Goal: Task Accomplishment & Management: Manage account settings

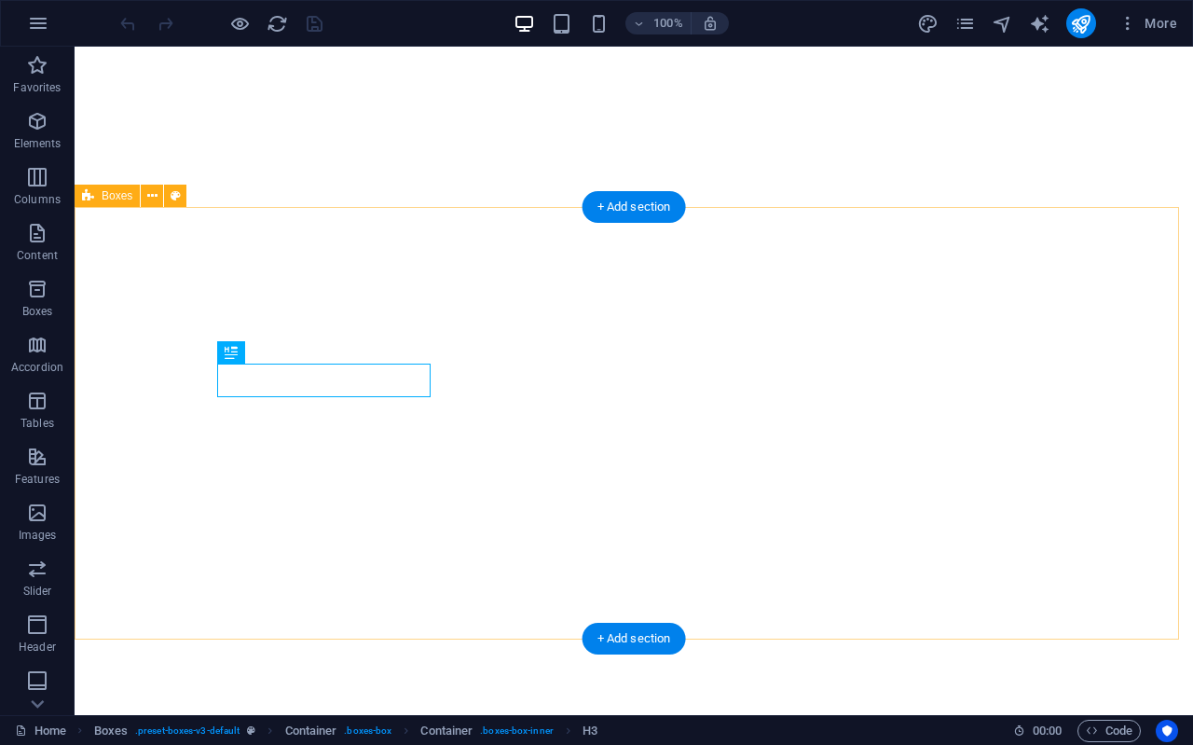
scroll to position [1049, 0]
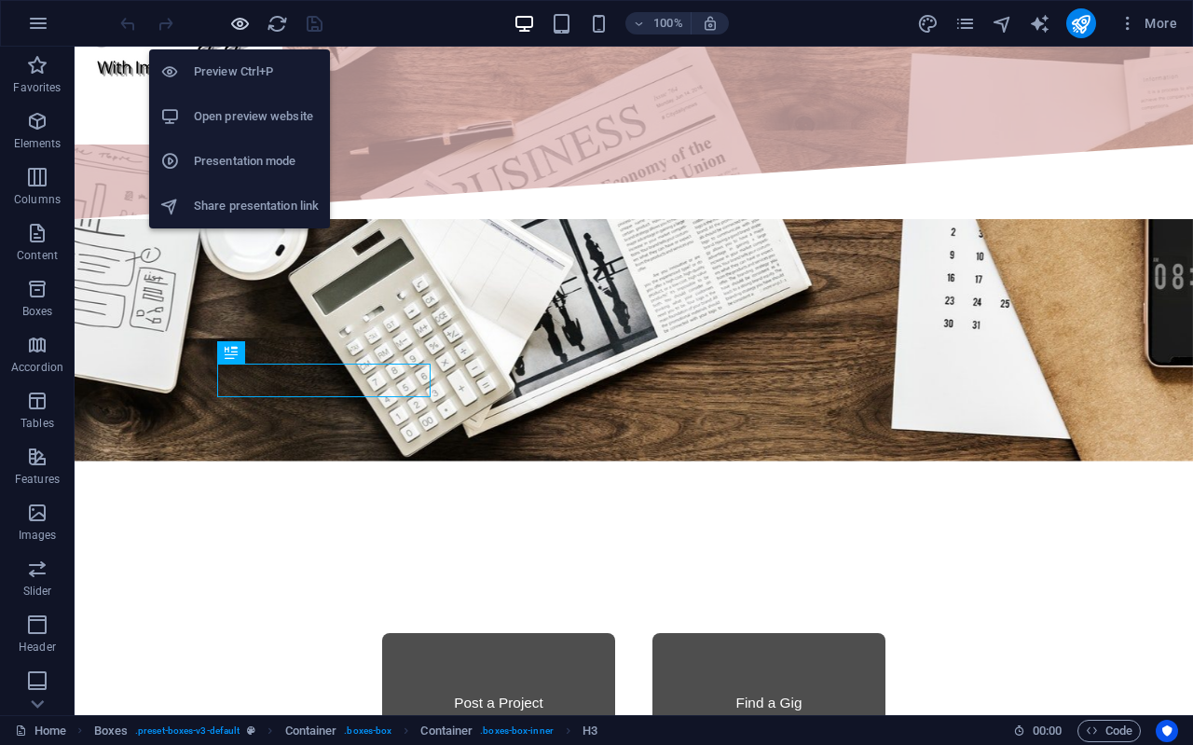
click at [243, 15] on icon "button" at bounding box center [239, 23] width 21 height 21
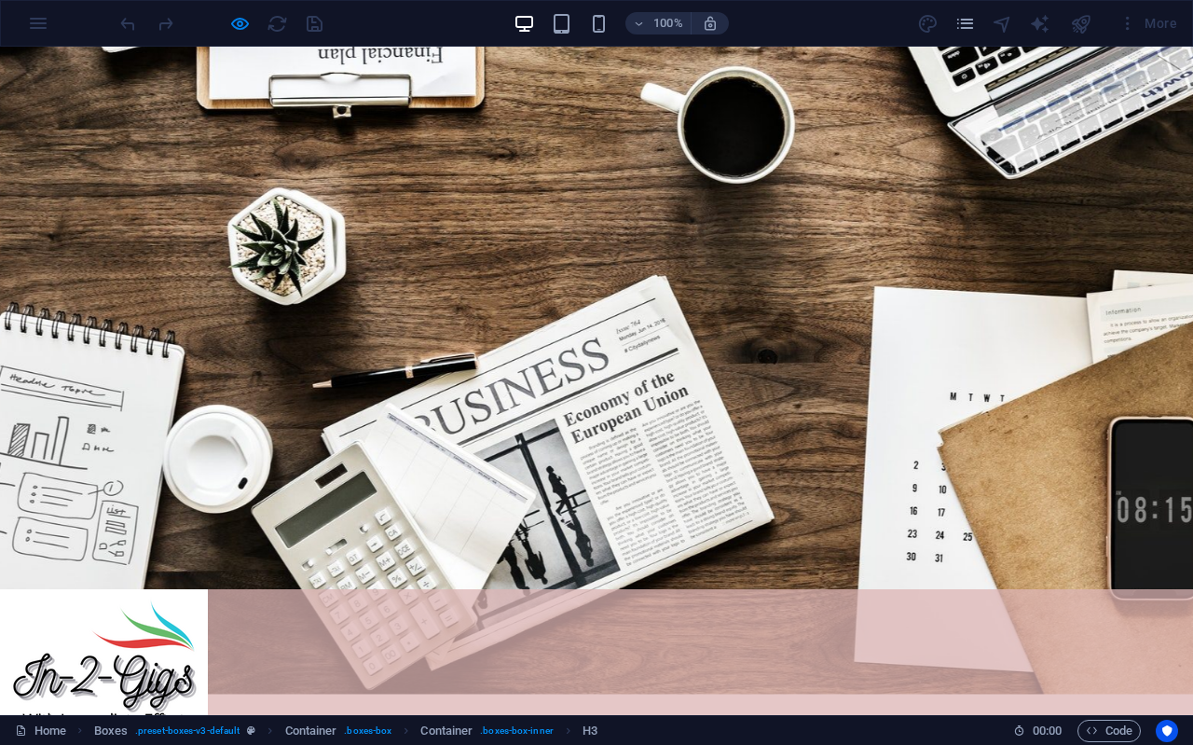
scroll to position [0, 0]
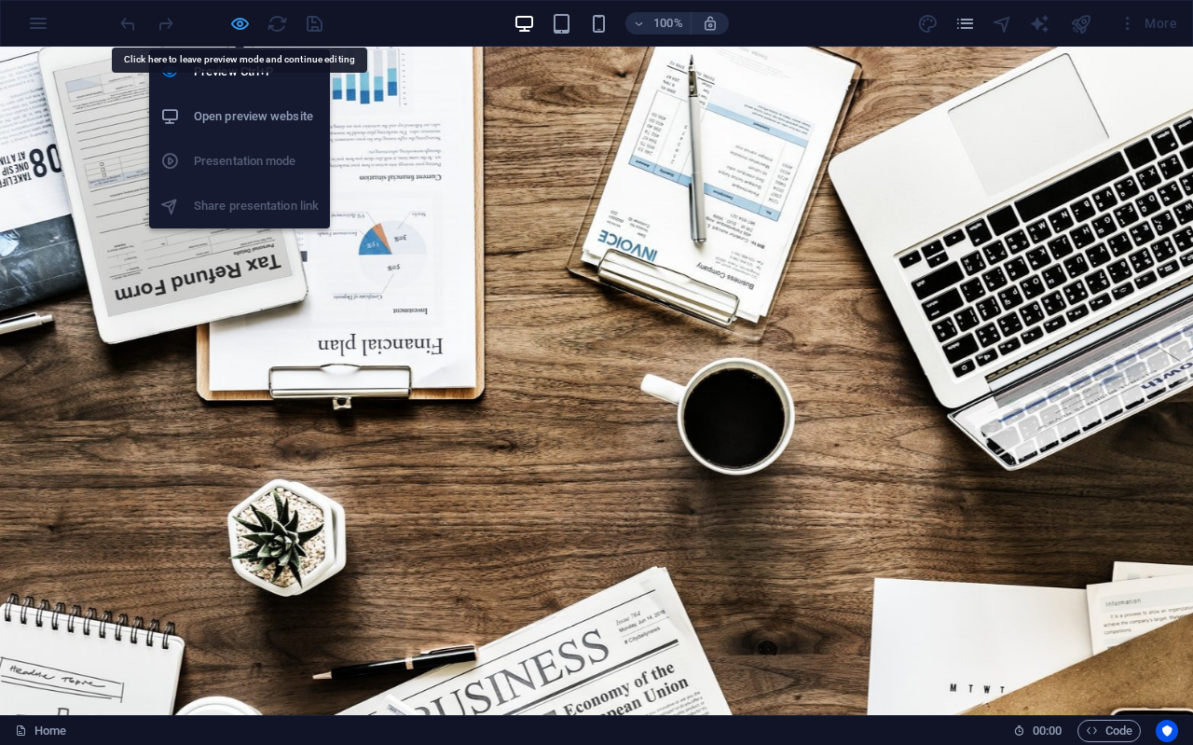
click at [232, 27] on icon "button" at bounding box center [239, 23] width 21 height 21
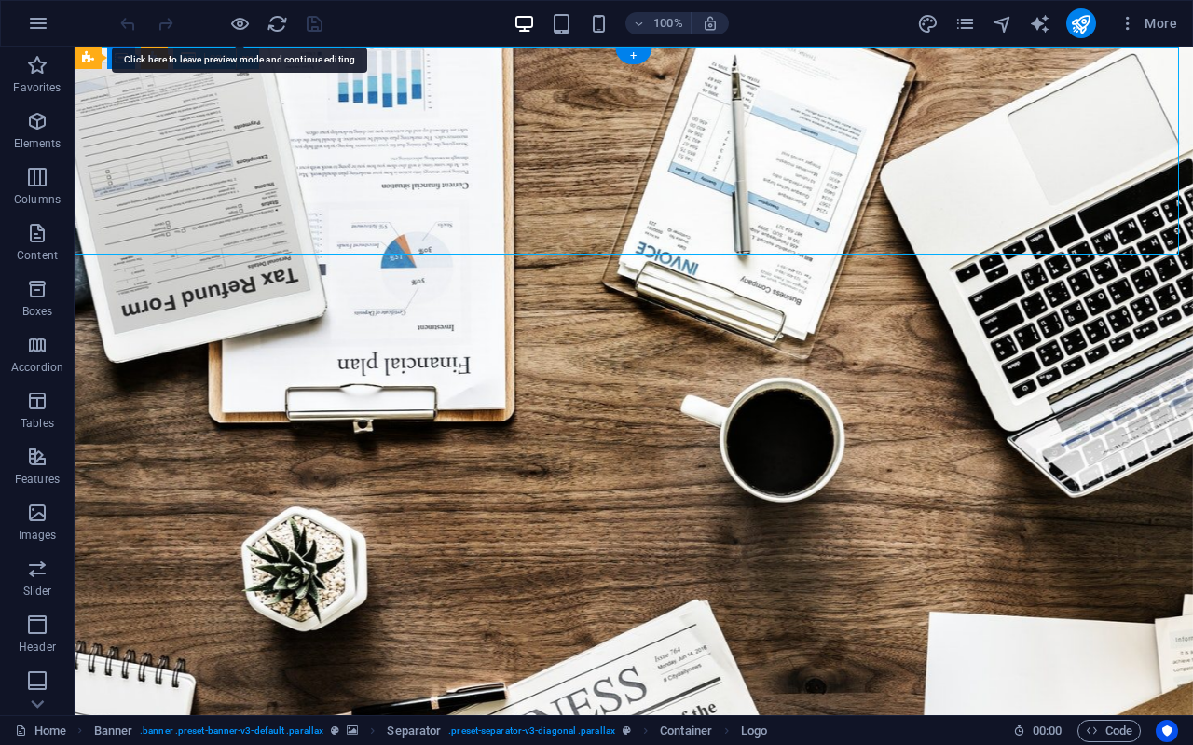
select select "px"
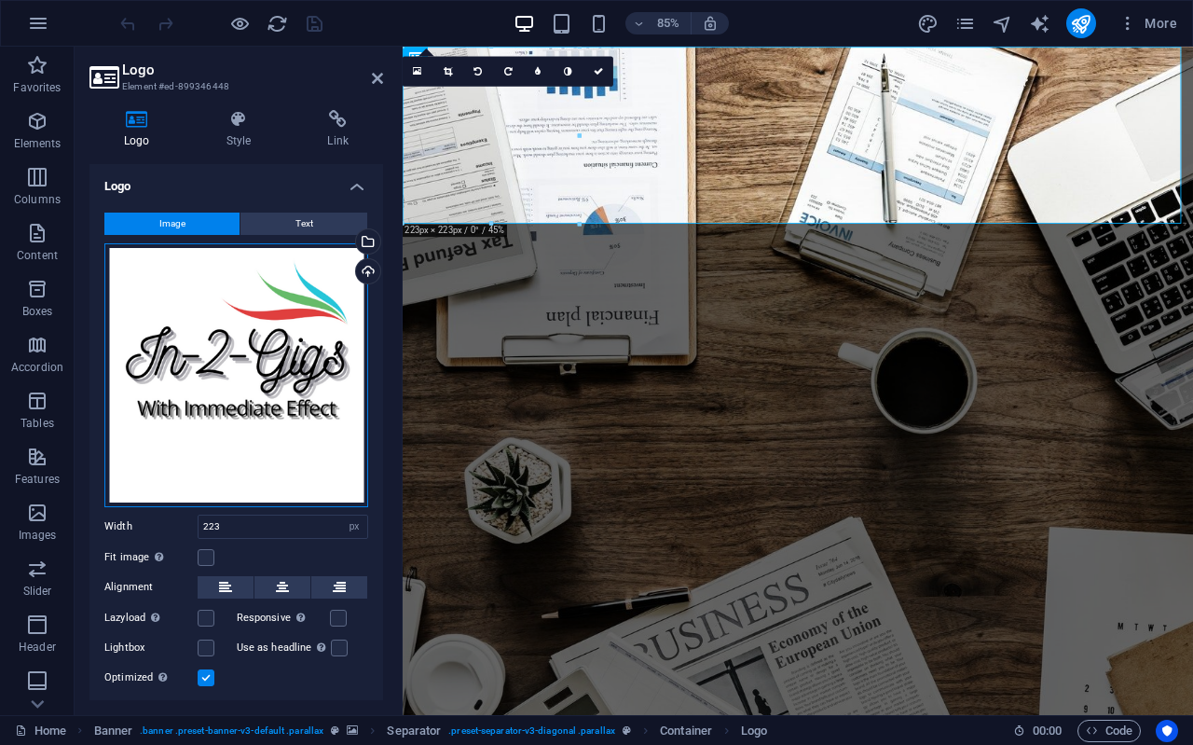
click at [293, 357] on div "Drag files here, click to choose files or select files from Files or our free s…" at bounding box center [236, 375] width 264 height 264
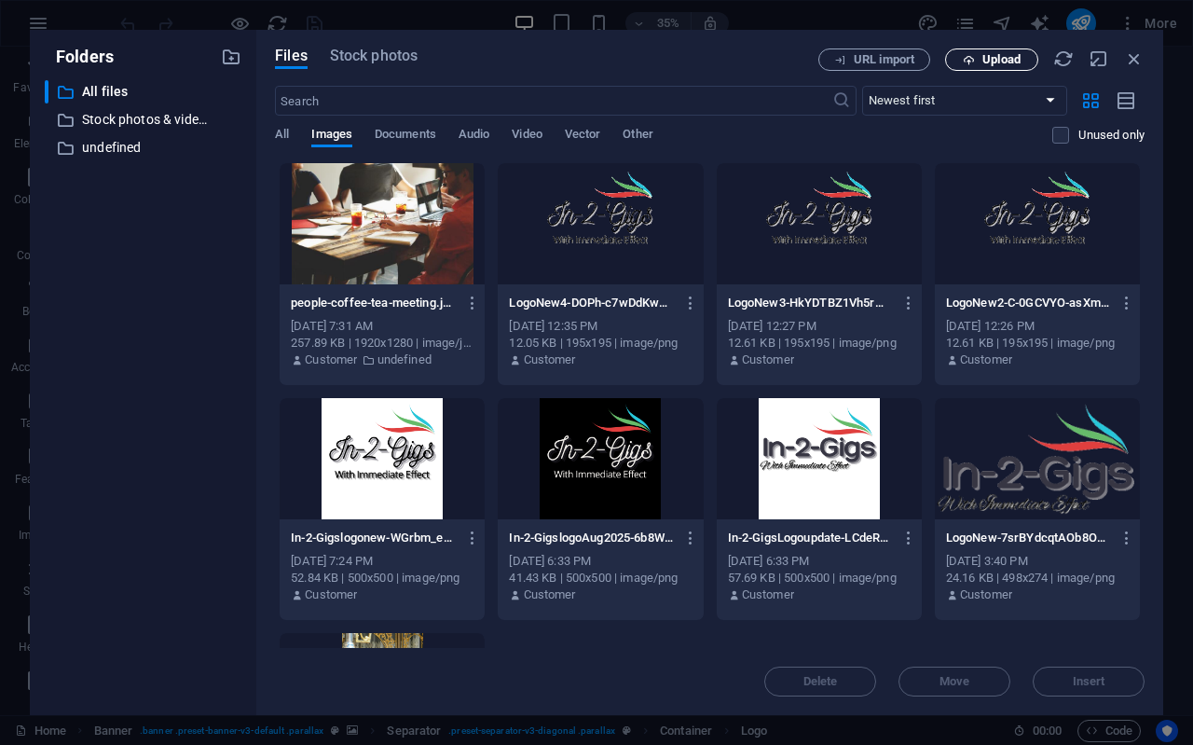
click at [990, 56] on span "Upload" at bounding box center [1001, 59] width 38 height 11
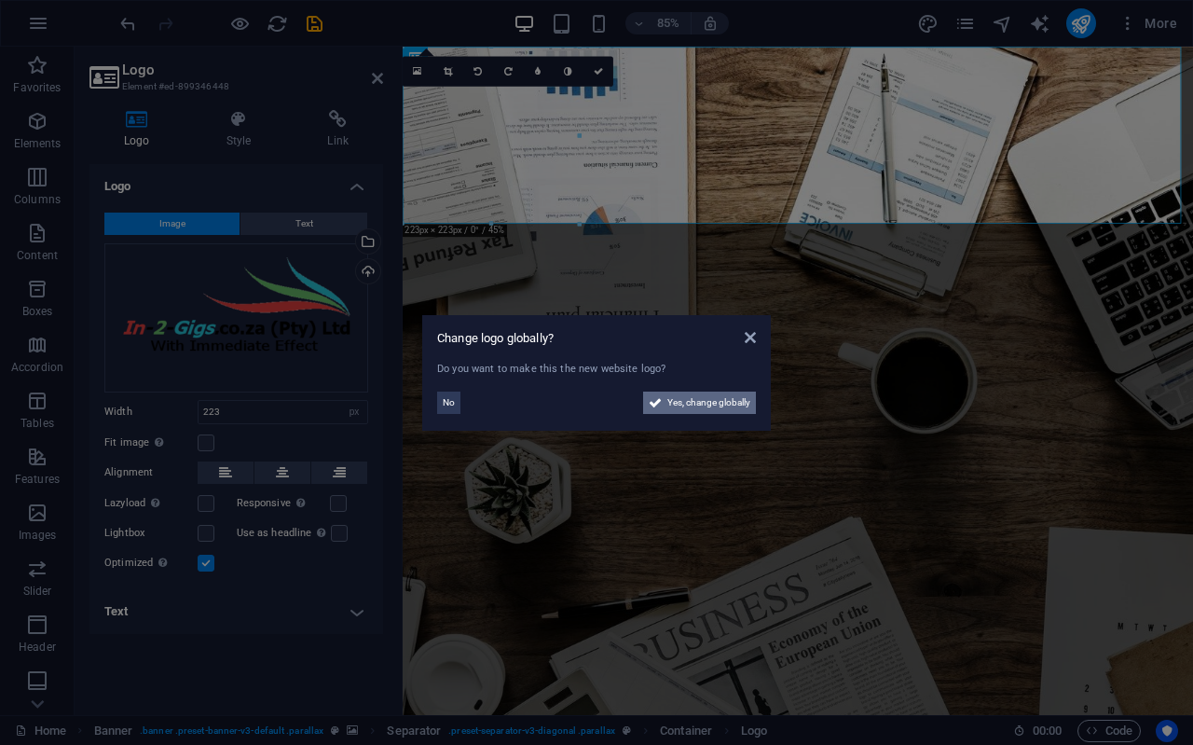
click at [687, 407] on span "Yes, change globally" at bounding box center [708, 402] width 83 height 22
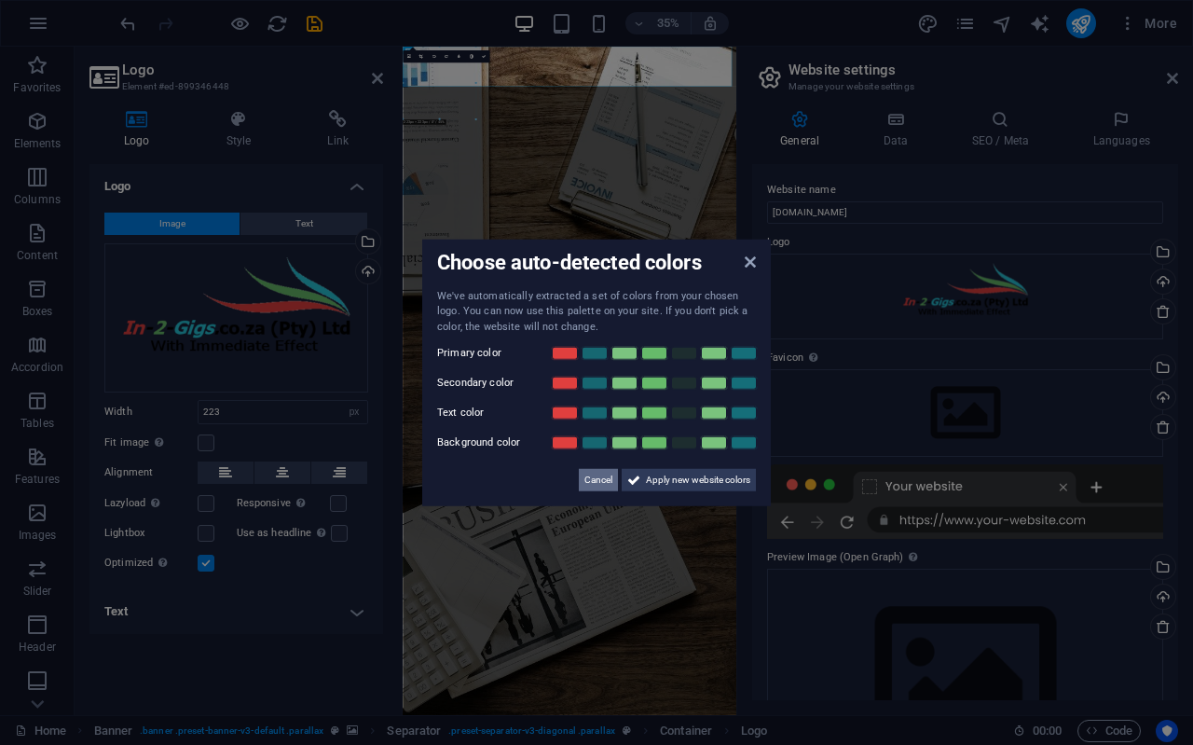
click at [601, 481] on span "Cancel" at bounding box center [598, 480] width 28 height 22
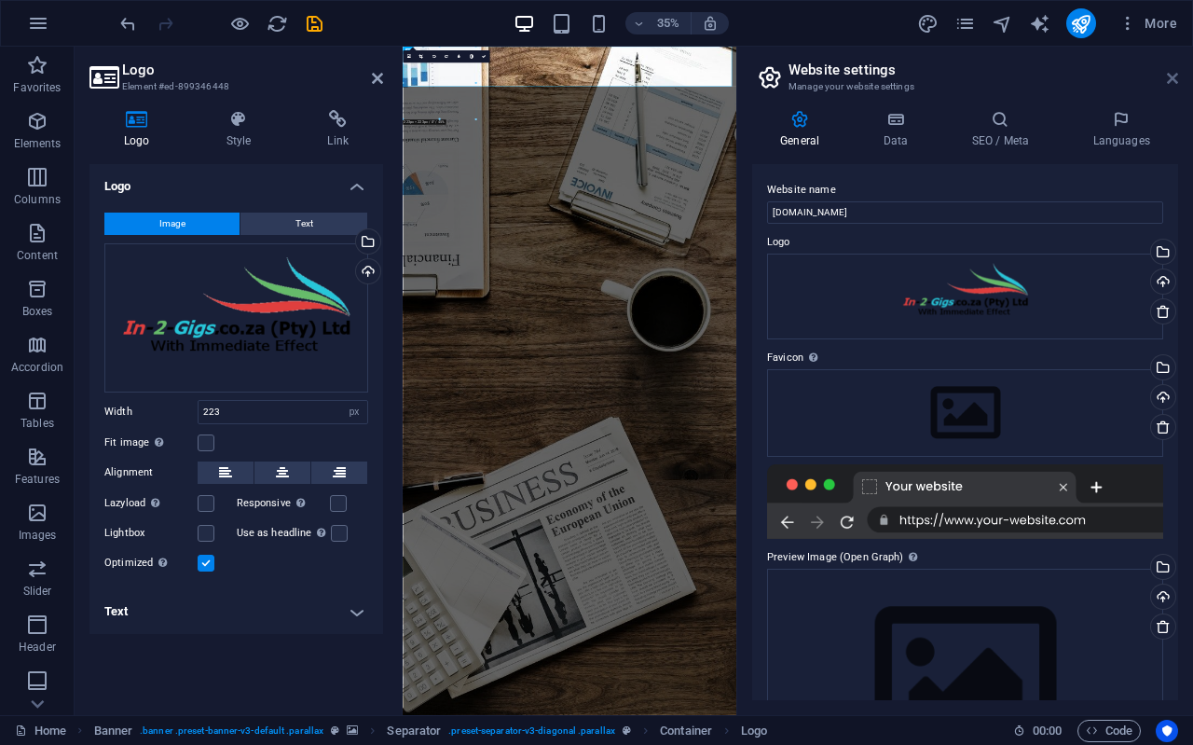
click at [1172, 78] on icon at bounding box center [1172, 78] width 11 height 15
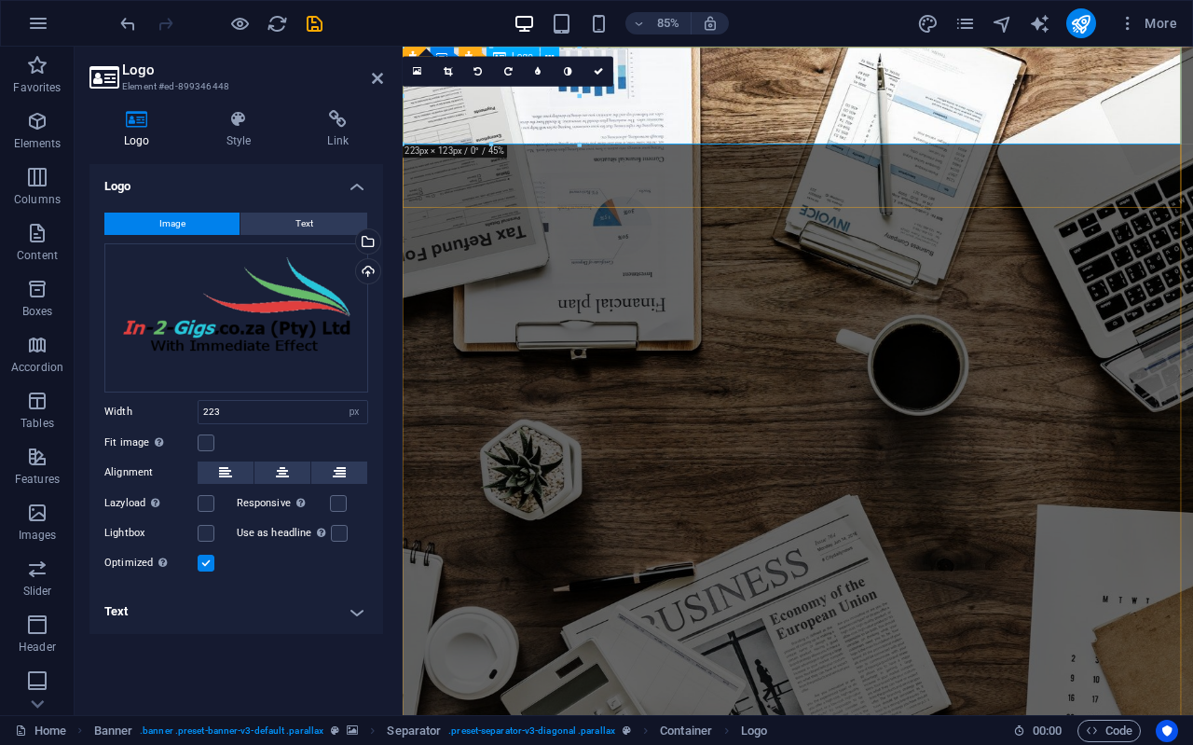
click at [378, 74] on icon at bounding box center [377, 78] width 11 height 15
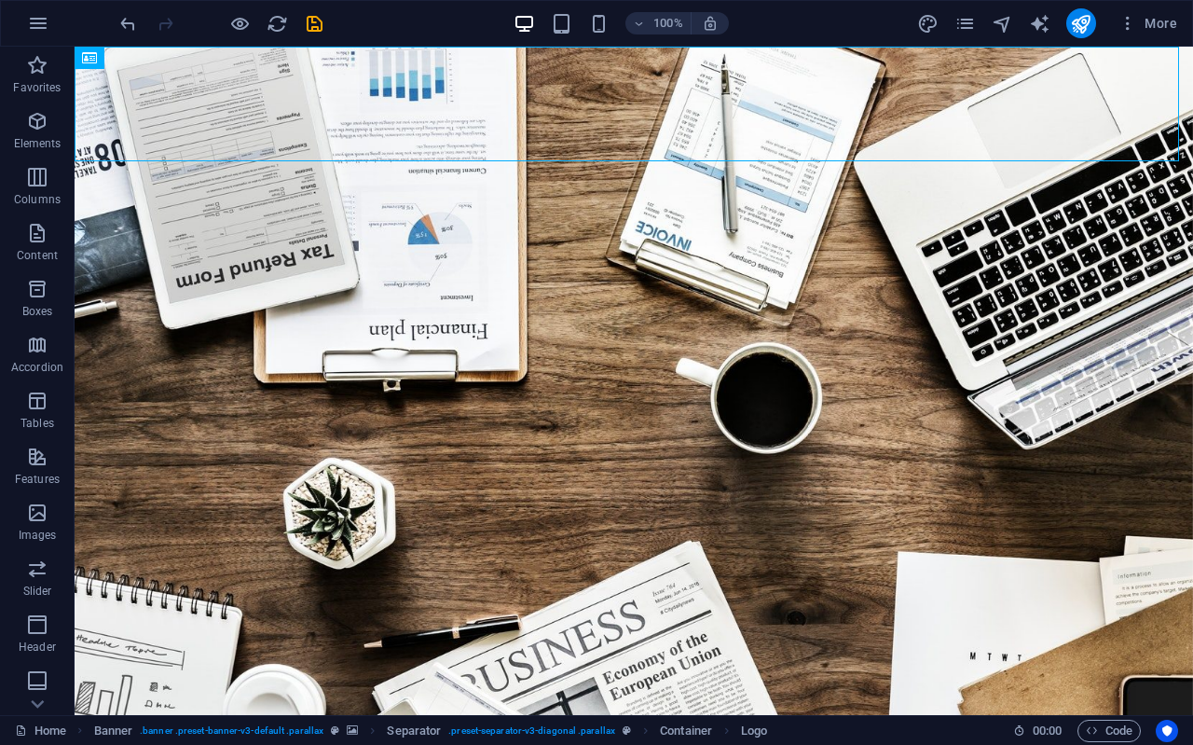
click at [302, 23] on div at bounding box center [221, 23] width 209 height 30
click at [311, 21] on icon "save" at bounding box center [314, 23] width 21 height 21
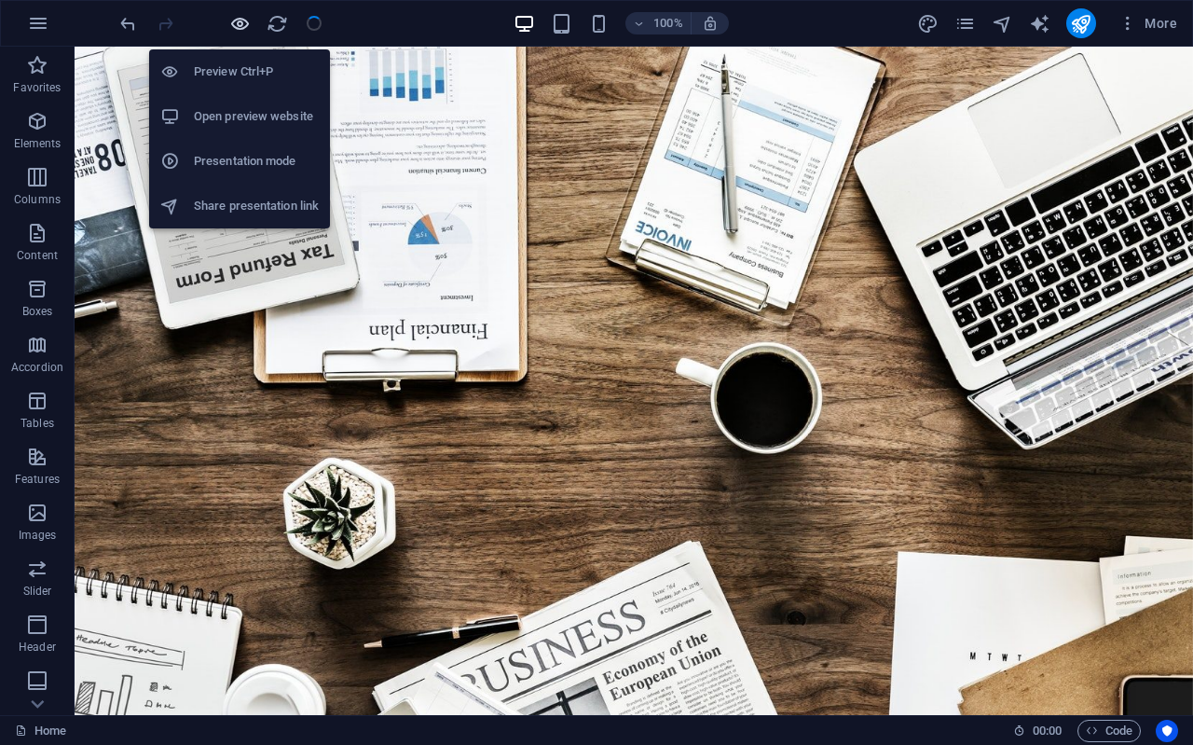
click at [237, 18] on icon "button" at bounding box center [239, 23] width 21 height 21
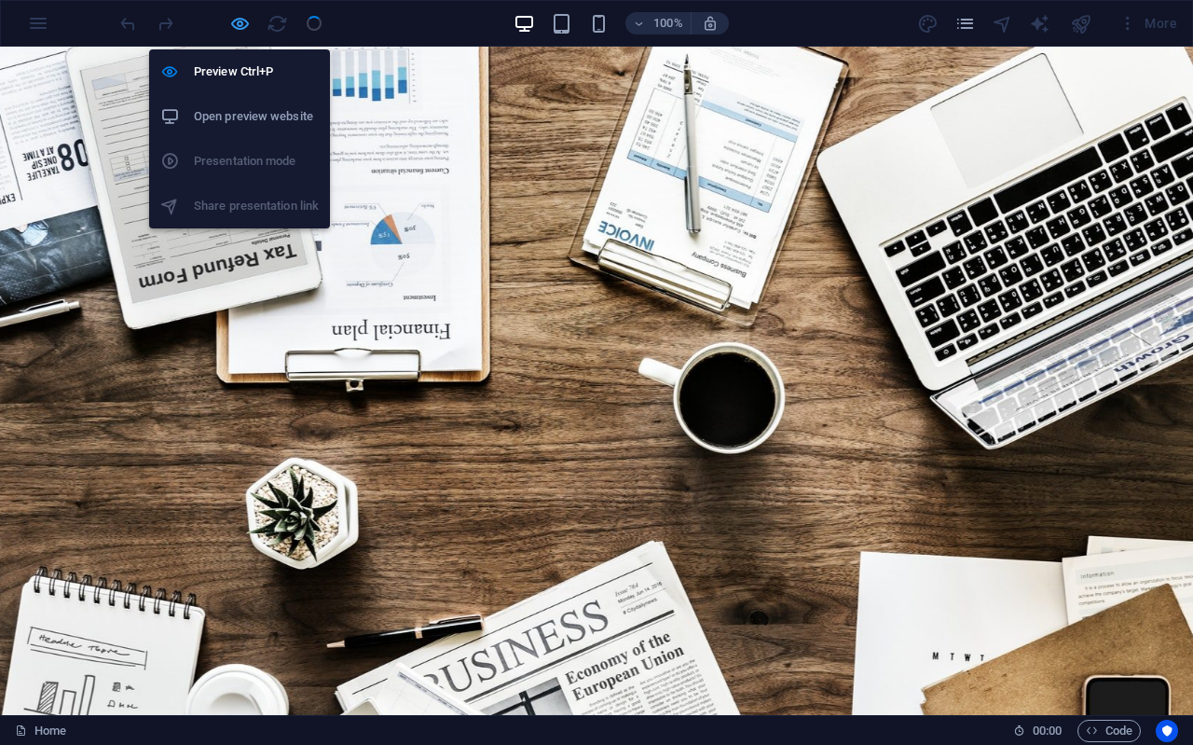
click at [243, 28] on icon "button" at bounding box center [239, 23] width 21 height 21
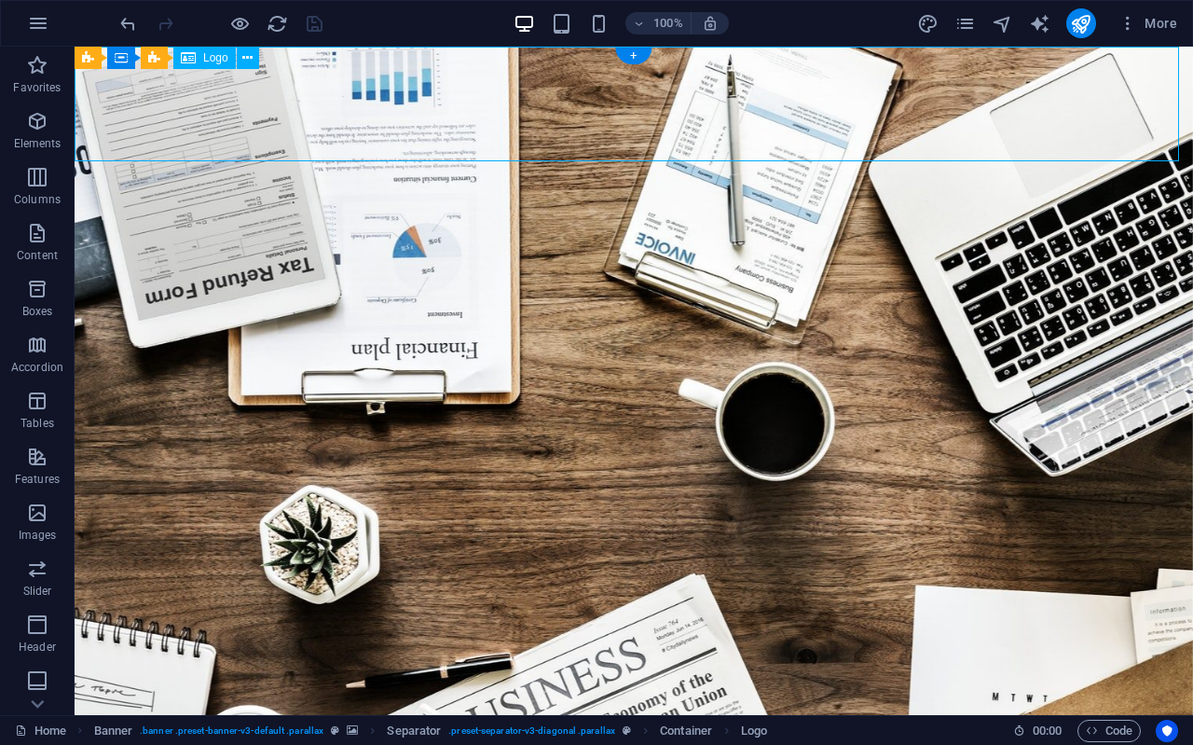
select select "px"
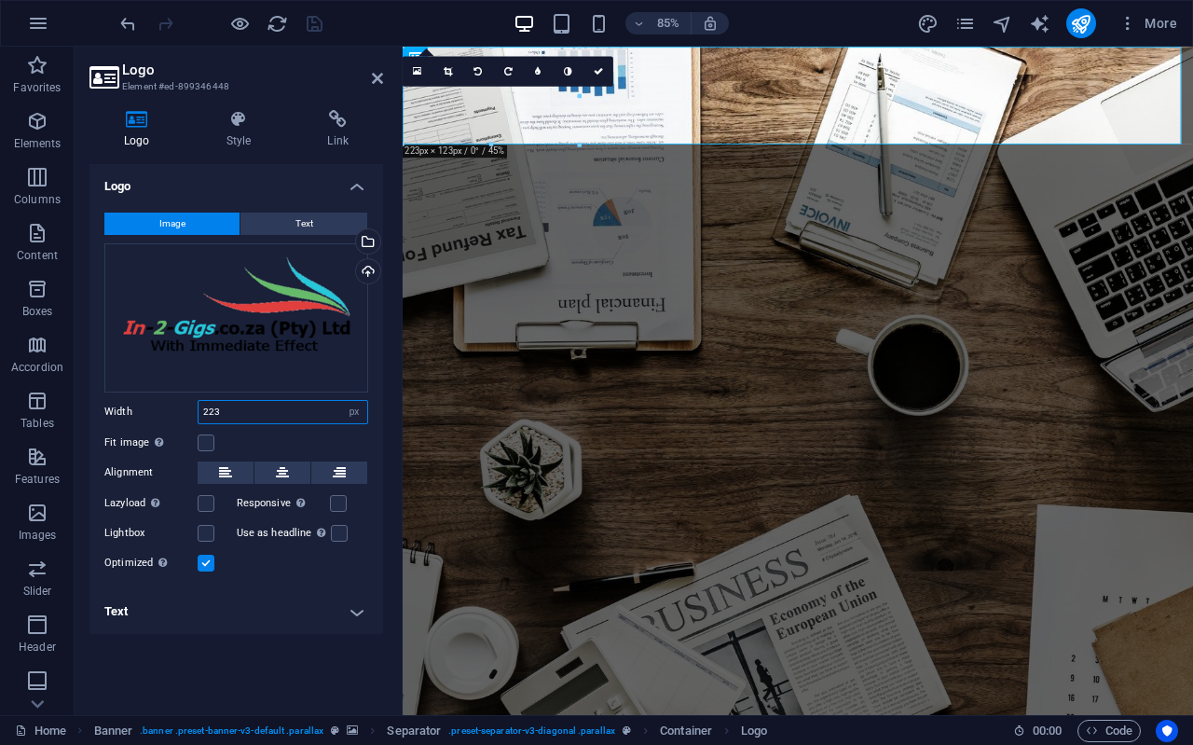
drag, startPoint x: 292, startPoint y: 402, endPoint x: 120, endPoint y: 404, distance: 171.5
click at [120, 404] on div "Width 223 Default auto px rem % em vh vw" at bounding box center [236, 412] width 264 height 24
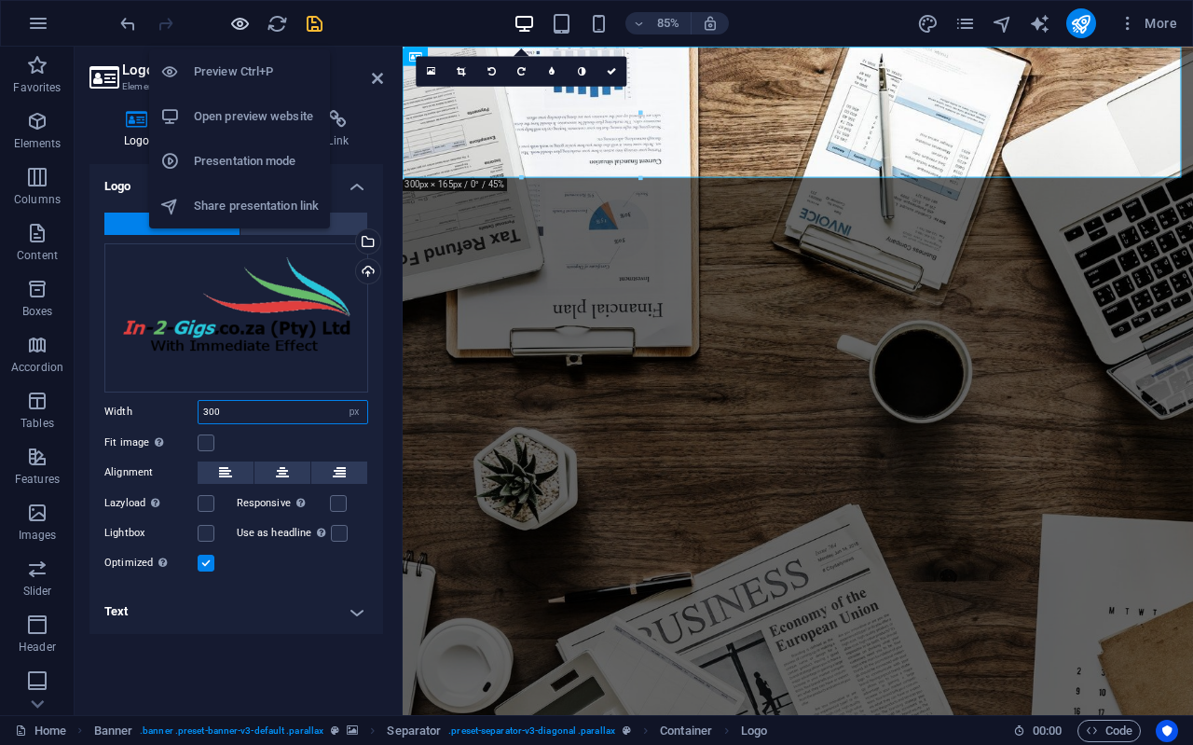
type input "300"
click at [242, 13] on icon "button" at bounding box center [239, 23] width 21 height 21
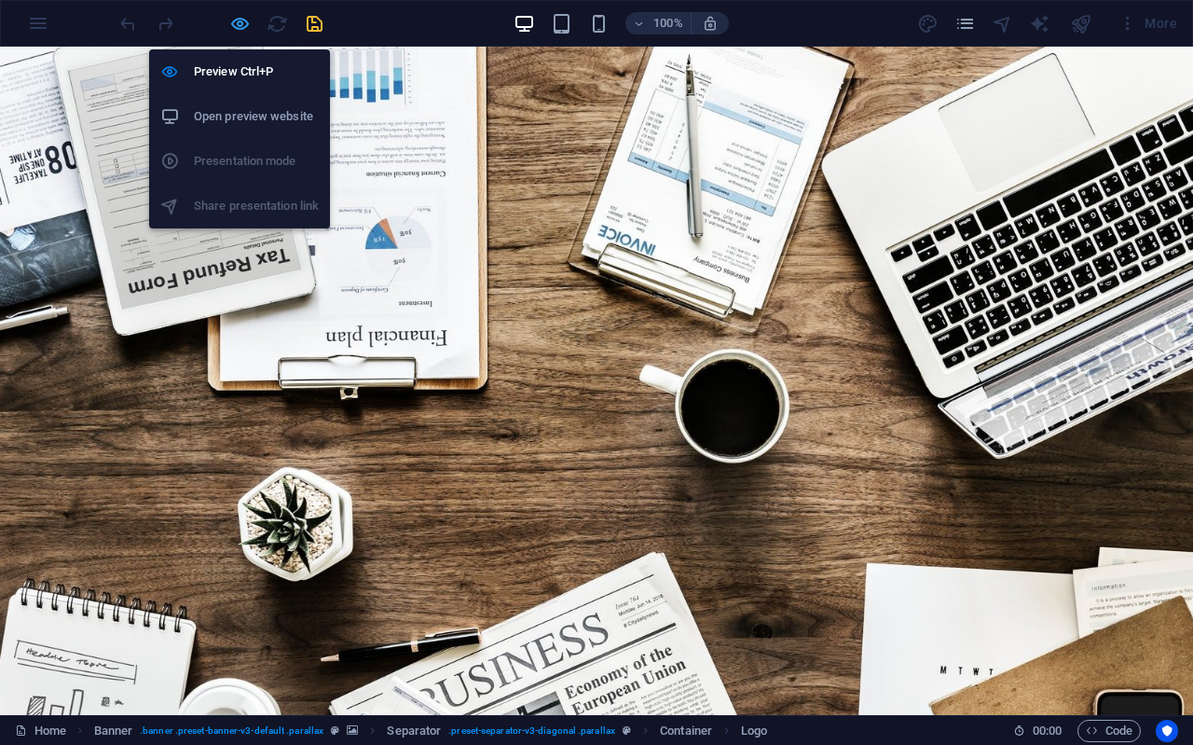
click at [241, 14] on icon "button" at bounding box center [239, 23] width 21 height 21
select select "px"
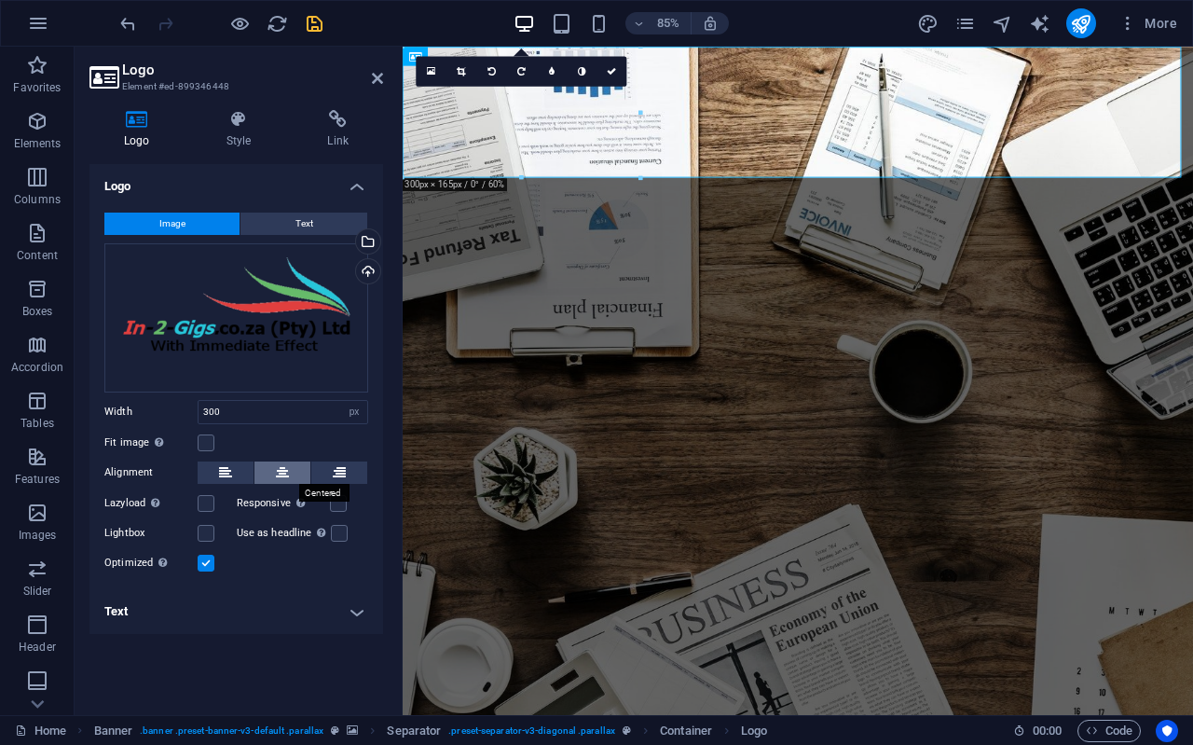
click at [277, 474] on icon at bounding box center [282, 472] width 13 height 22
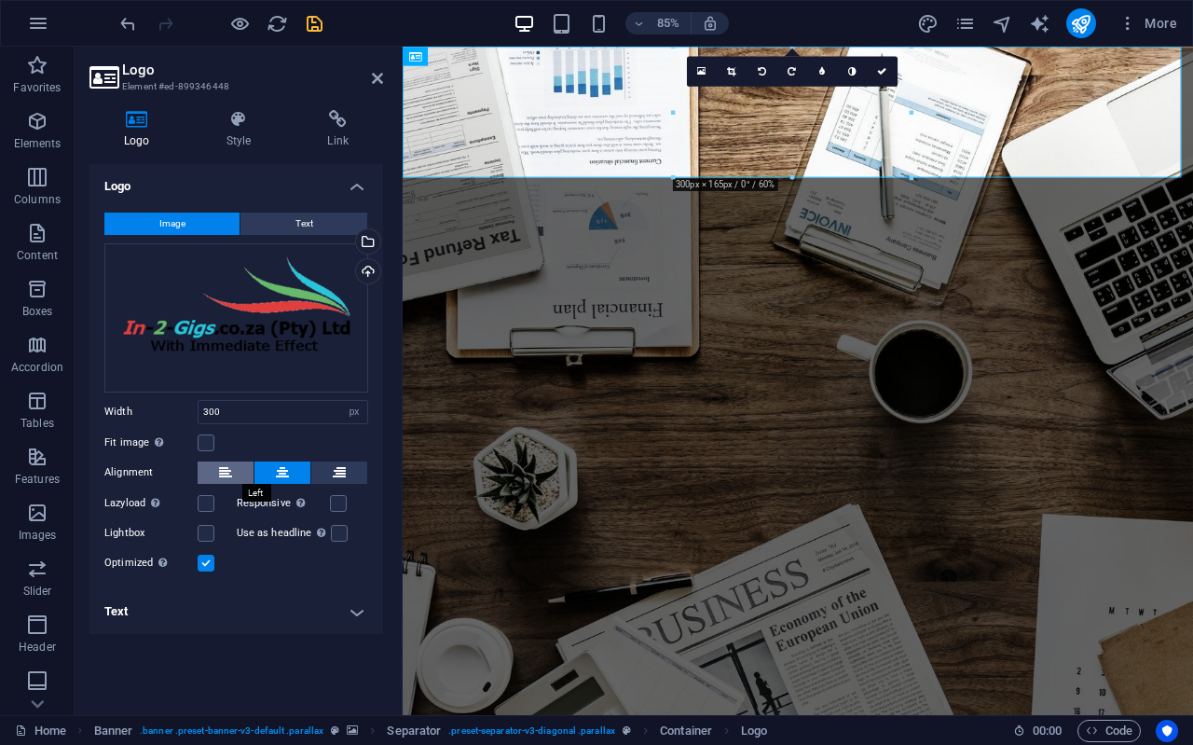
click at [226, 462] on icon at bounding box center [225, 472] width 13 height 22
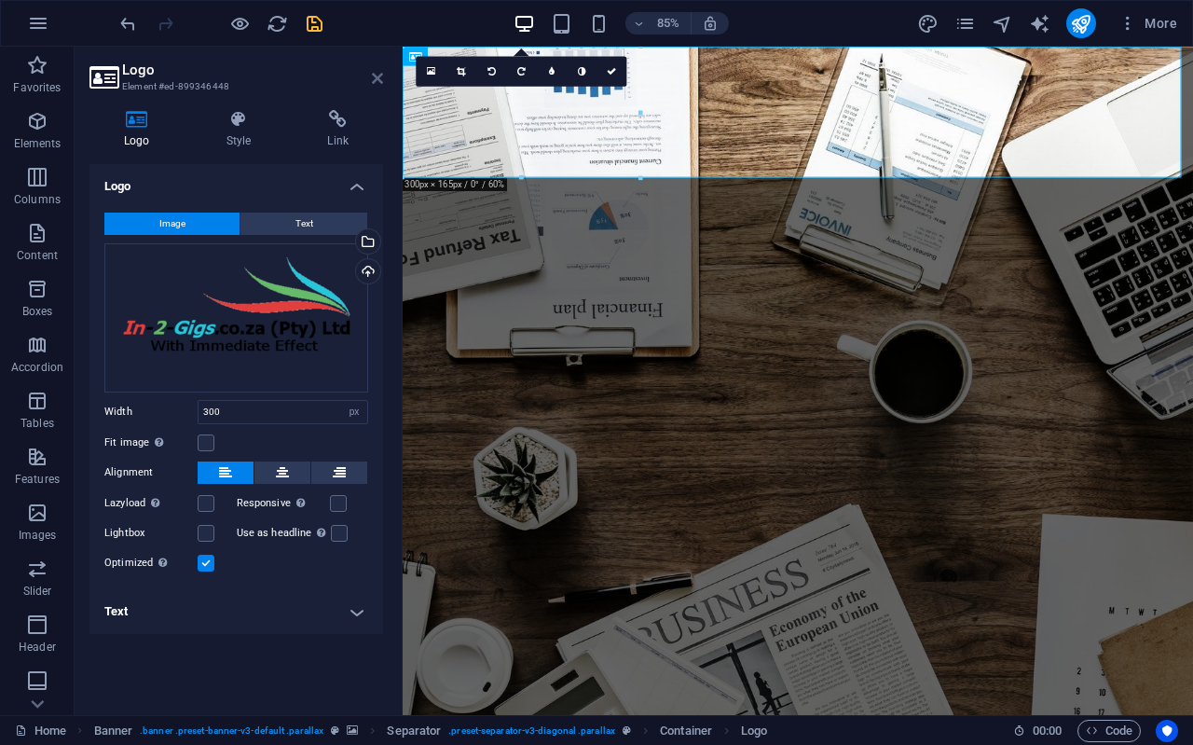
click at [372, 75] on icon at bounding box center [377, 78] width 11 height 15
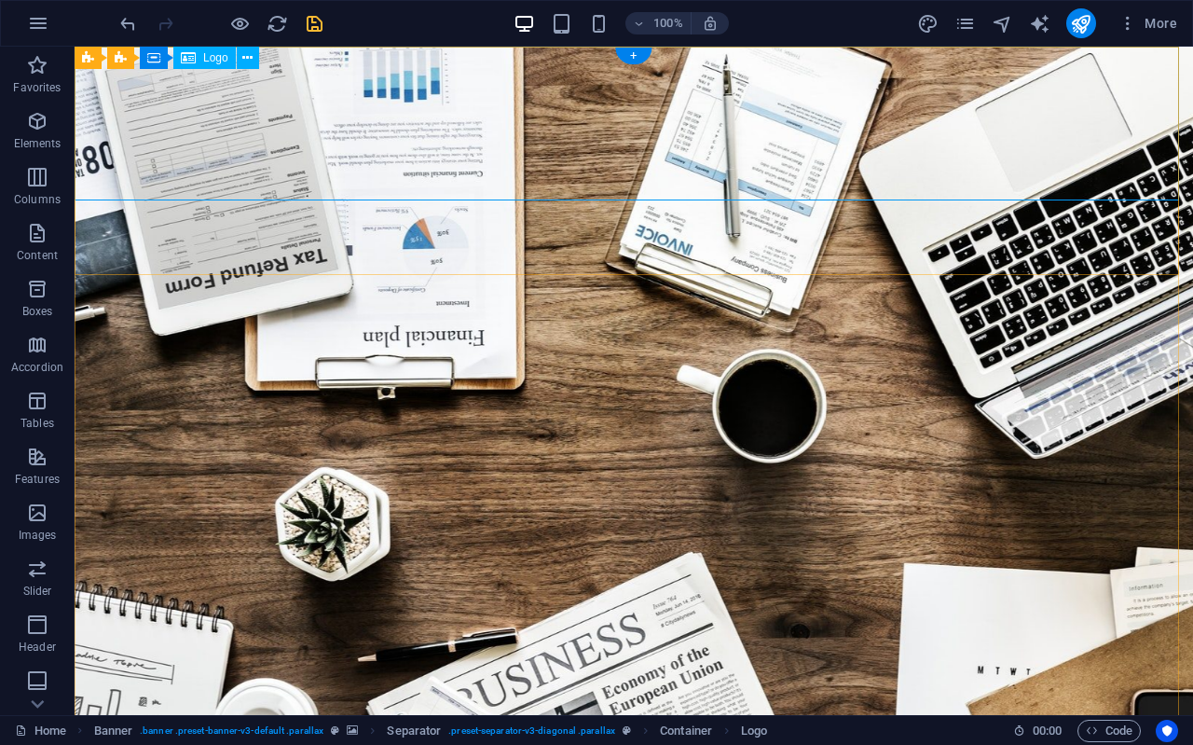
select select "px"
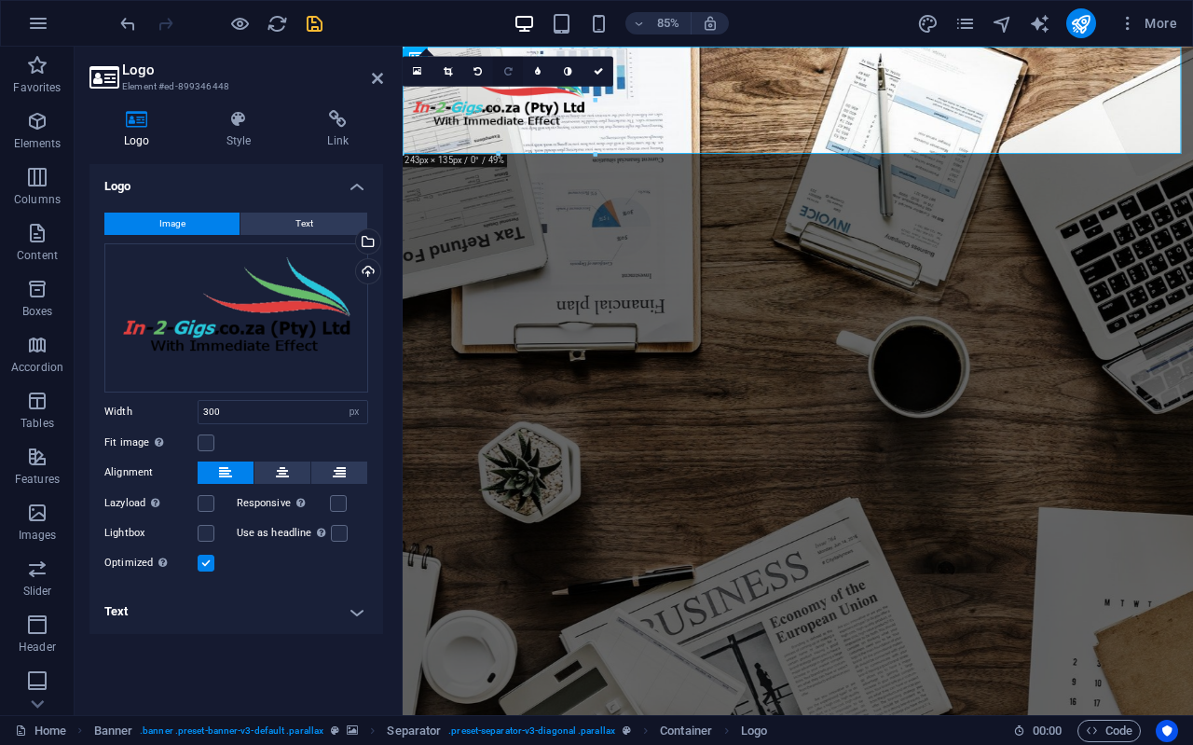
drag, startPoint x: 520, startPoint y: 48, endPoint x: 514, endPoint y: 75, distance: 28.7
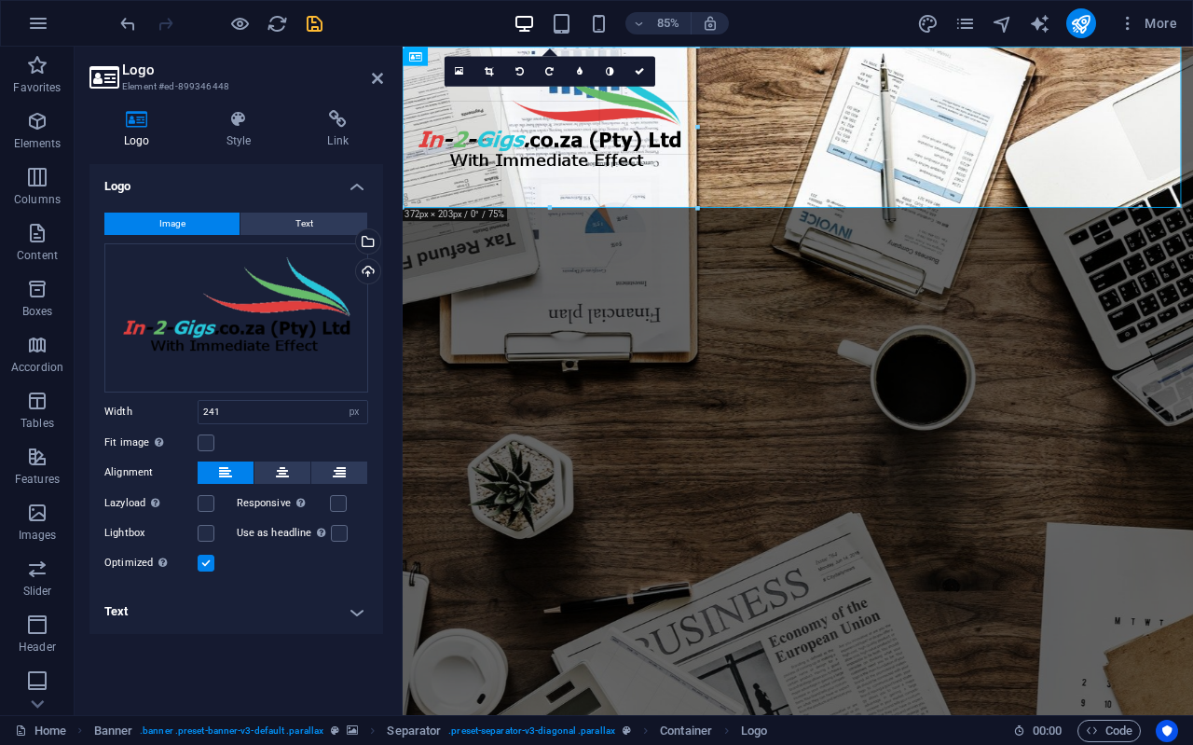
drag, startPoint x: 596, startPoint y: 155, endPoint x: 596, endPoint y: 213, distance: 58.7
type input "376"
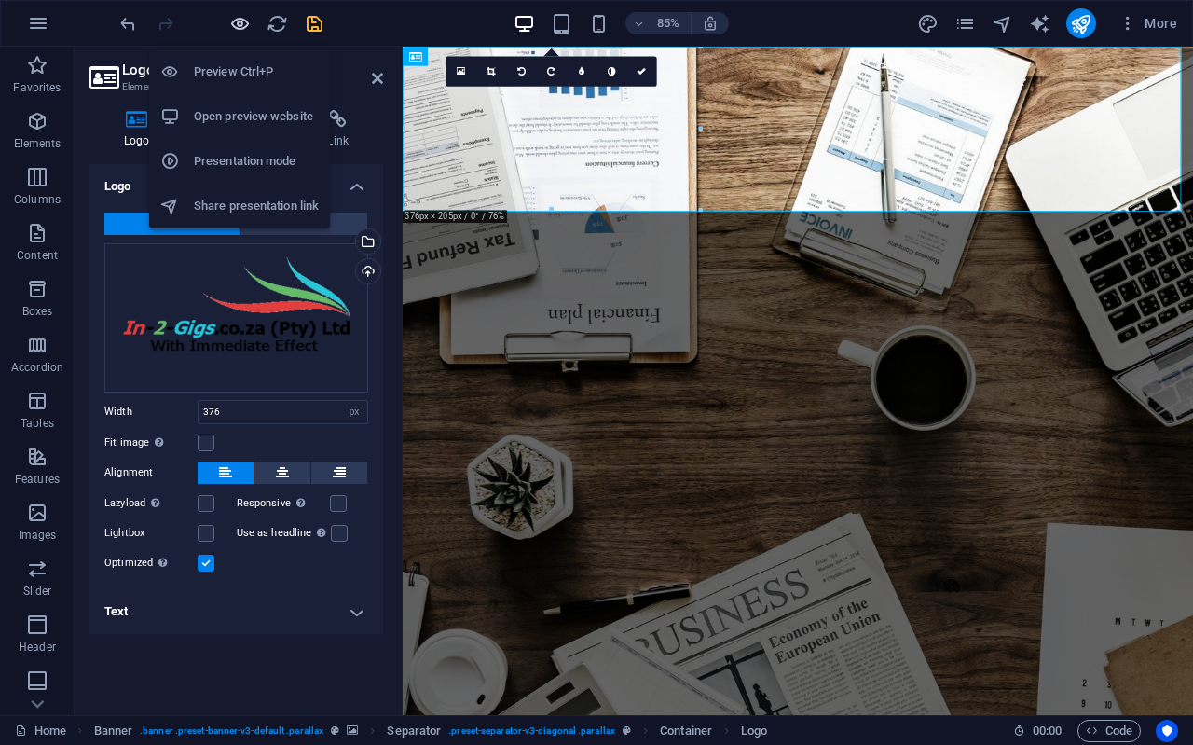
click at [238, 18] on icon "button" at bounding box center [239, 23] width 21 height 21
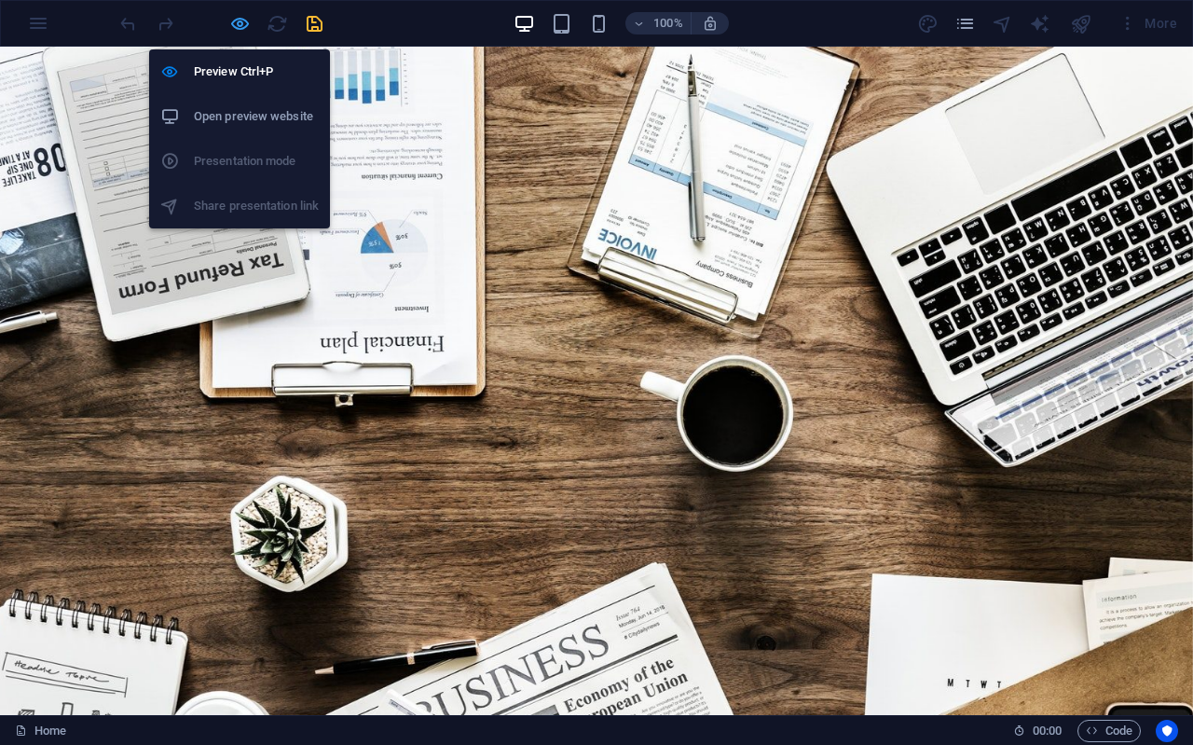
click at [247, 25] on icon "button" at bounding box center [239, 23] width 21 height 21
select select "px"
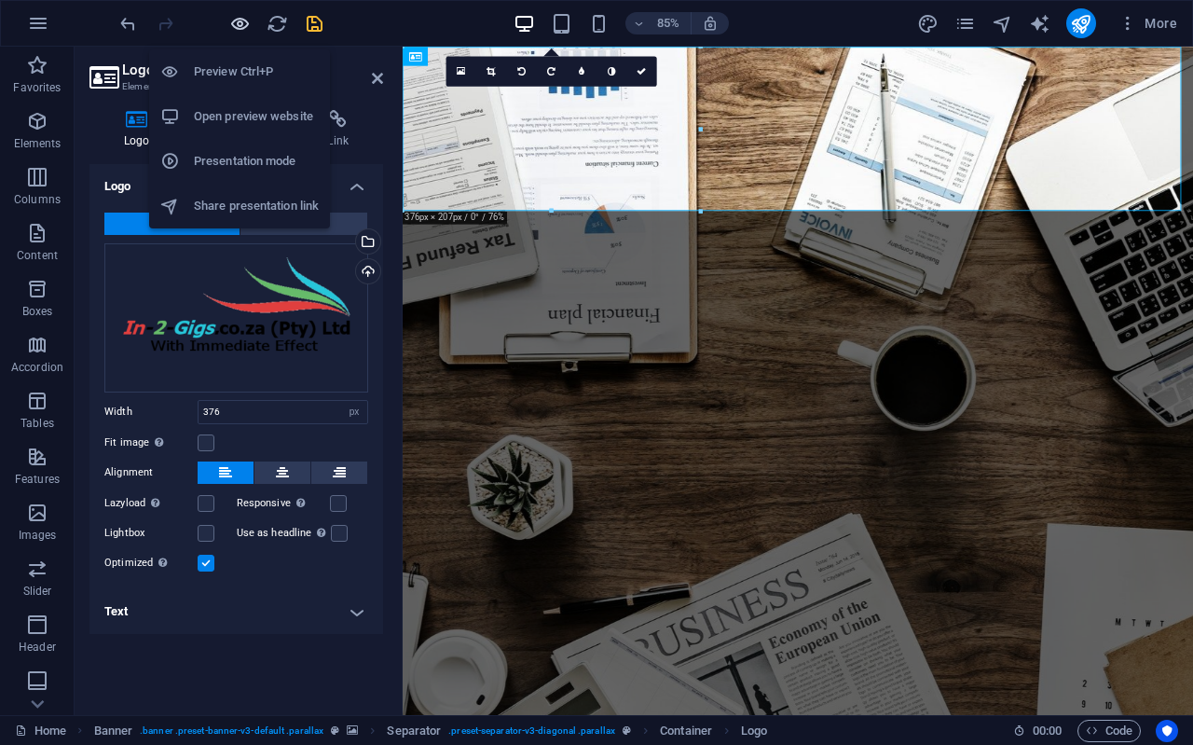
click at [238, 21] on icon "button" at bounding box center [239, 23] width 21 height 21
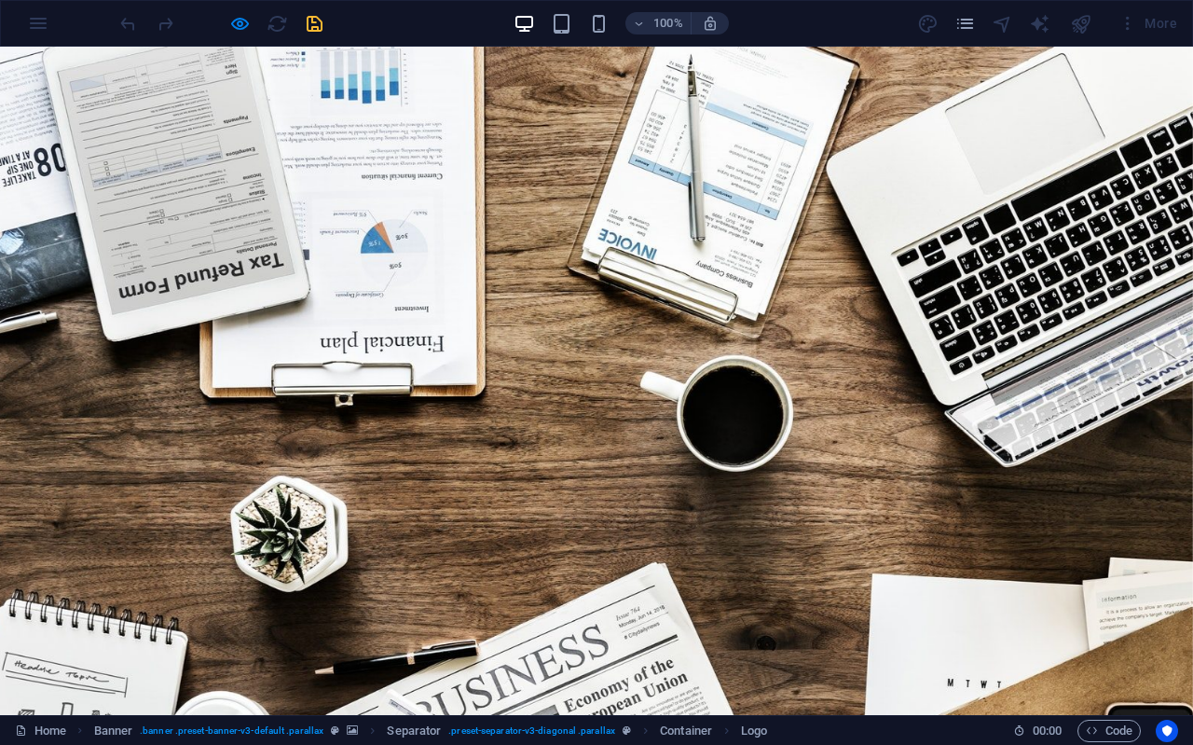
drag, startPoint x: 755, startPoint y: 790, endPoint x: 501, endPoint y: 408, distance: 458.6
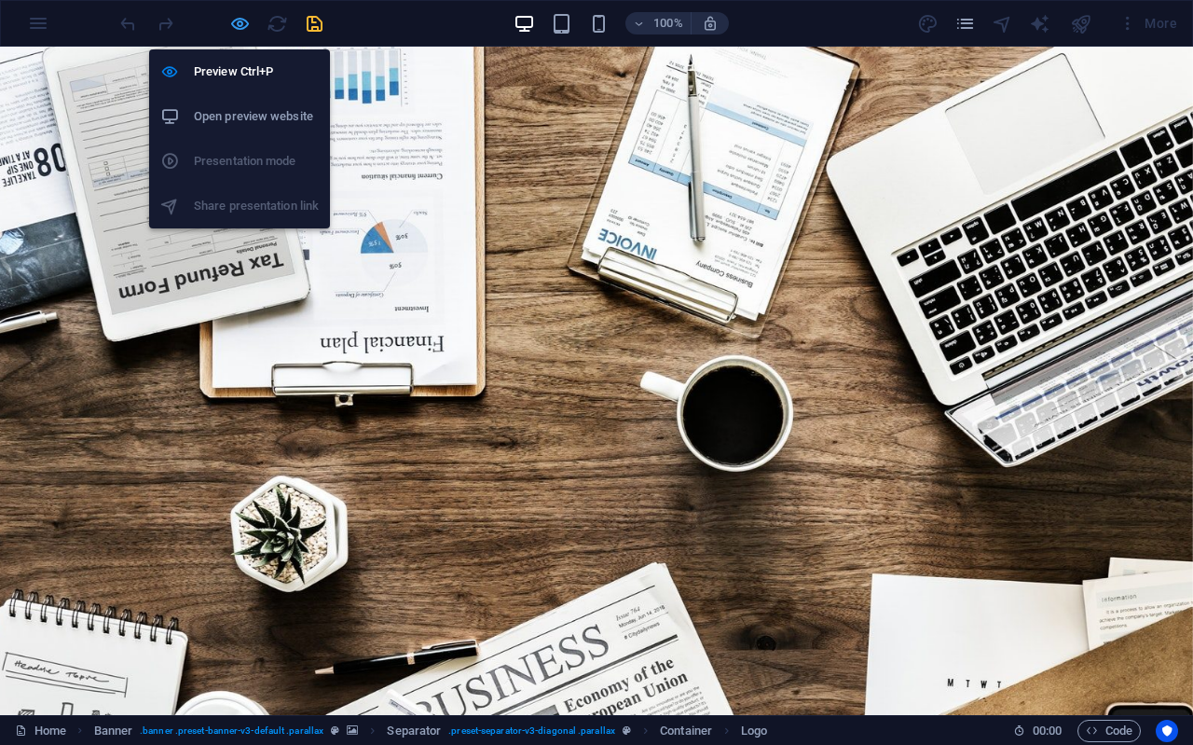
click at [245, 24] on icon "button" at bounding box center [239, 23] width 21 height 21
select select "px"
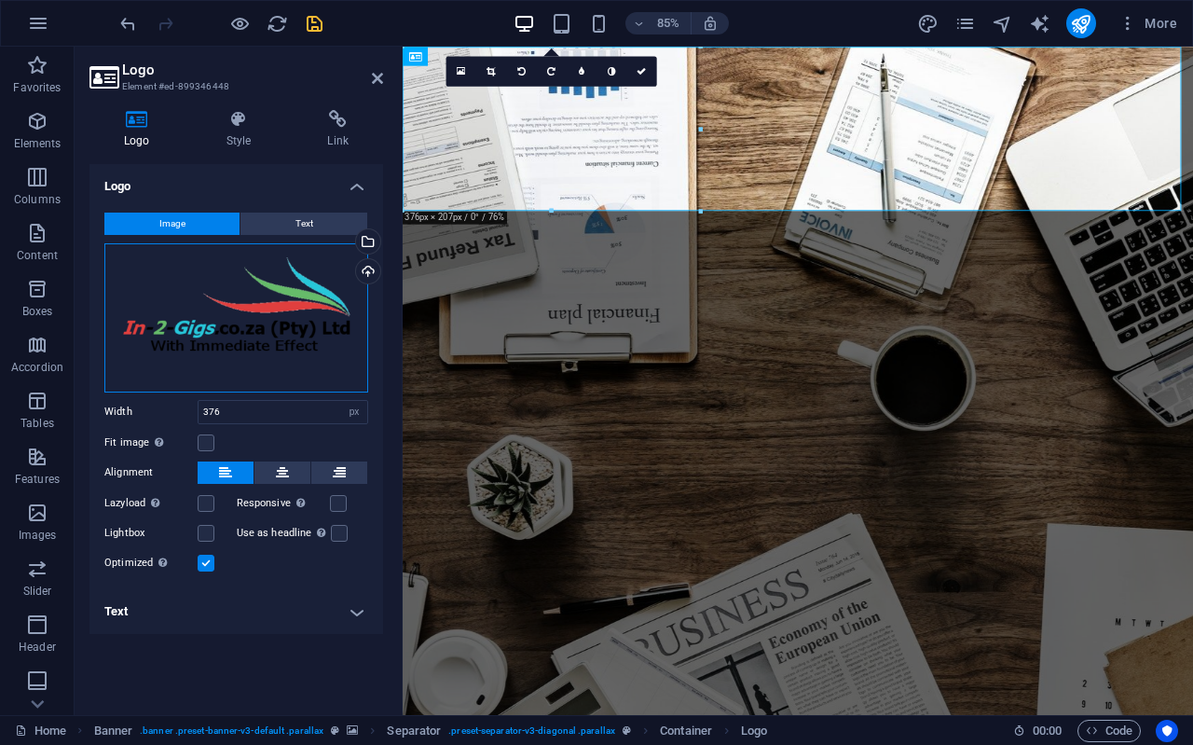
click at [242, 334] on div "Drag files here, click to choose files or select files from Files or our free s…" at bounding box center [236, 317] width 264 height 149
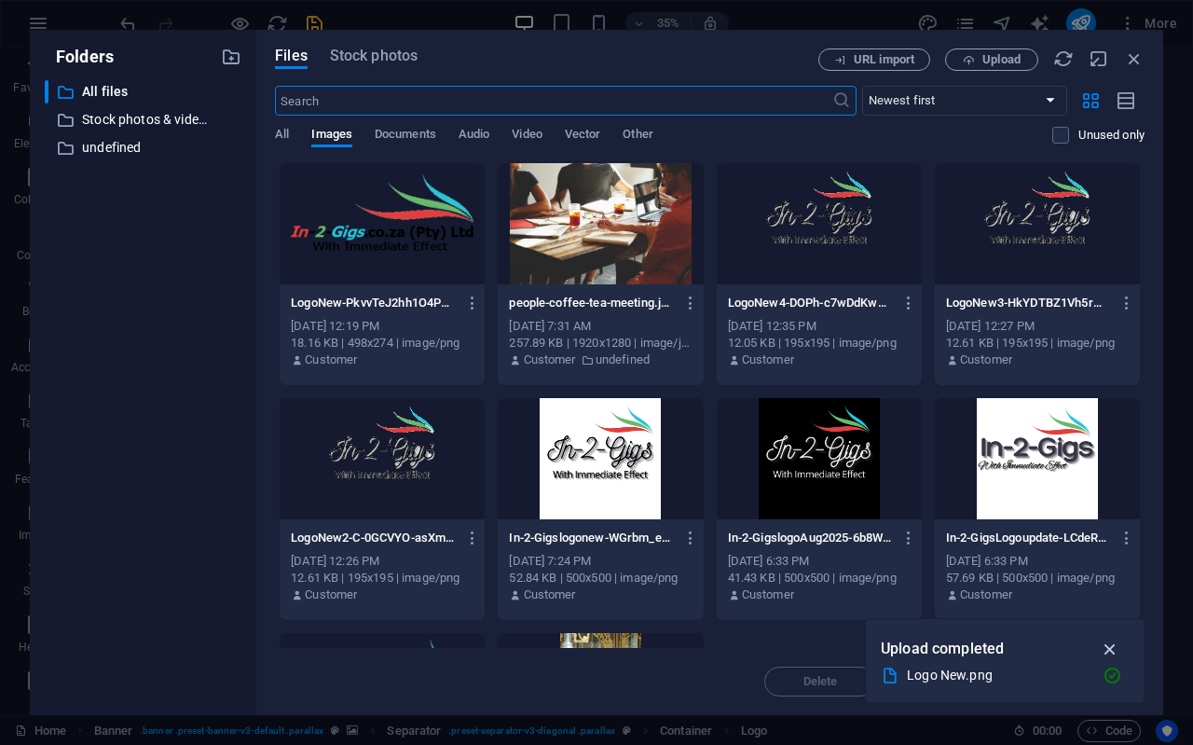
click at [1110, 643] on icon "button" at bounding box center [1110, 648] width 21 height 21
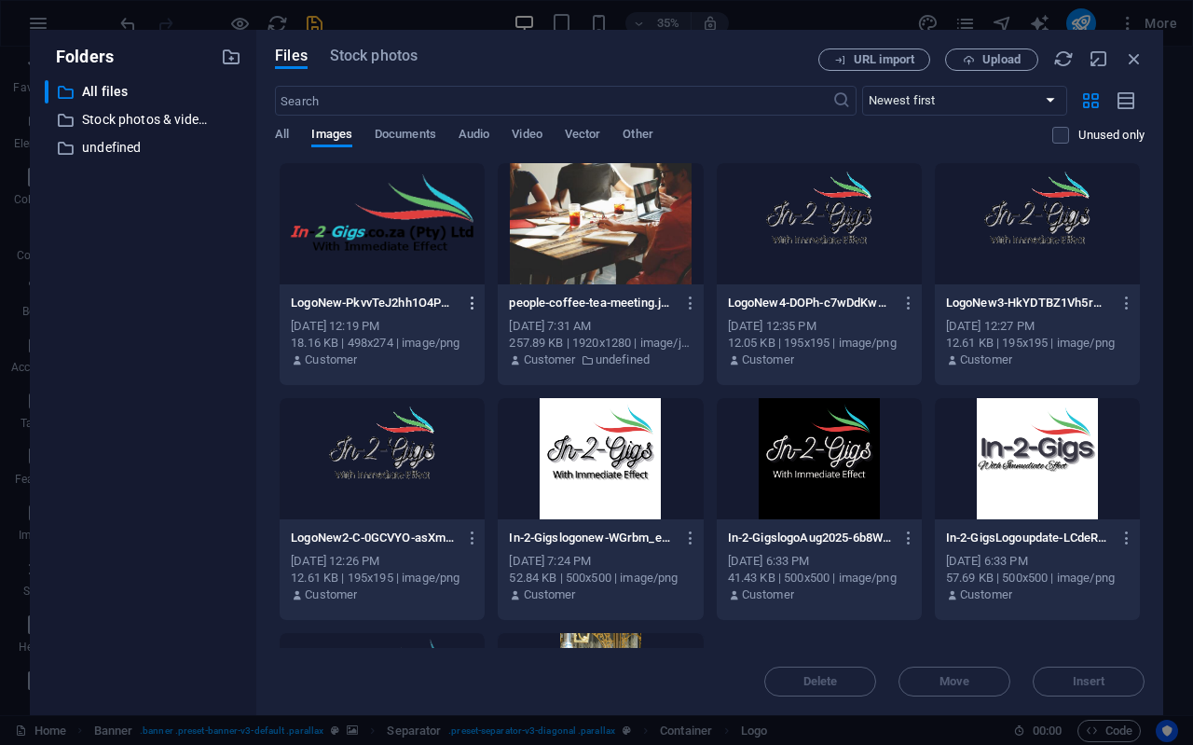
click at [473, 300] on icon "button" at bounding box center [473, 303] width 18 height 17
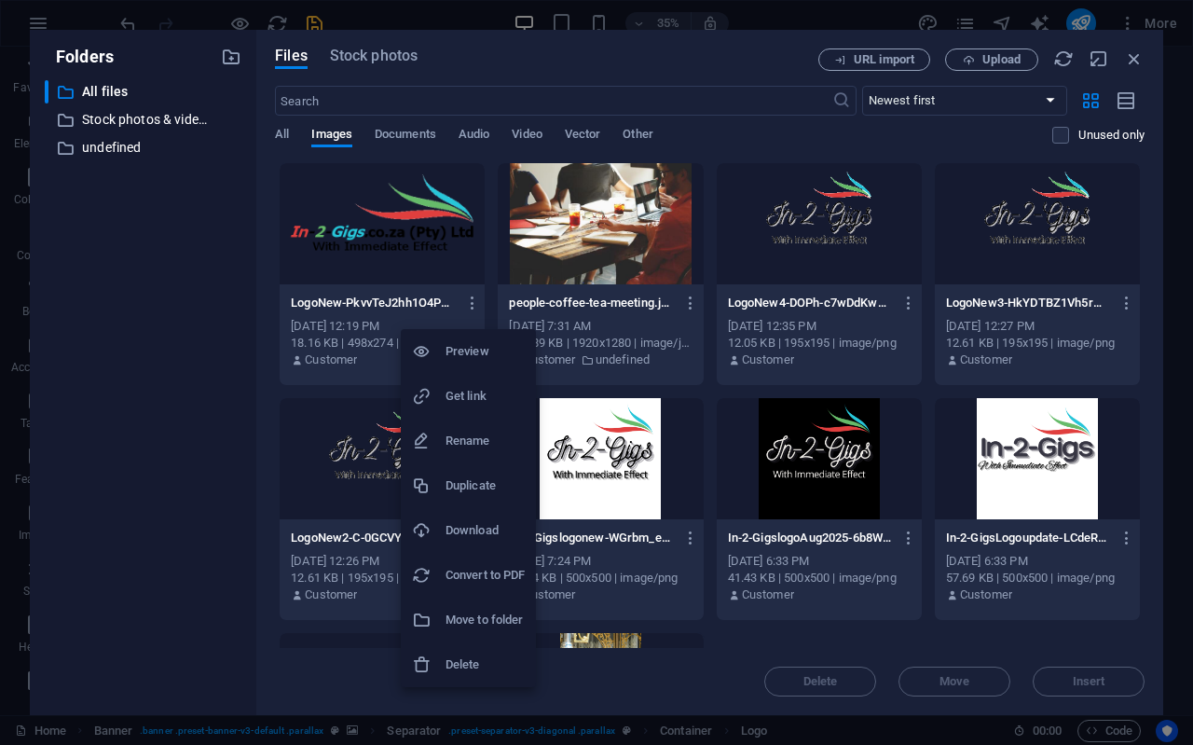
click at [491, 656] on h6 "Delete" at bounding box center [485, 664] width 79 height 22
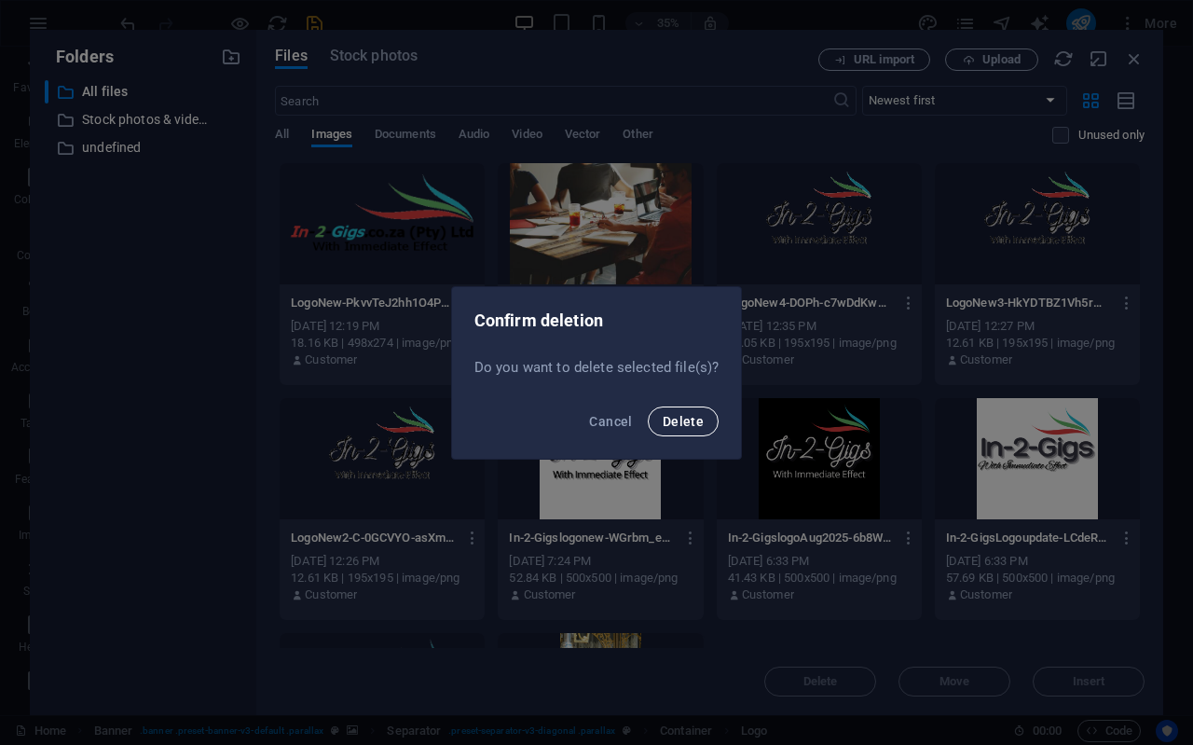
click at [678, 422] on span "Delete" at bounding box center [683, 421] width 41 height 15
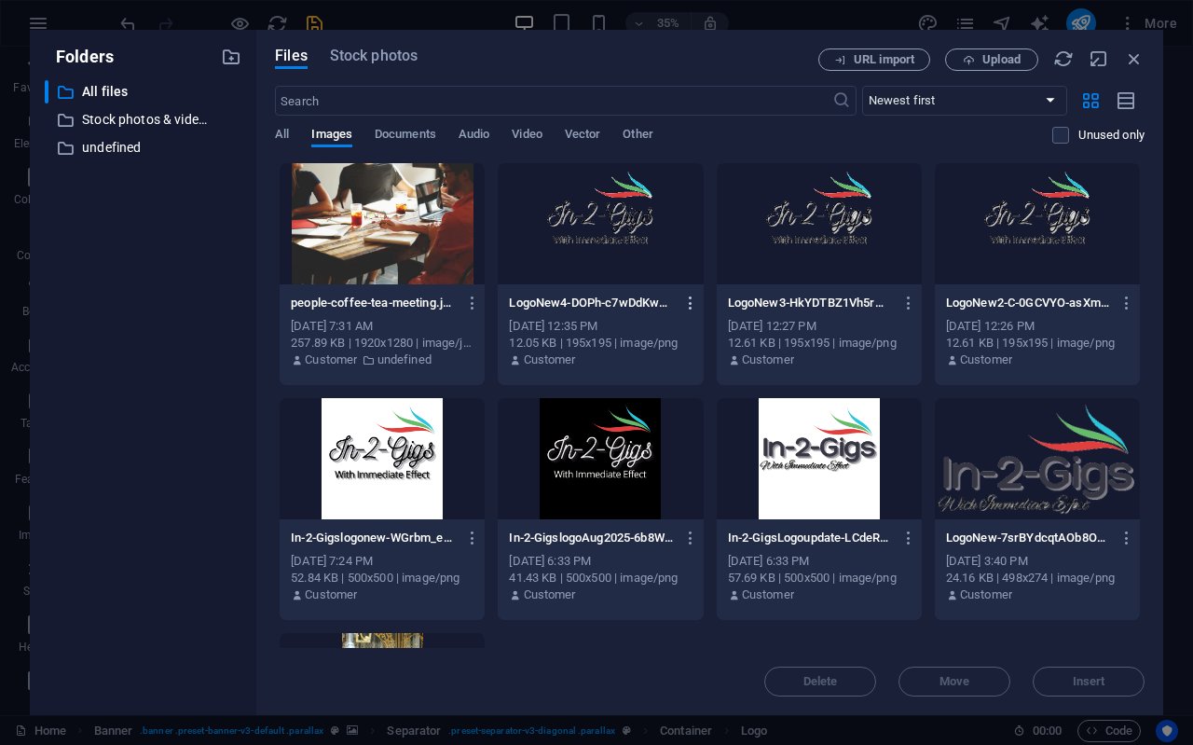
click at [688, 293] on button "button" at bounding box center [687, 303] width 25 height 30
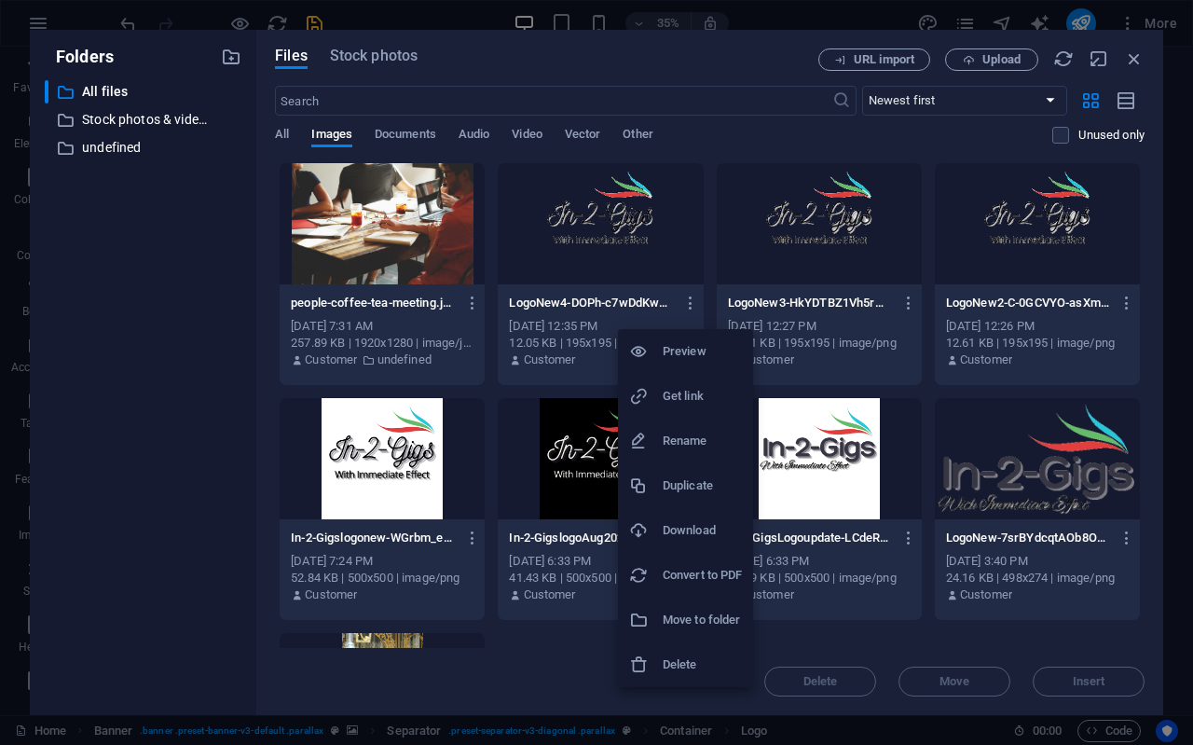
click at [687, 656] on h6 "Delete" at bounding box center [702, 664] width 79 height 22
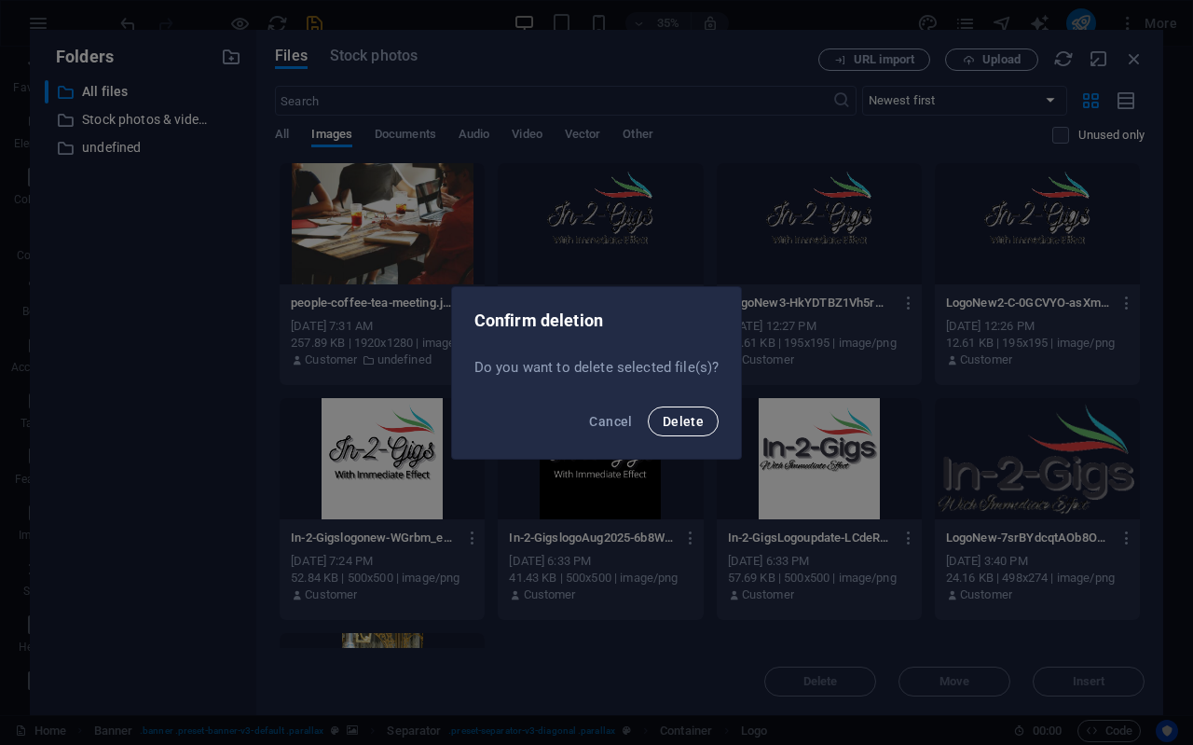
click at [687, 421] on span "Delete" at bounding box center [683, 421] width 41 height 15
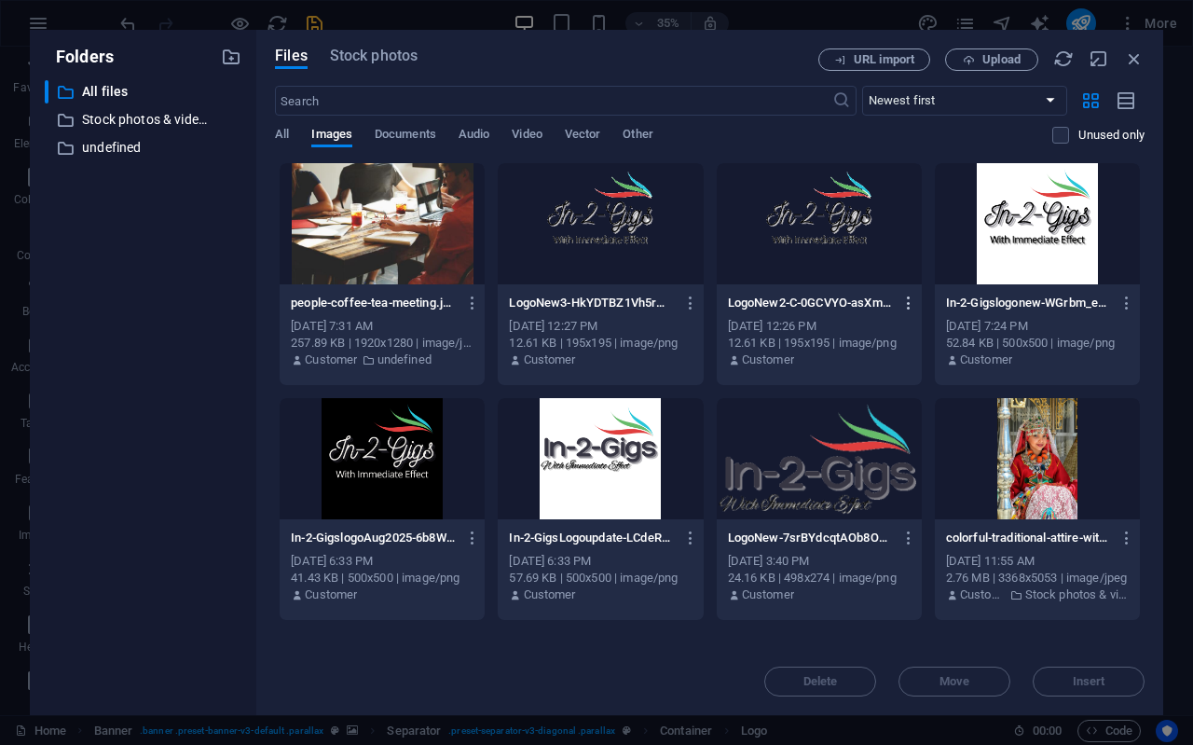
click at [901, 304] on icon "button" at bounding box center [909, 303] width 18 height 17
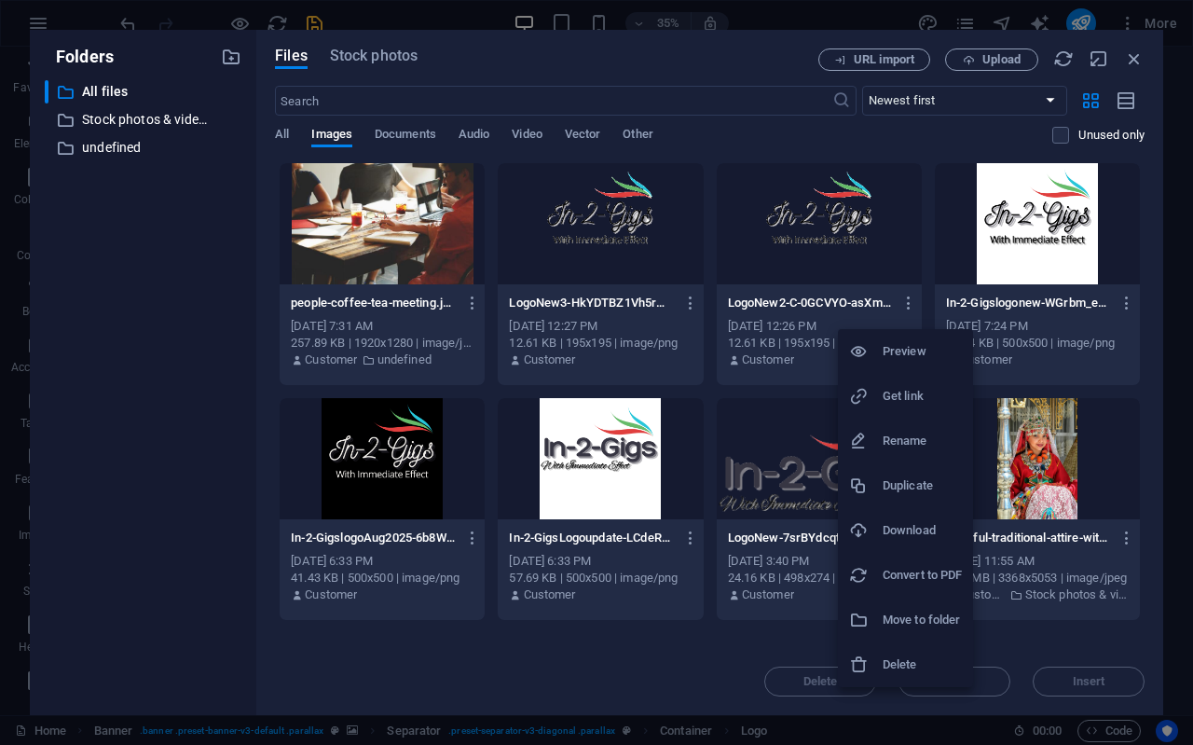
click at [909, 665] on h6 "Delete" at bounding box center [922, 664] width 79 height 22
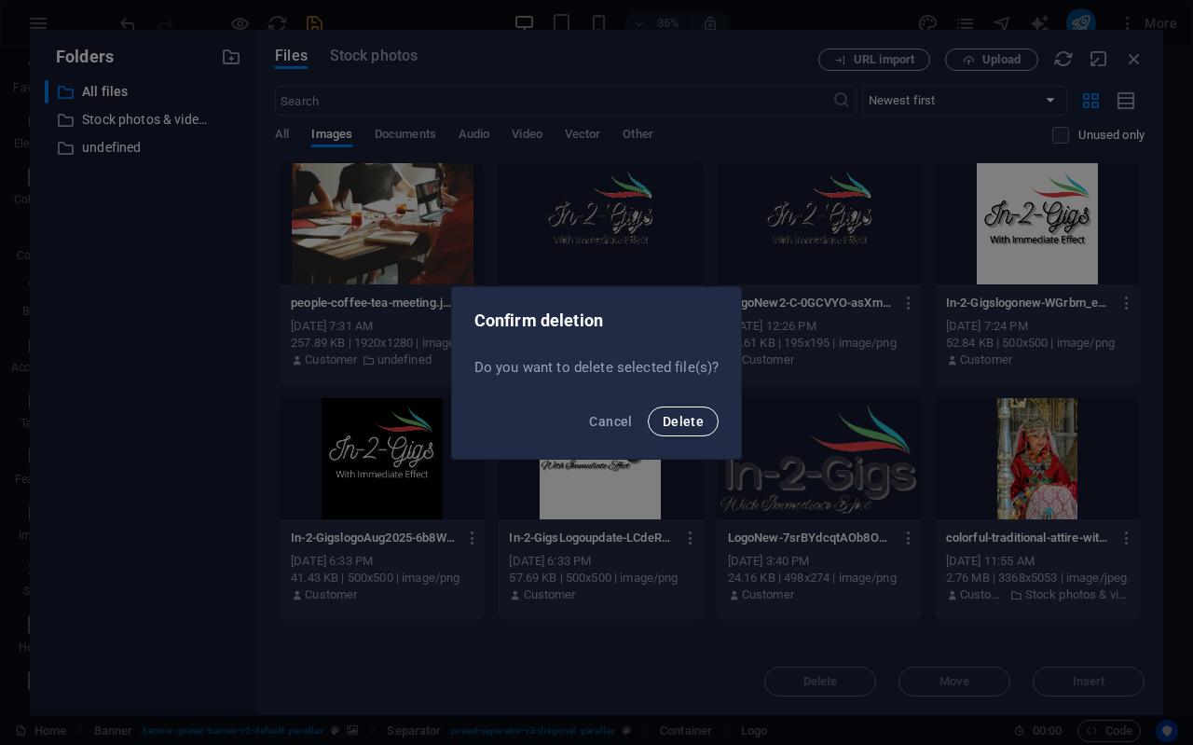
click at [692, 426] on span "Delete" at bounding box center [683, 421] width 41 height 15
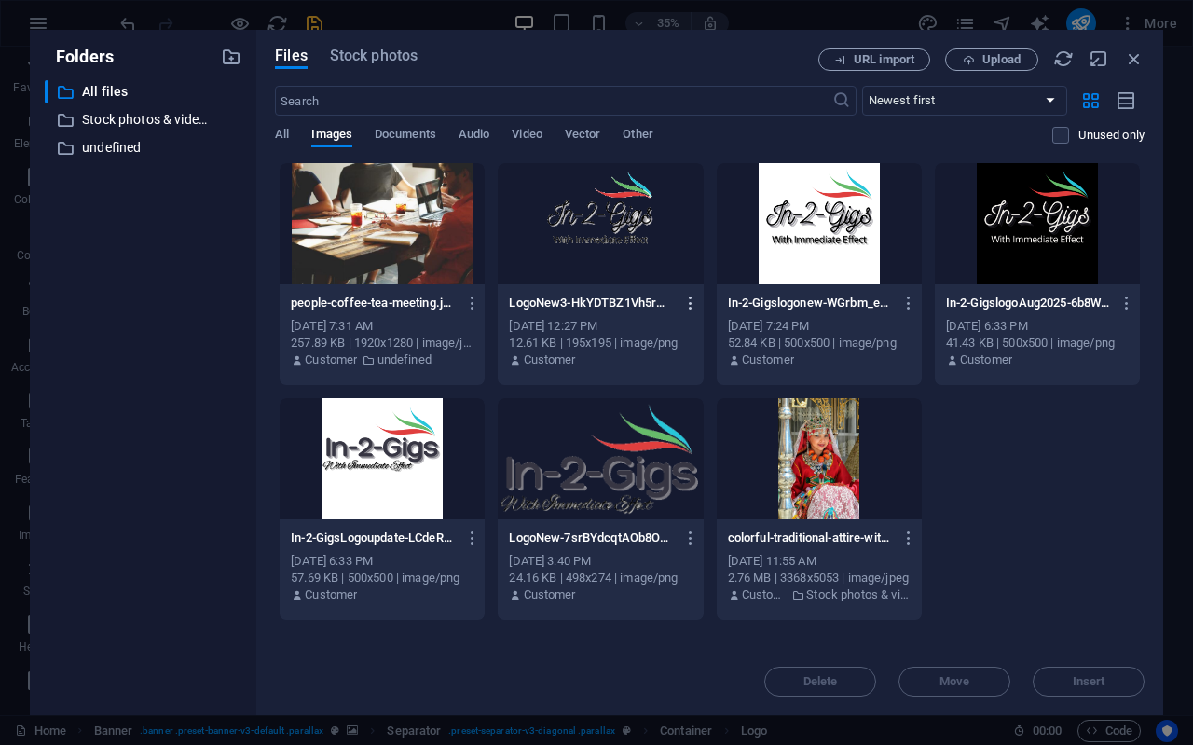
click at [687, 295] on icon "button" at bounding box center [691, 303] width 18 height 17
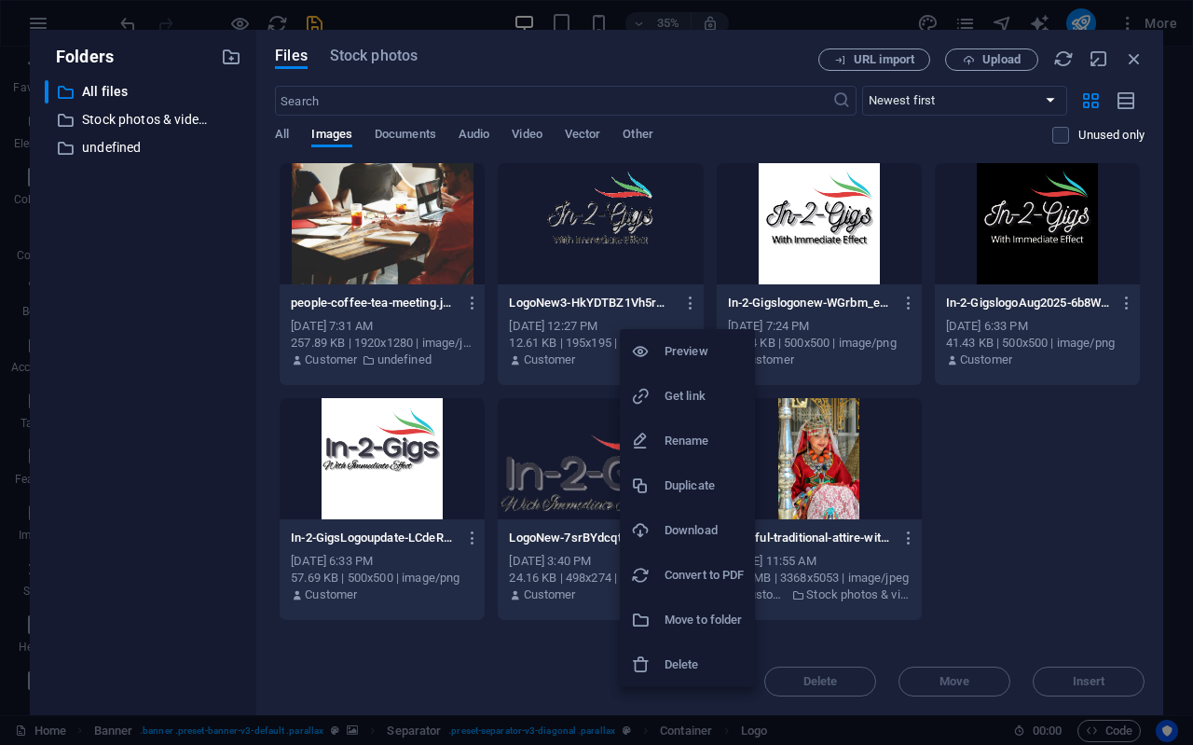
click at [668, 666] on h6 "Delete" at bounding box center [704, 664] width 79 height 22
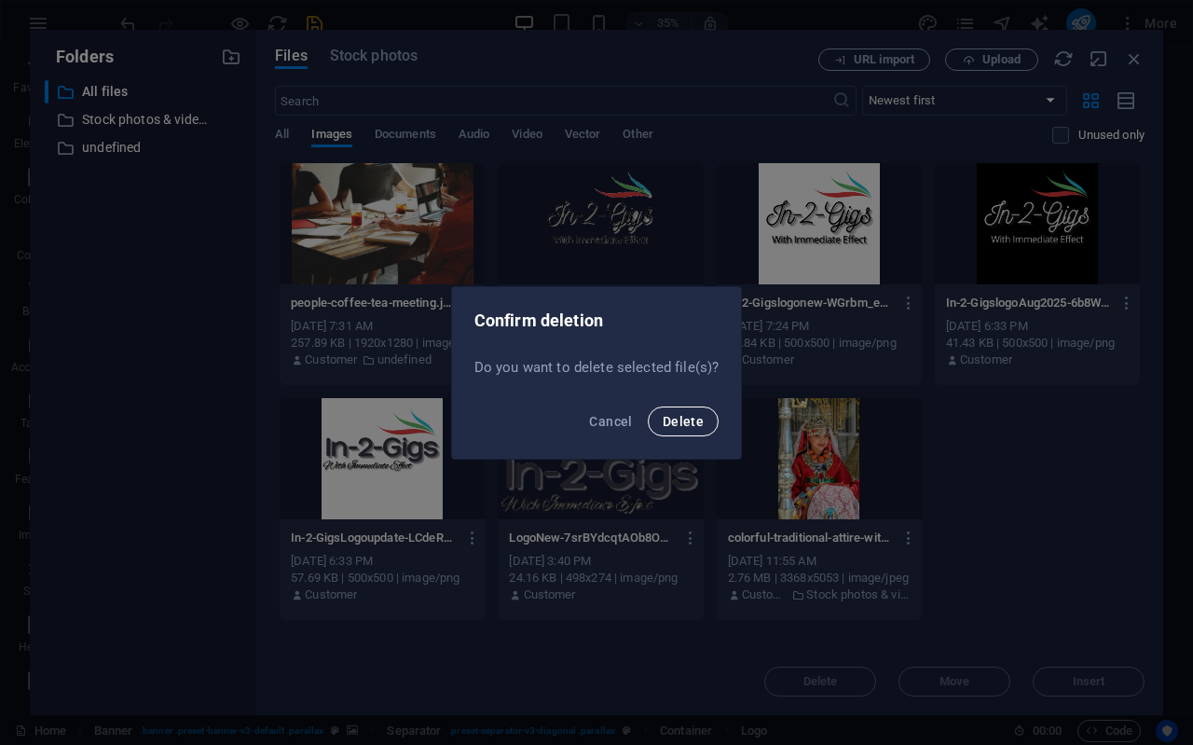
click at [686, 429] on button "Delete" at bounding box center [683, 421] width 71 height 30
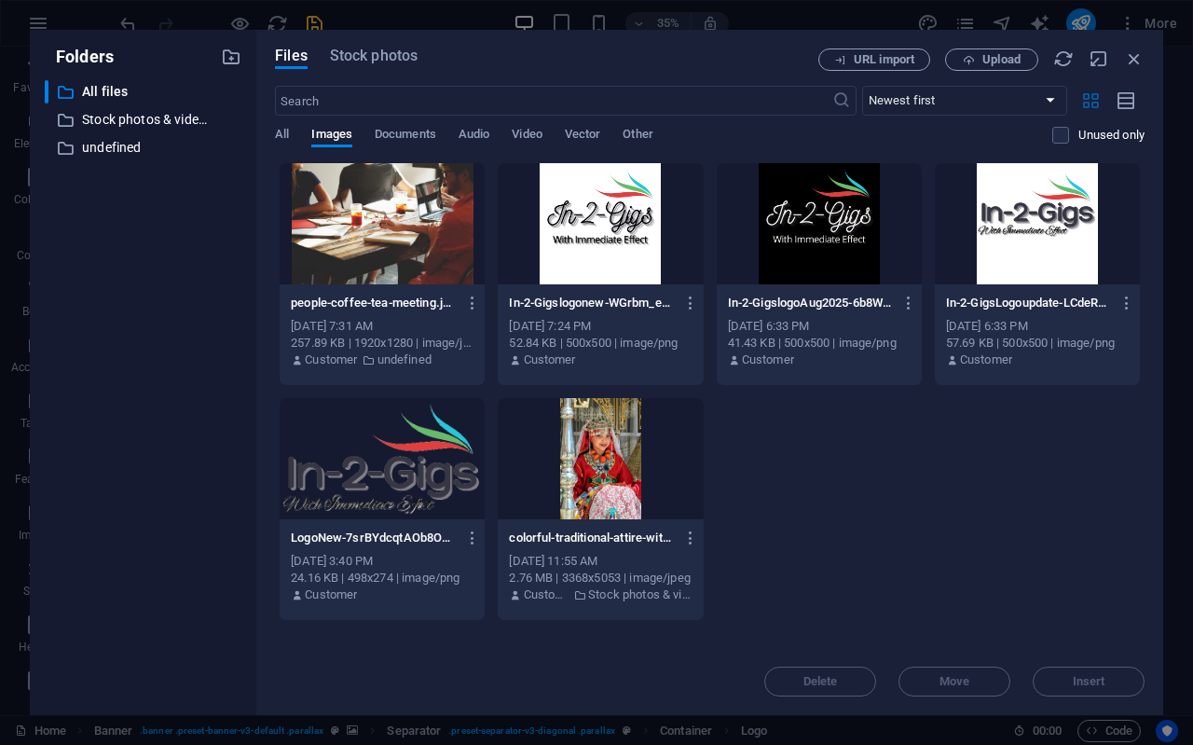
click at [1087, 108] on icon "button" at bounding box center [1090, 100] width 21 height 21
click at [908, 304] on icon "button" at bounding box center [909, 303] width 18 height 17
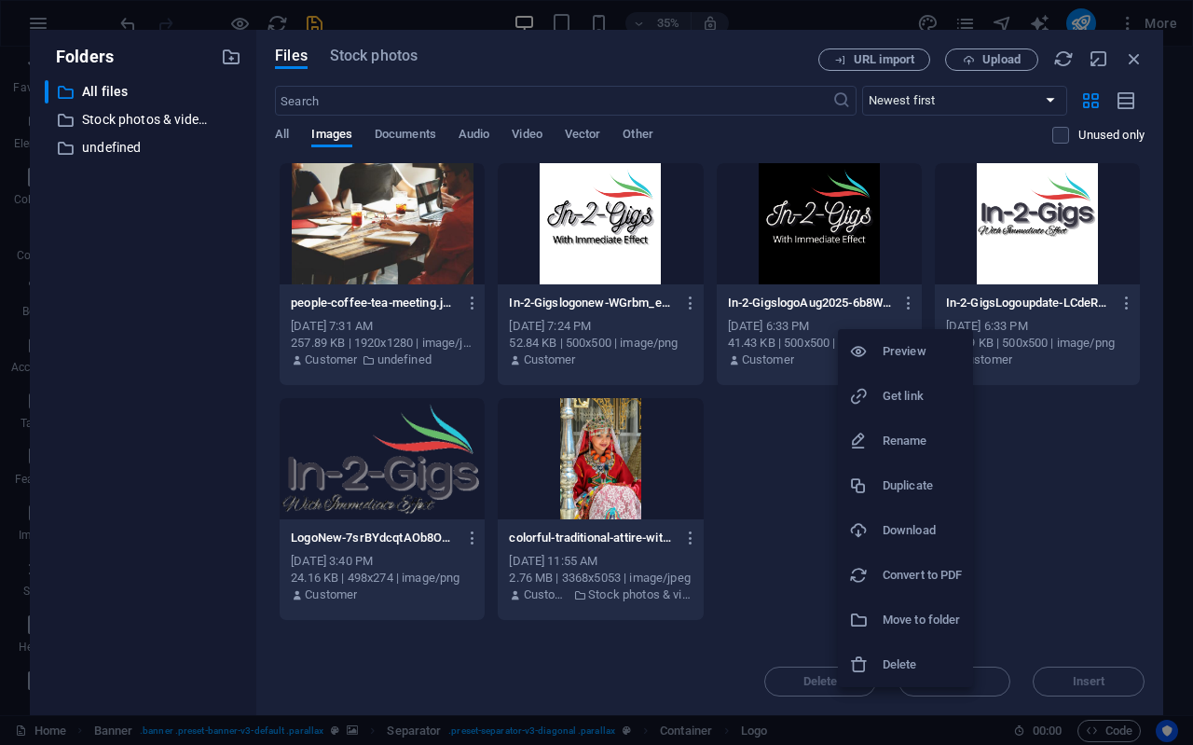
click at [898, 656] on h6 "Delete" at bounding box center [922, 664] width 79 height 22
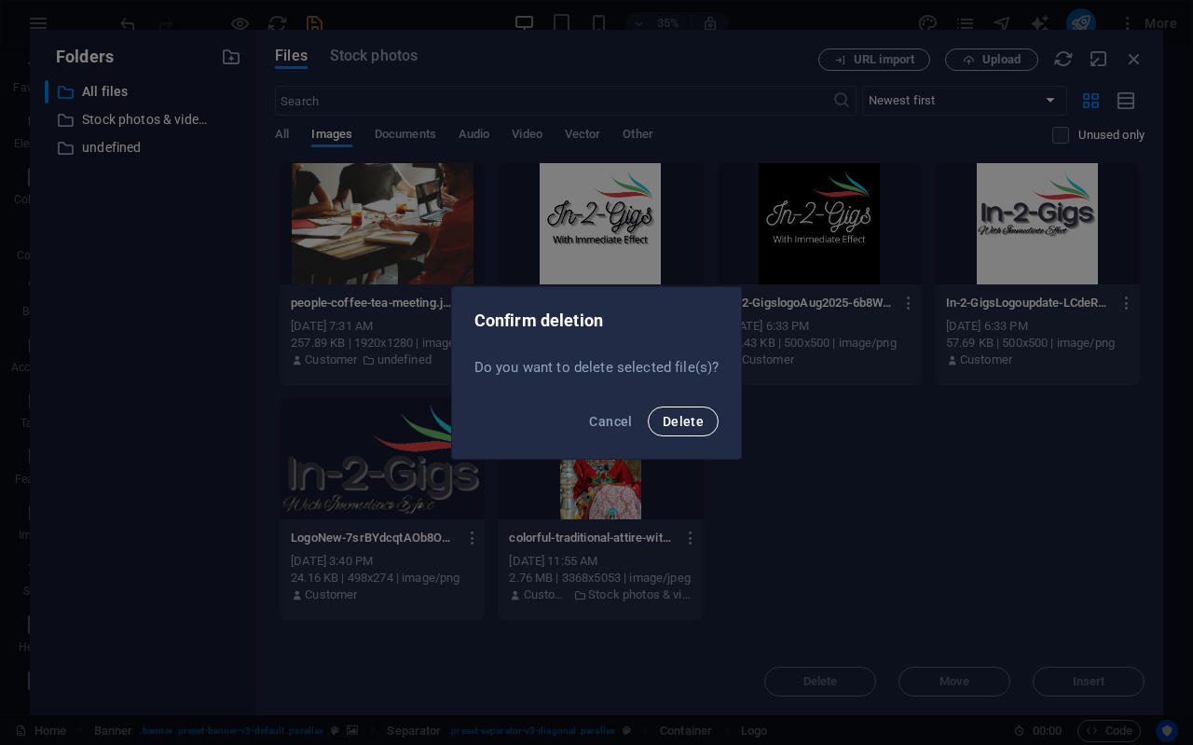
click at [670, 425] on span "Delete" at bounding box center [683, 421] width 41 height 15
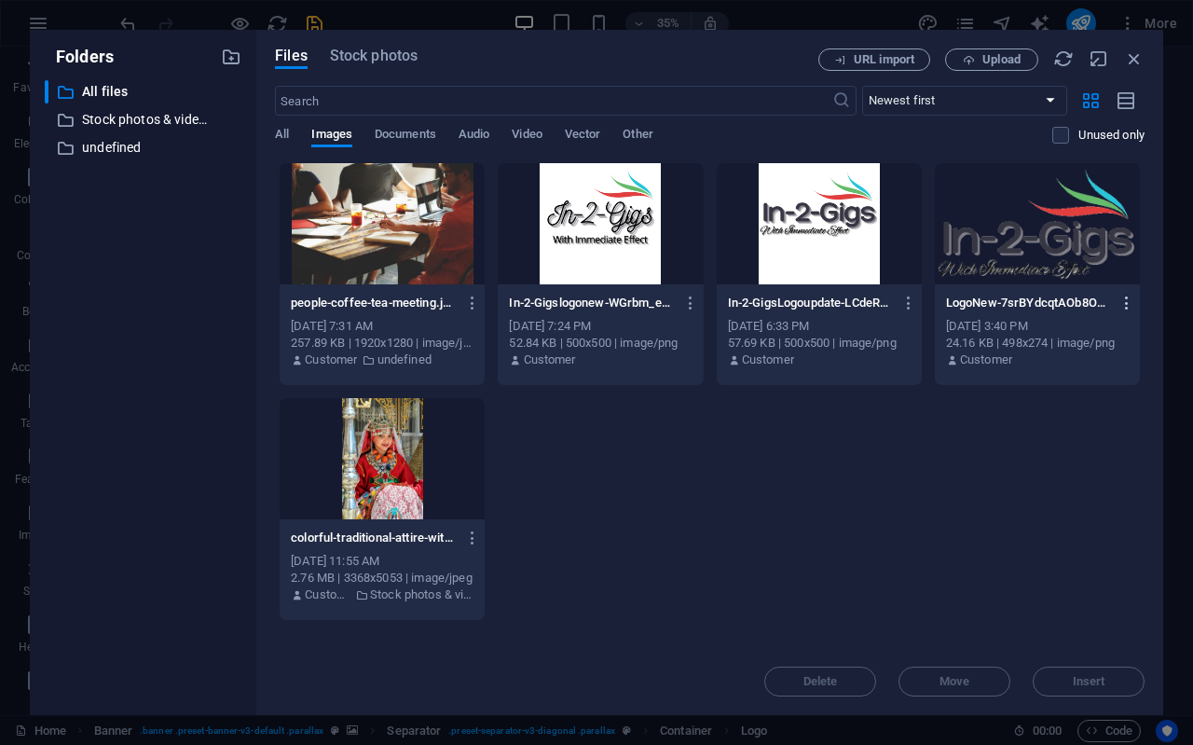
click at [1123, 299] on icon "button" at bounding box center [1127, 303] width 18 height 17
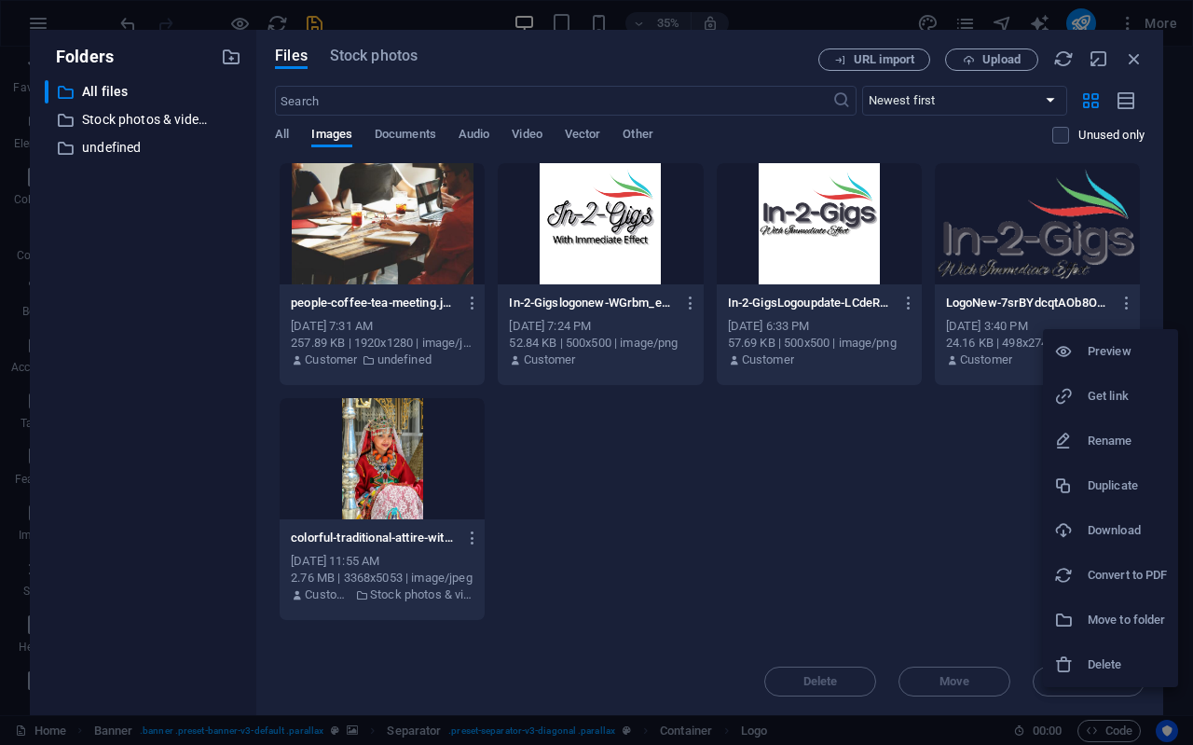
click at [1137, 669] on h6 "Delete" at bounding box center [1127, 664] width 79 height 22
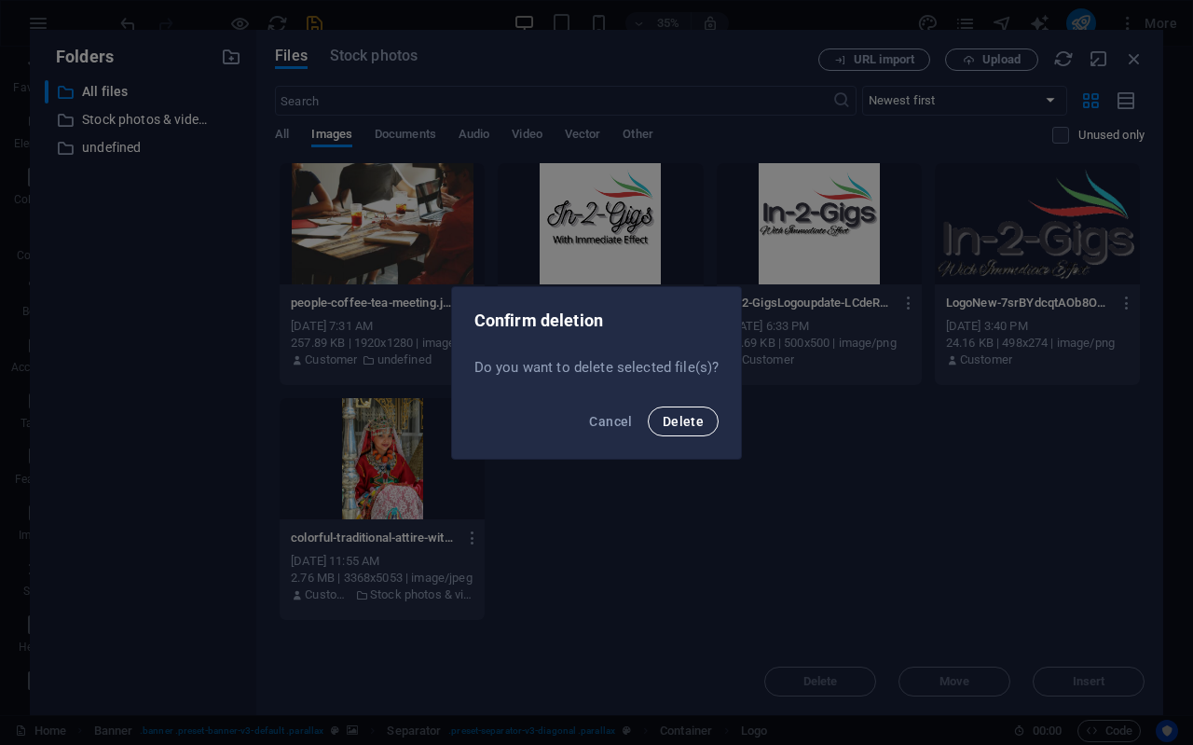
click at [693, 414] on span "Delete" at bounding box center [683, 421] width 41 height 15
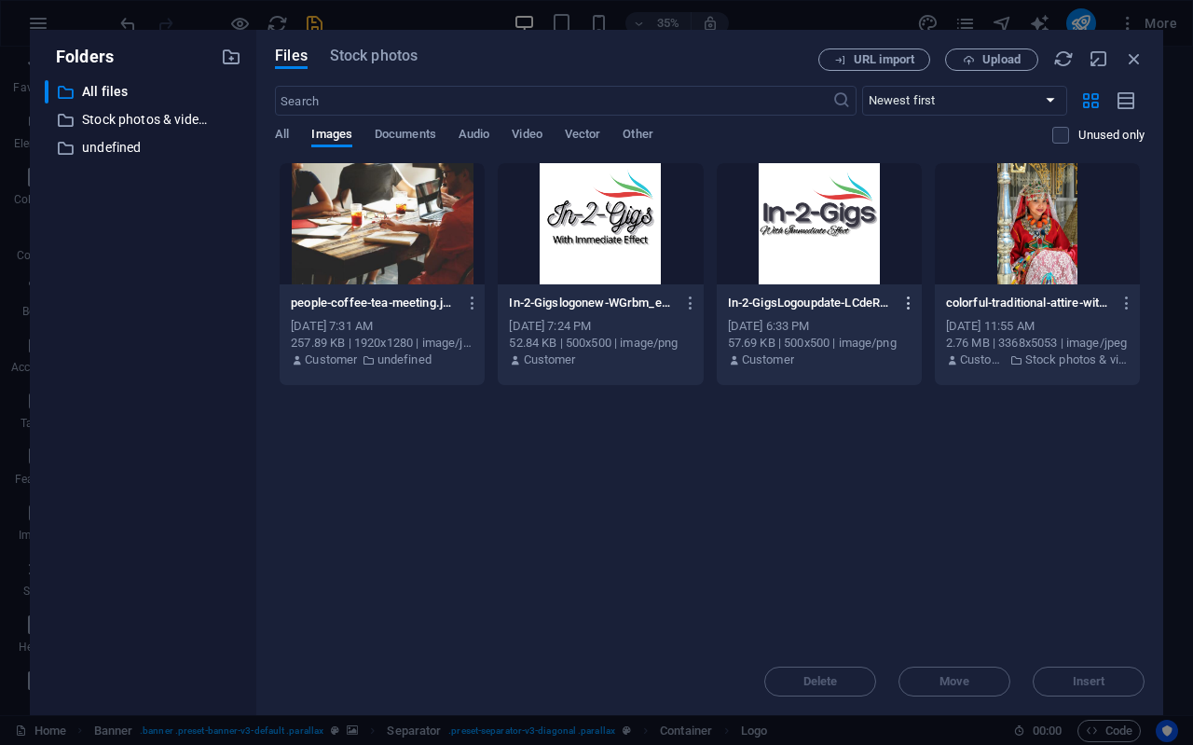
click at [910, 300] on icon "button" at bounding box center [909, 303] width 18 height 17
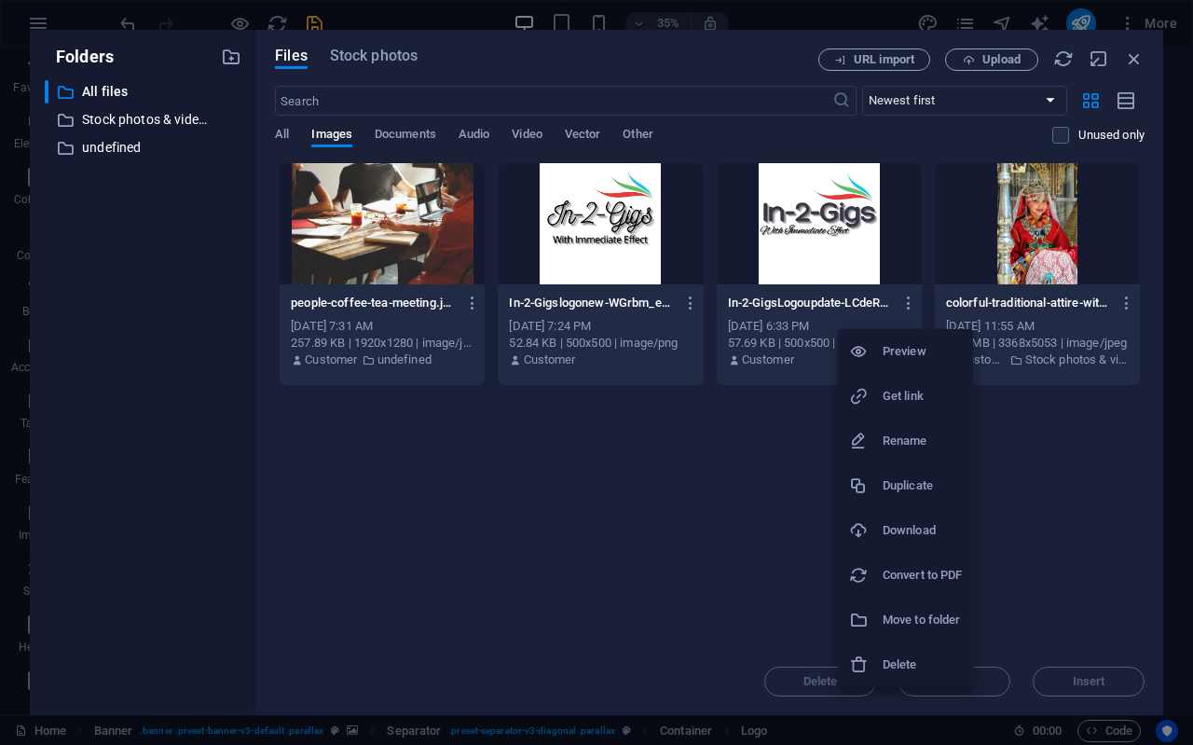
click at [913, 660] on h6 "Delete" at bounding box center [922, 664] width 79 height 22
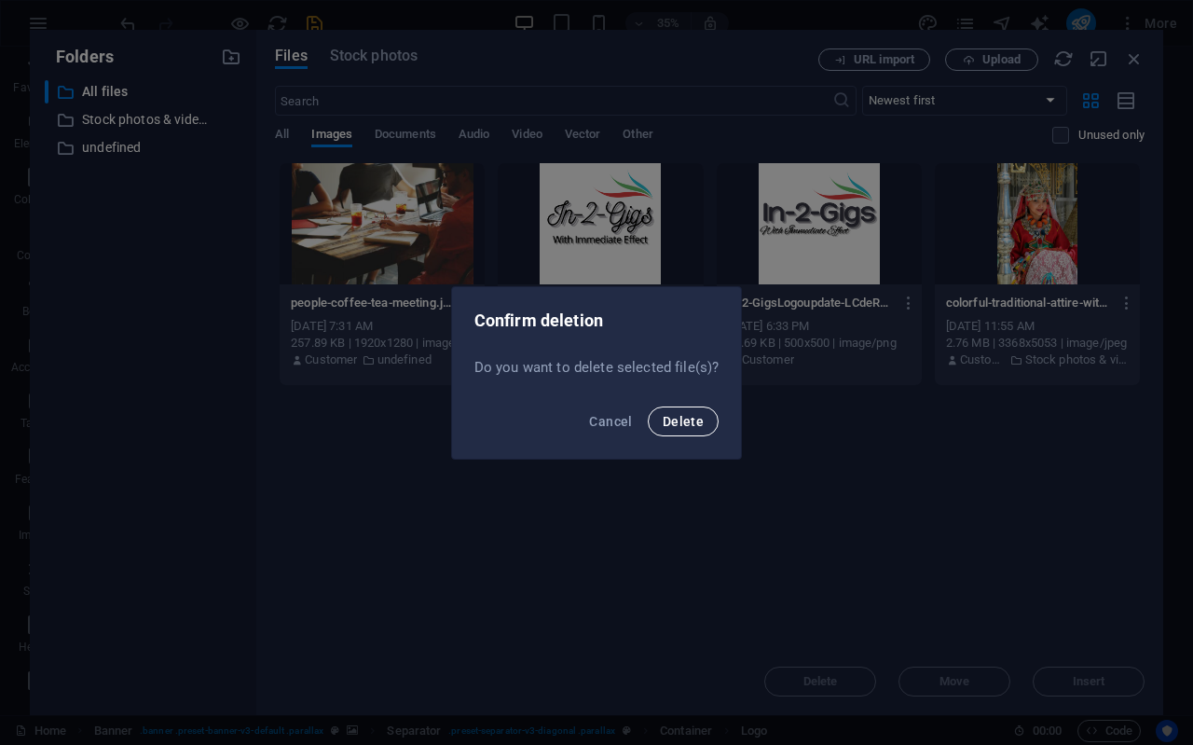
click at [688, 422] on span "Delete" at bounding box center [683, 421] width 41 height 15
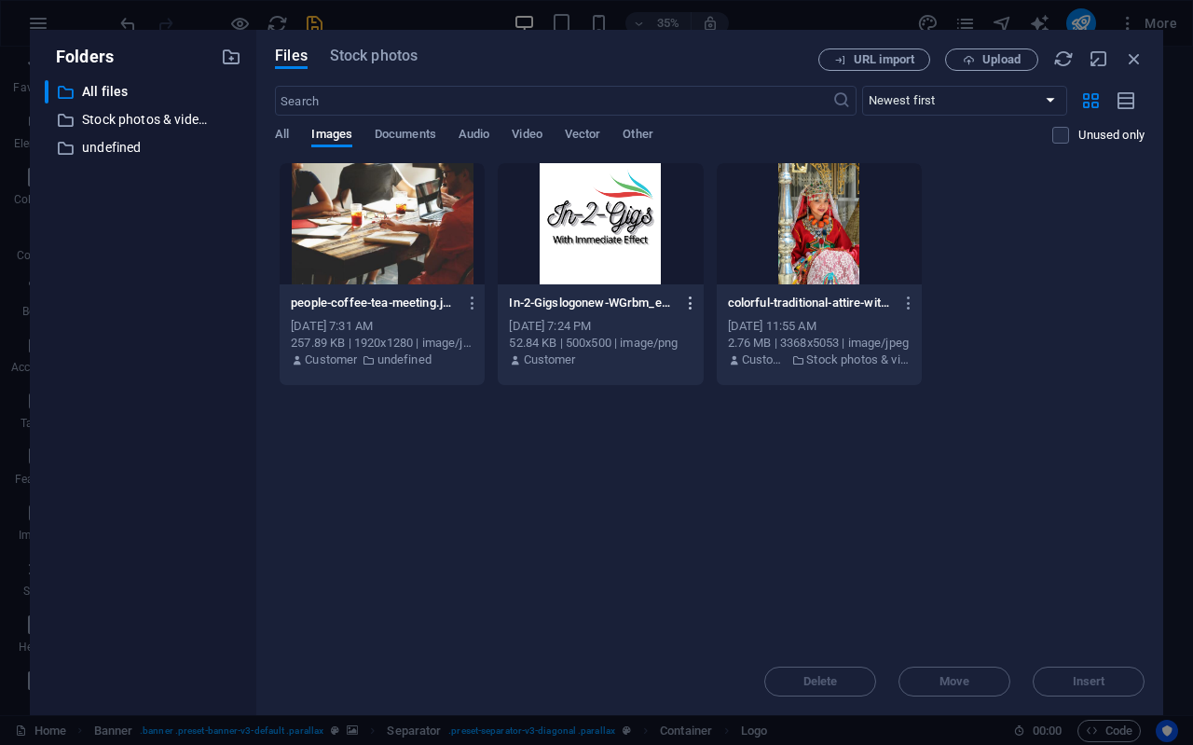
click at [687, 309] on icon "button" at bounding box center [691, 303] width 18 height 17
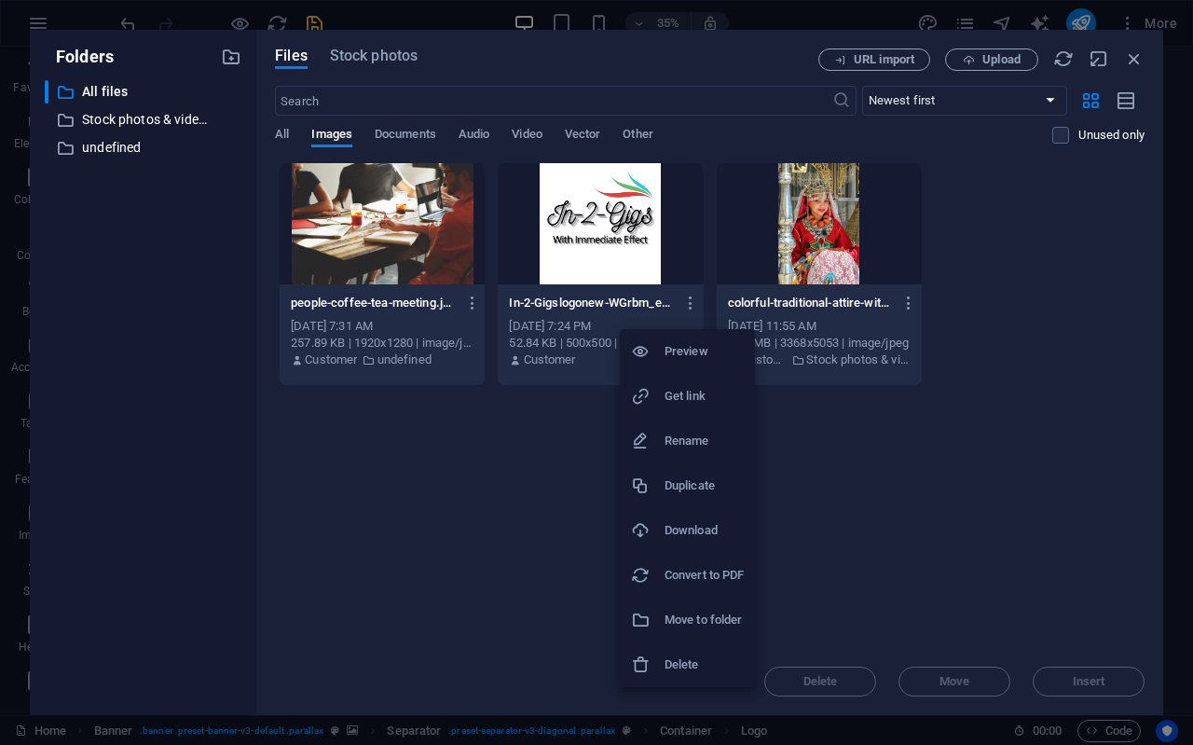
click at [693, 656] on h6 "Delete" at bounding box center [704, 664] width 79 height 22
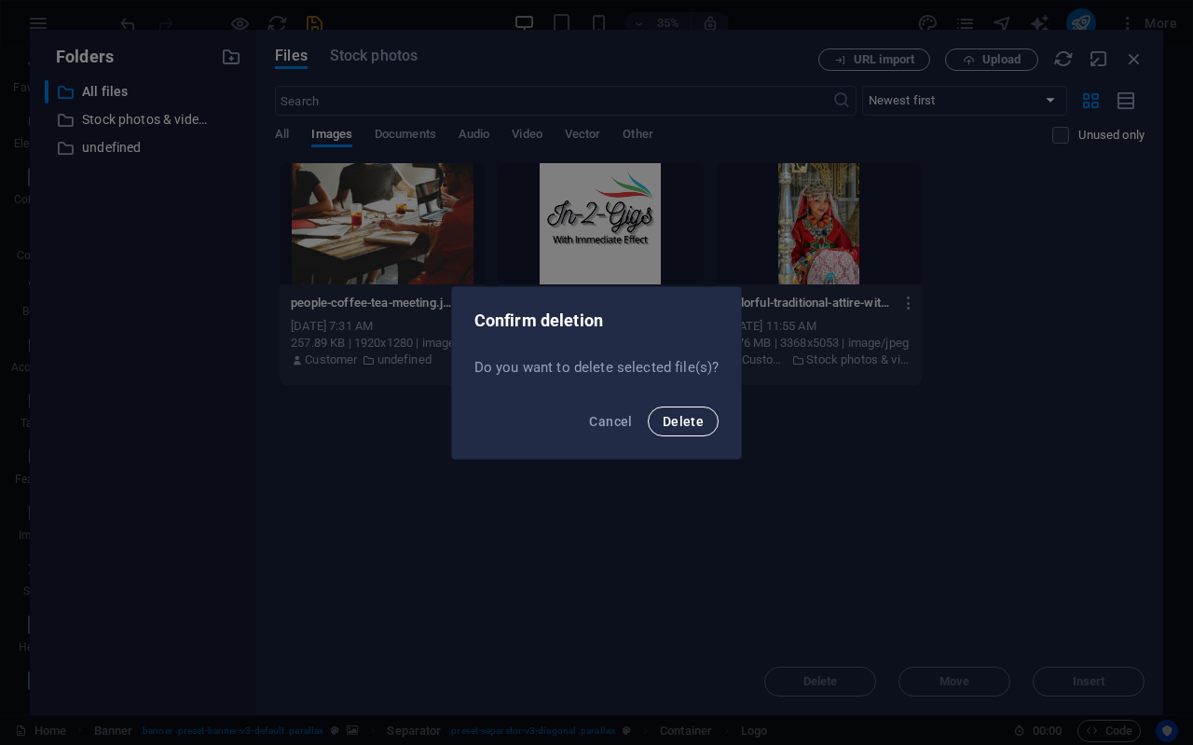
click at [700, 425] on span "Delete" at bounding box center [683, 421] width 41 height 15
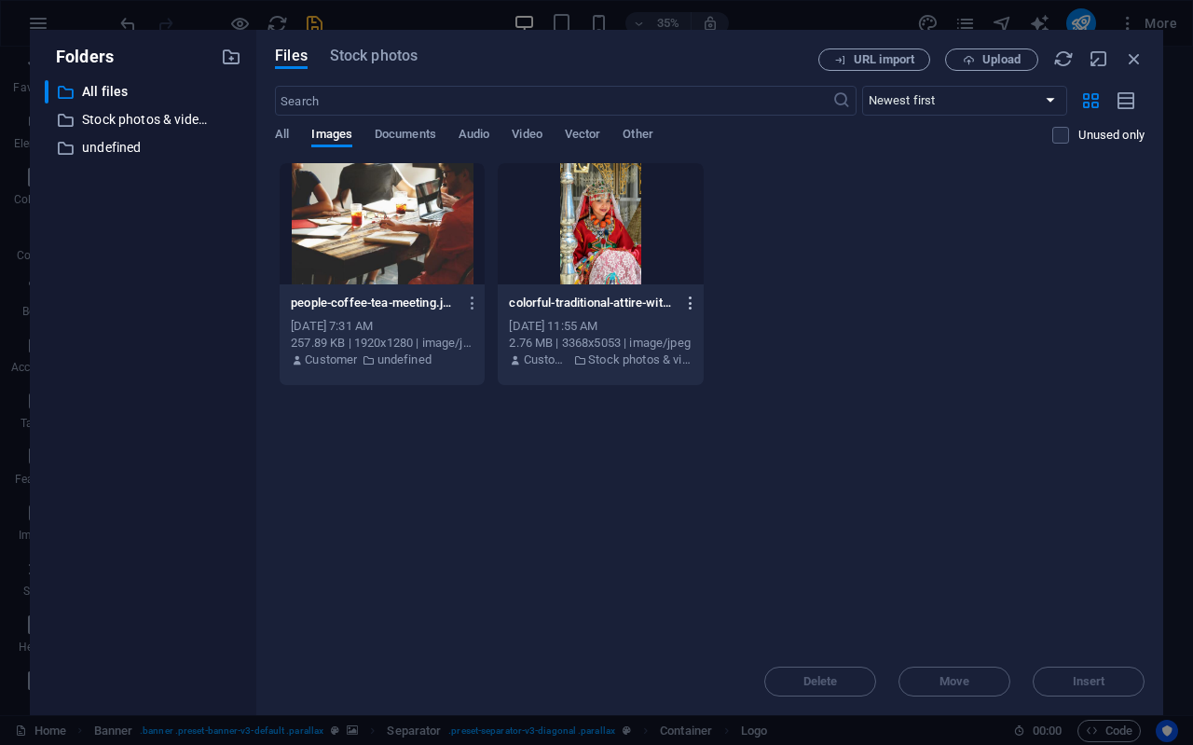
click at [691, 304] on icon "button" at bounding box center [691, 303] width 18 height 17
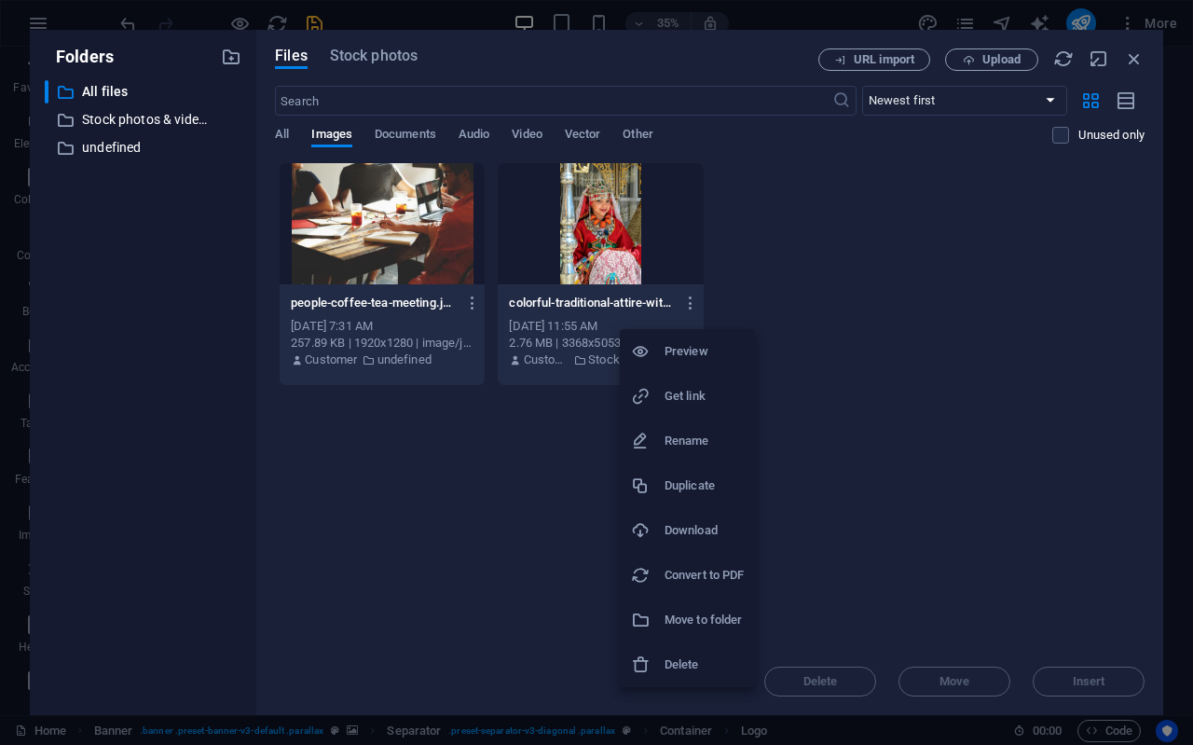
click at [697, 673] on h6 "Delete" at bounding box center [704, 664] width 79 height 22
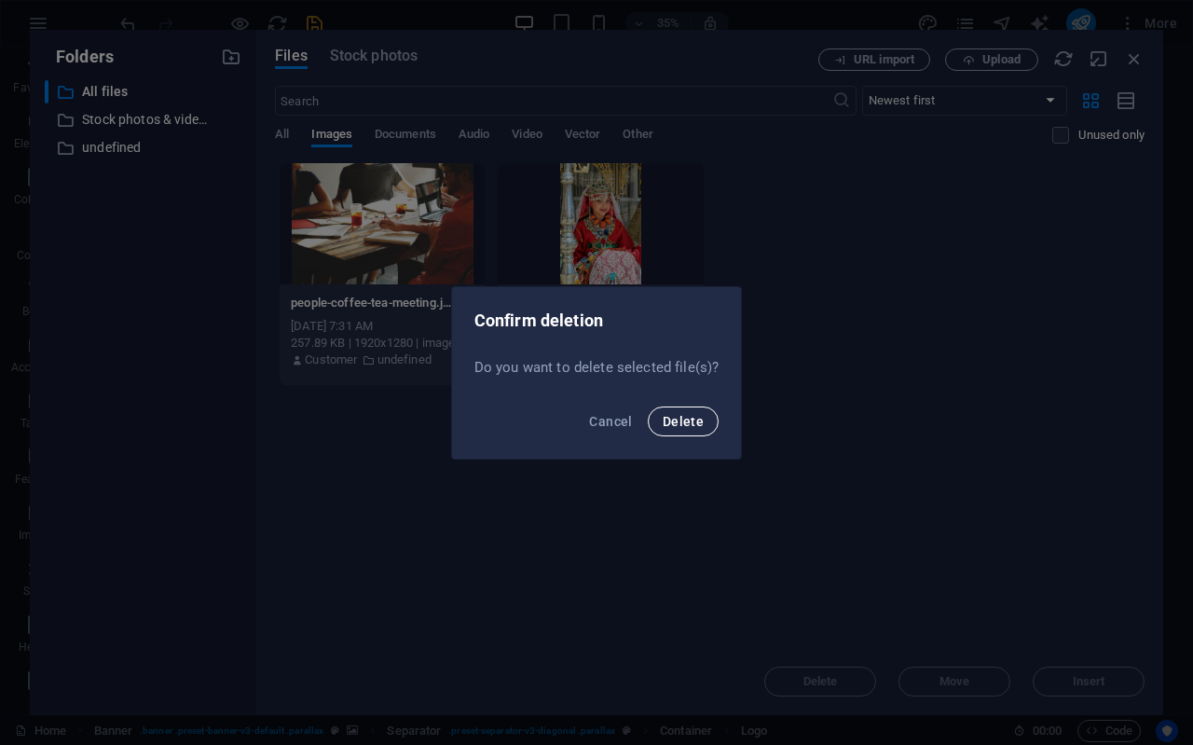
click at [691, 406] on button "Delete" at bounding box center [683, 421] width 71 height 30
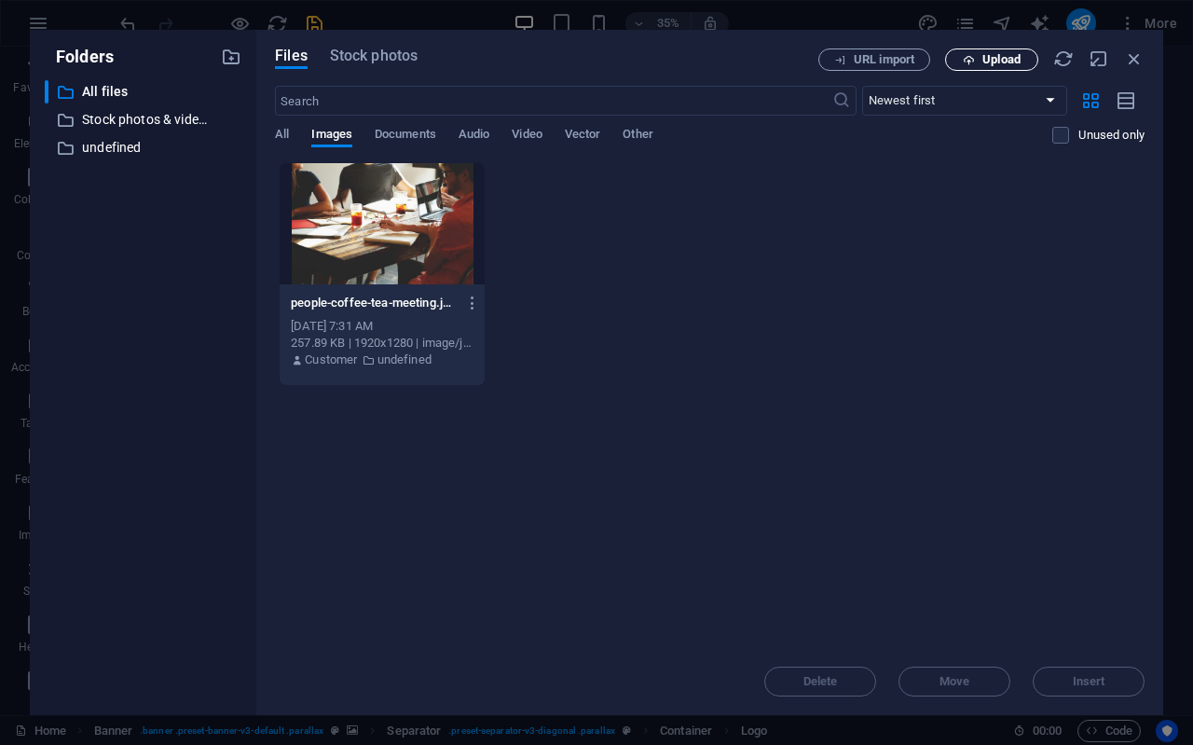
click at [981, 50] on button "Upload" at bounding box center [991, 59] width 93 height 22
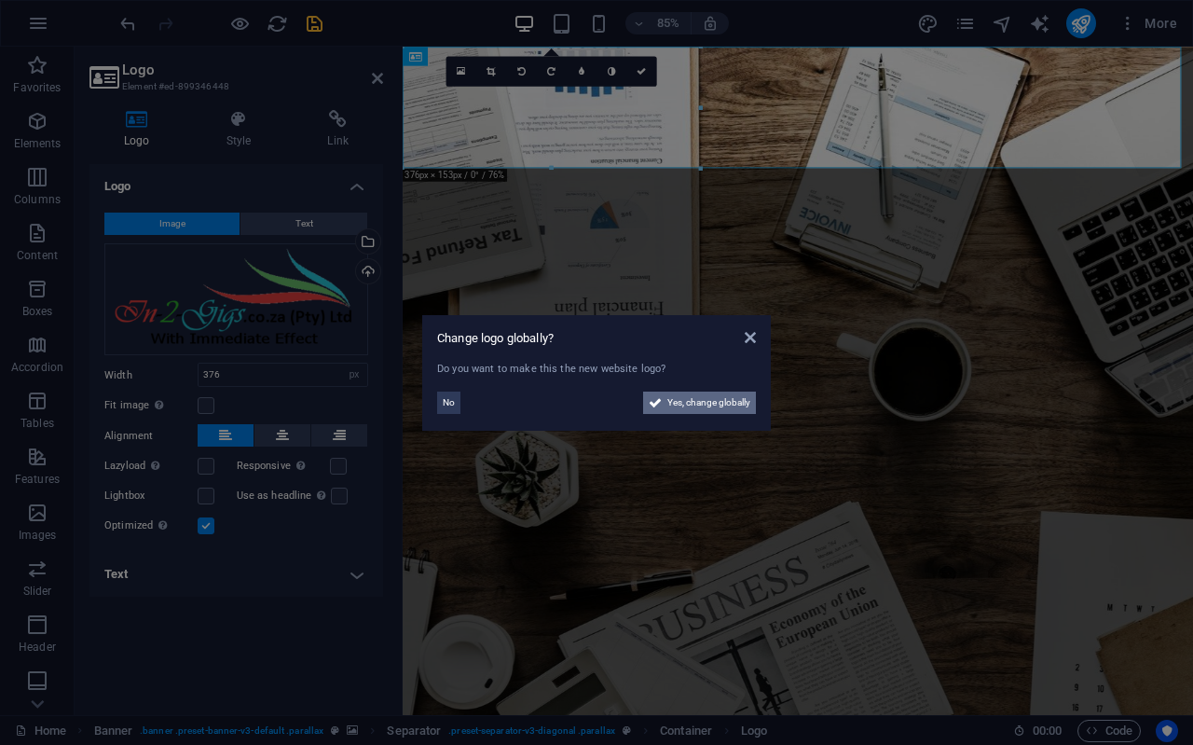
drag, startPoint x: 684, startPoint y: 404, endPoint x: 799, endPoint y: 1041, distance: 647.7
click at [684, 404] on span "Yes, change globally" at bounding box center [708, 402] width 83 height 22
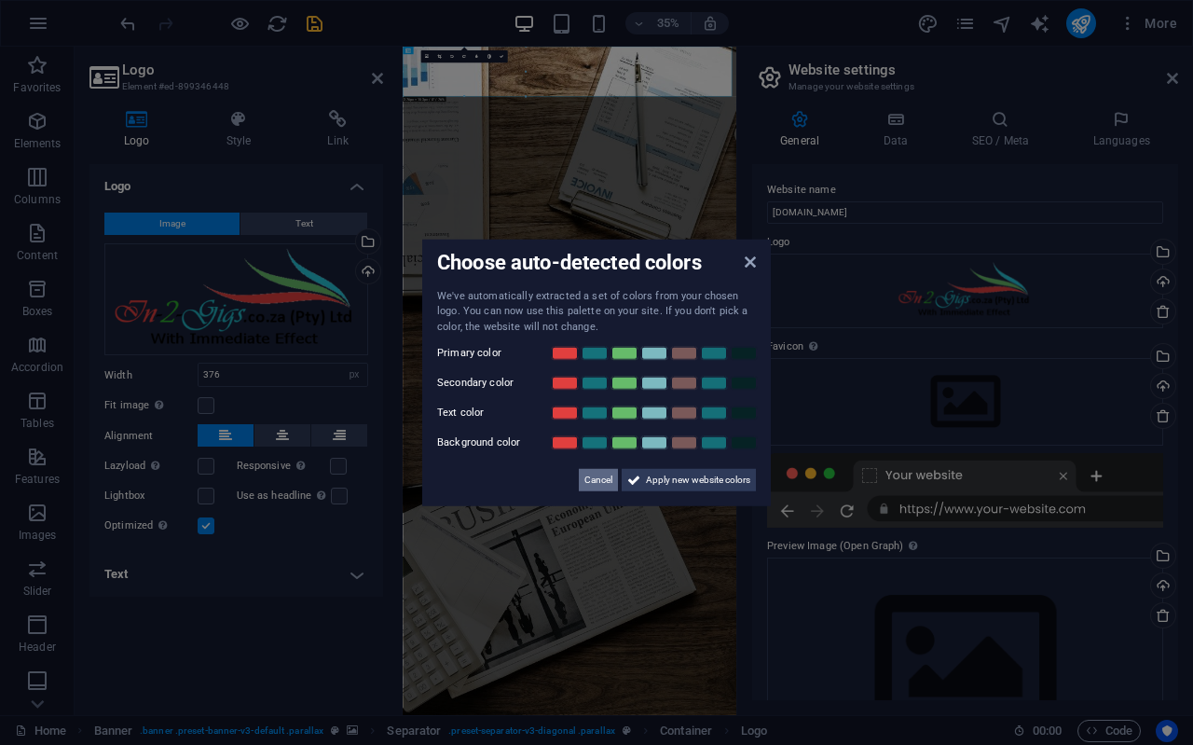
drag, startPoint x: 604, startPoint y: 474, endPoint x: 575, endPoint y: 1209, distance: 735.0
click at [604, 474] on span "Cancel" at bounding box center [598, 480] width 28 height 22
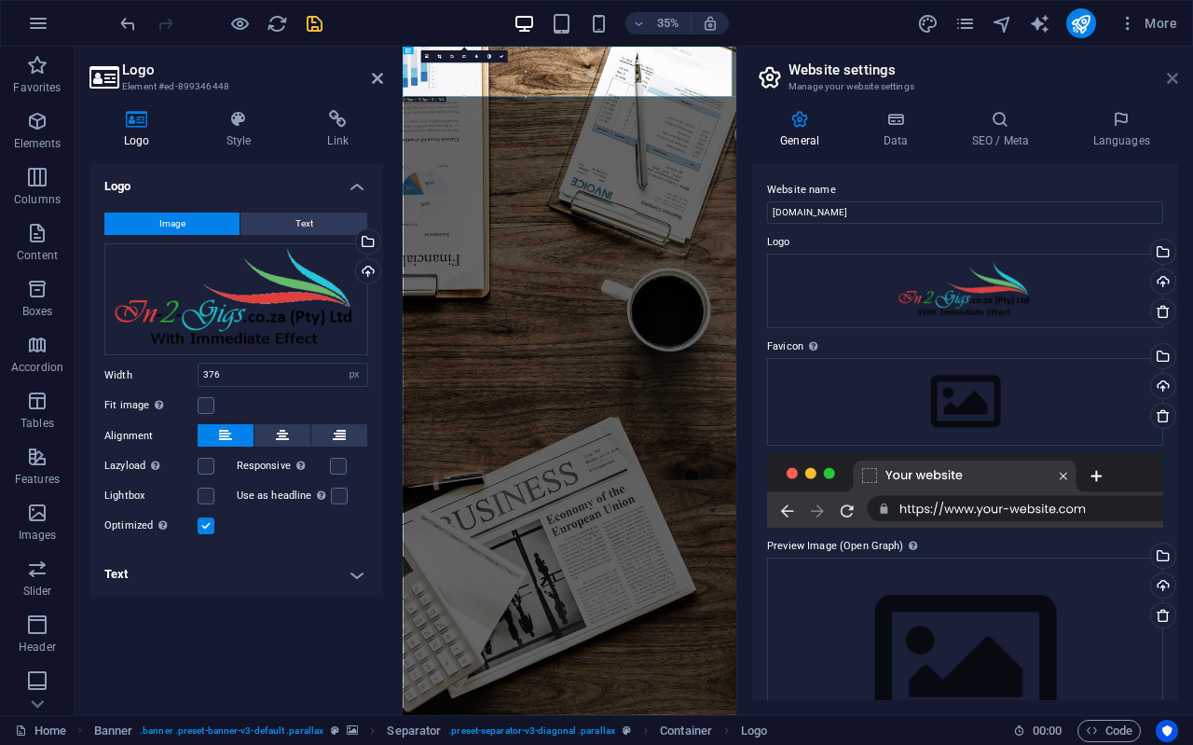
click at [1170, 80] on icon at bounding box center [1172, 78] width 11 height 15
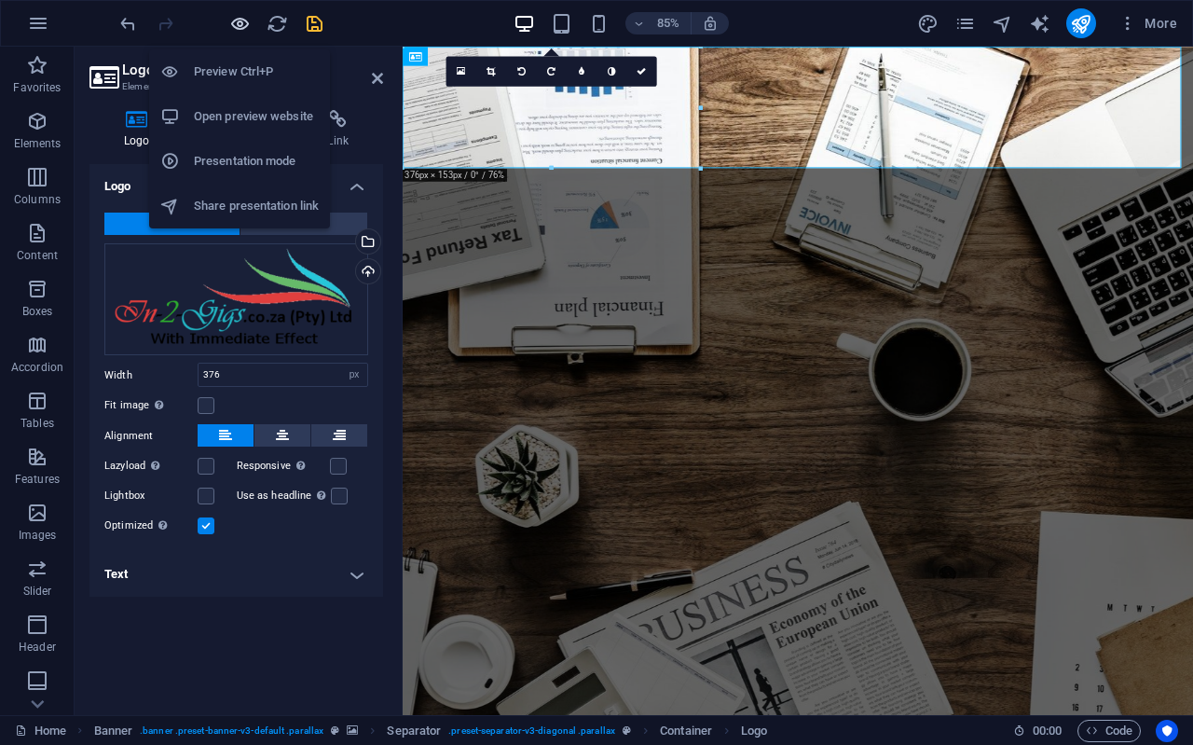
click at [241, 23] on icon "button" at bounding box center [239, 23] width 21 height 21
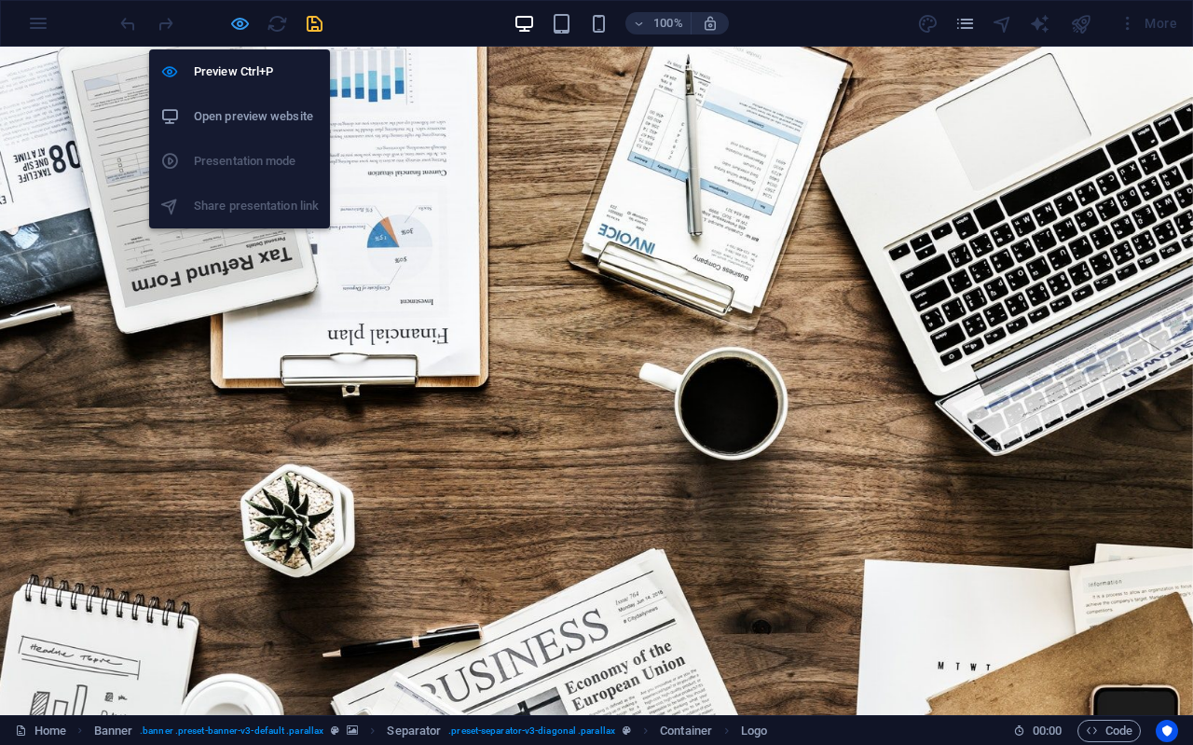
click at [242, 20] on icon "button" at bounding box center [239, 23] width 21 height 21
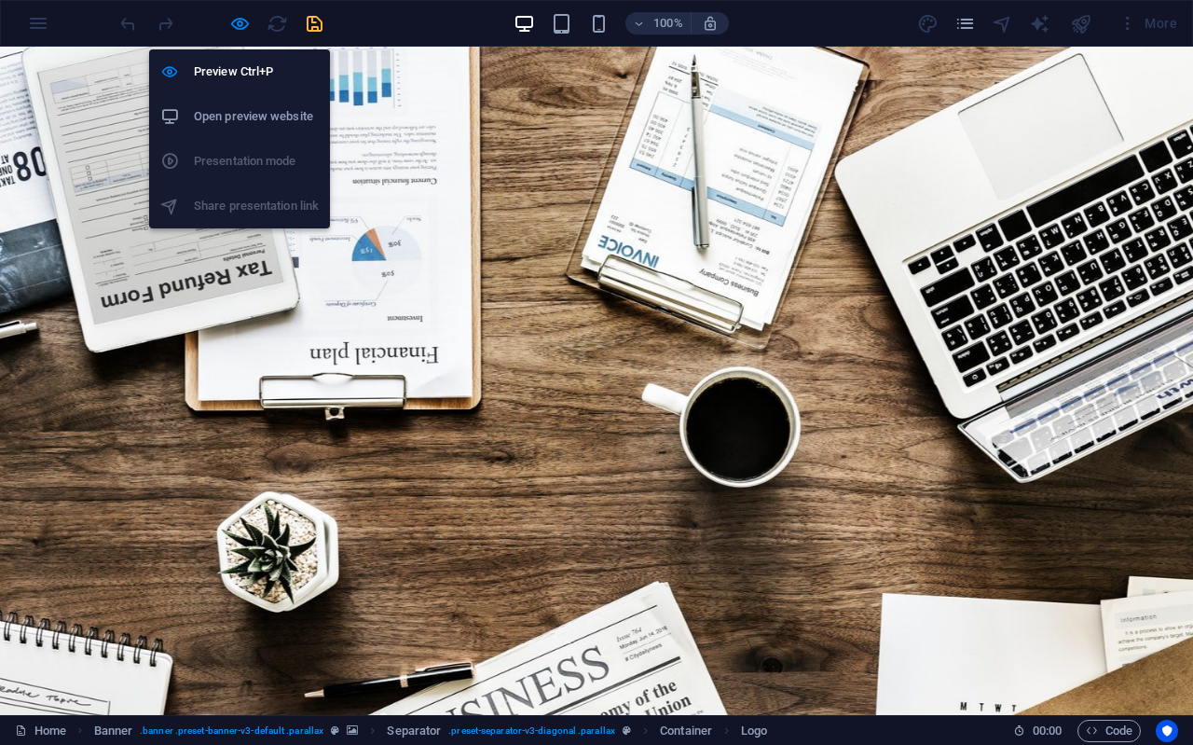
select select "px"
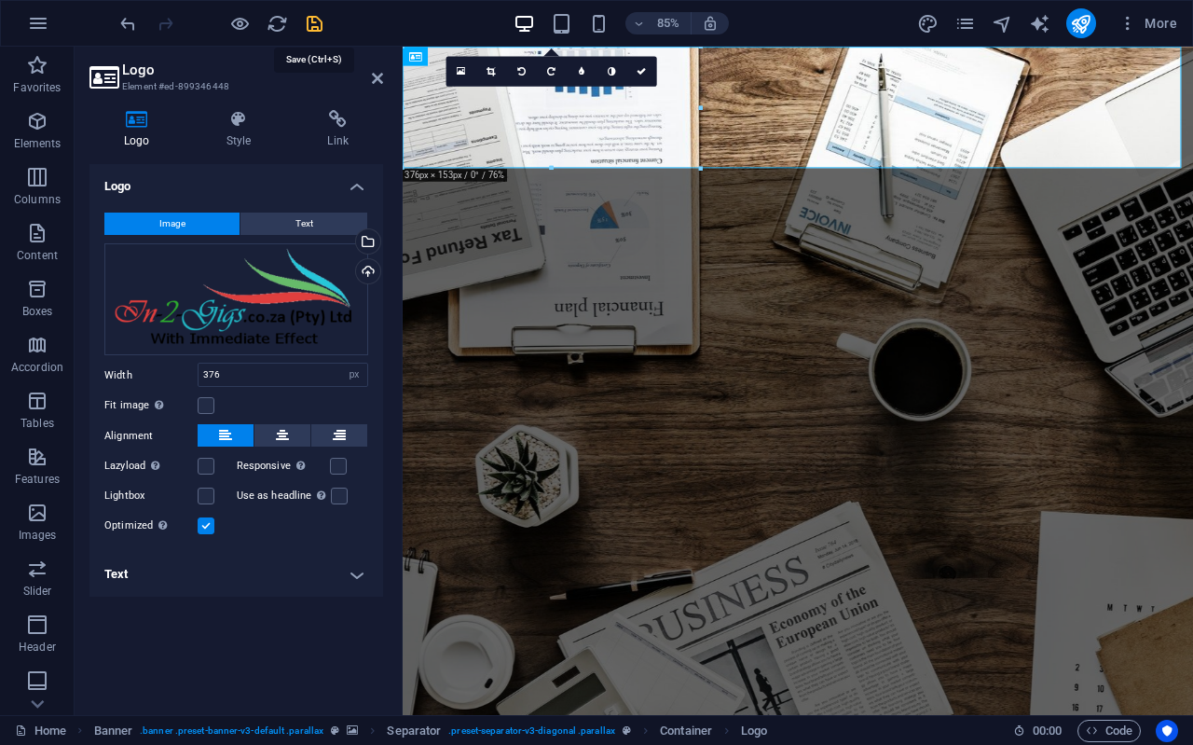
click at [310, 18] on icon "save" at bounding box center [314, 23] width 21 height 21
select select "px"
click at [257, 17] on div at bounding box center [221, 23] width 209 height 30
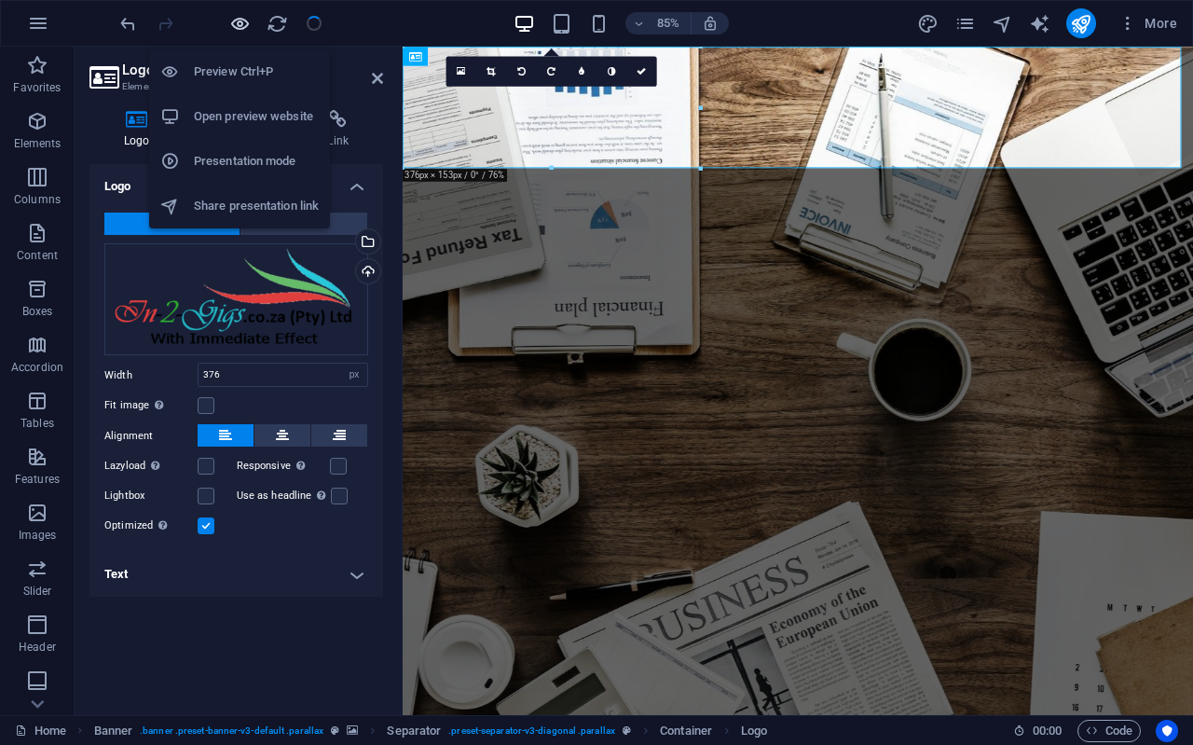
click at [246, 25] on icon "button" at bounding box center [239, 23] width 21 height 21
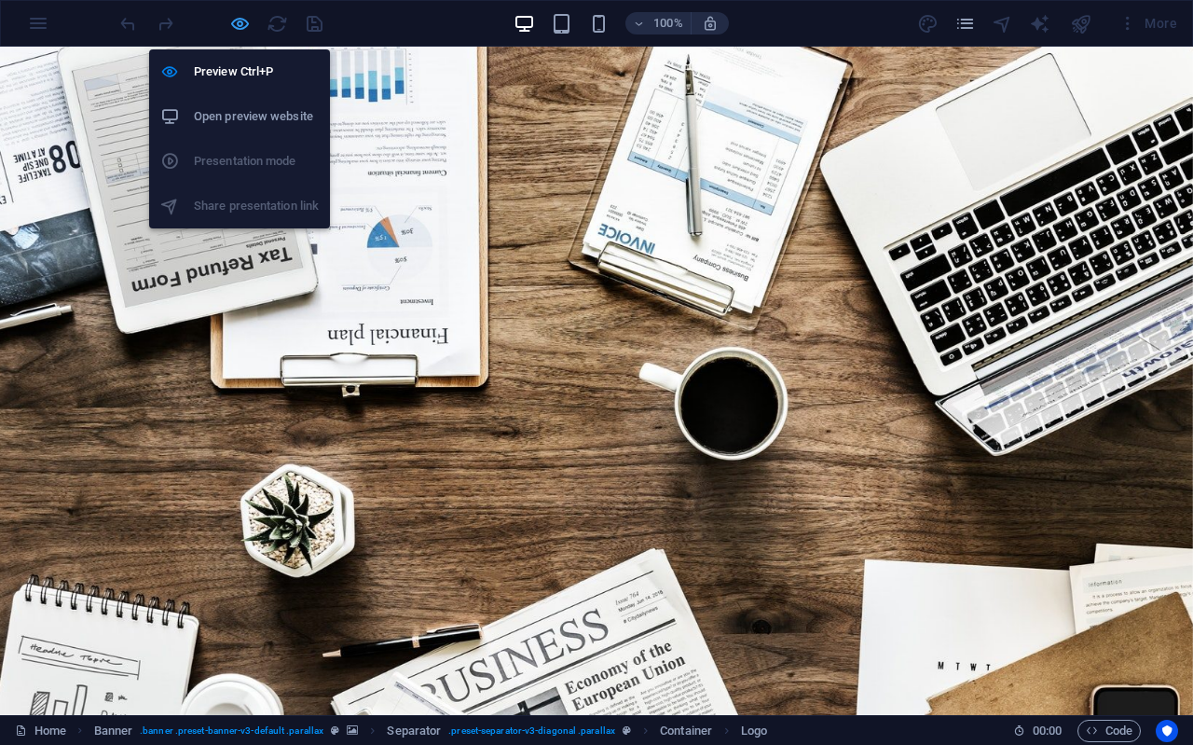
click at [245, 24] on icon "button" at bounding box center [239, 23] width 21 height 21
select select "px"
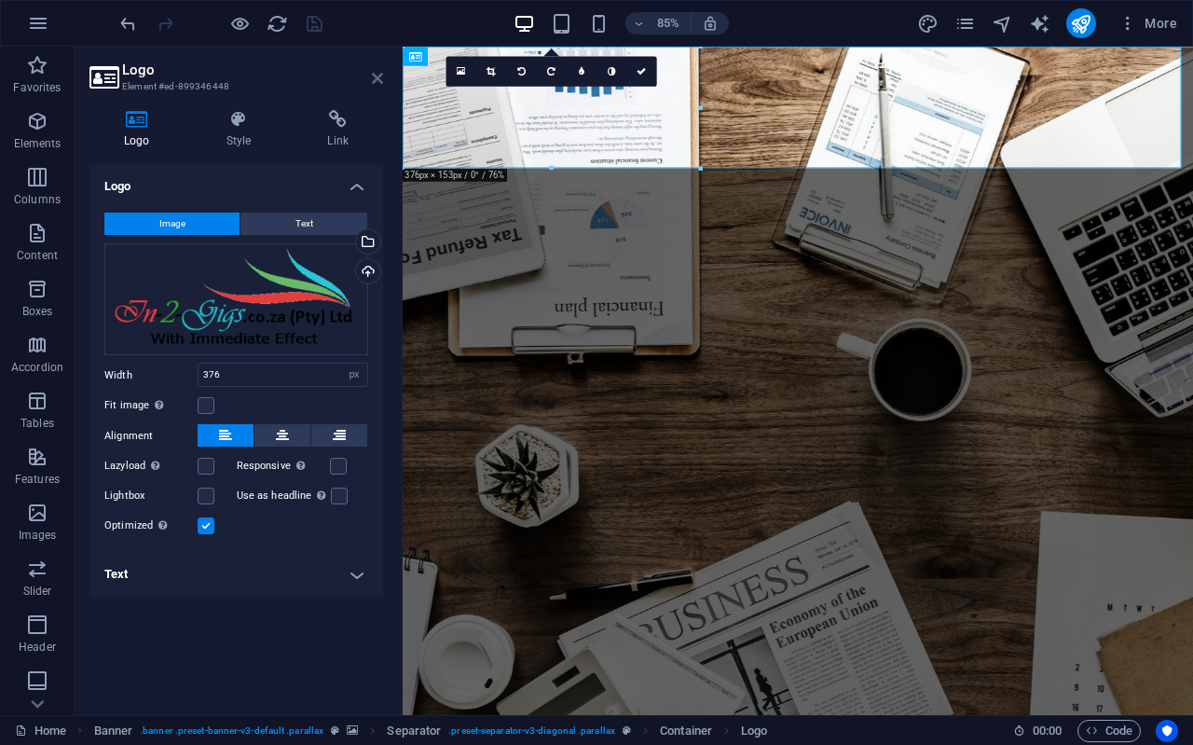
click at [373, 79] on icon at bounding box center [377, 78] width 11 height 15
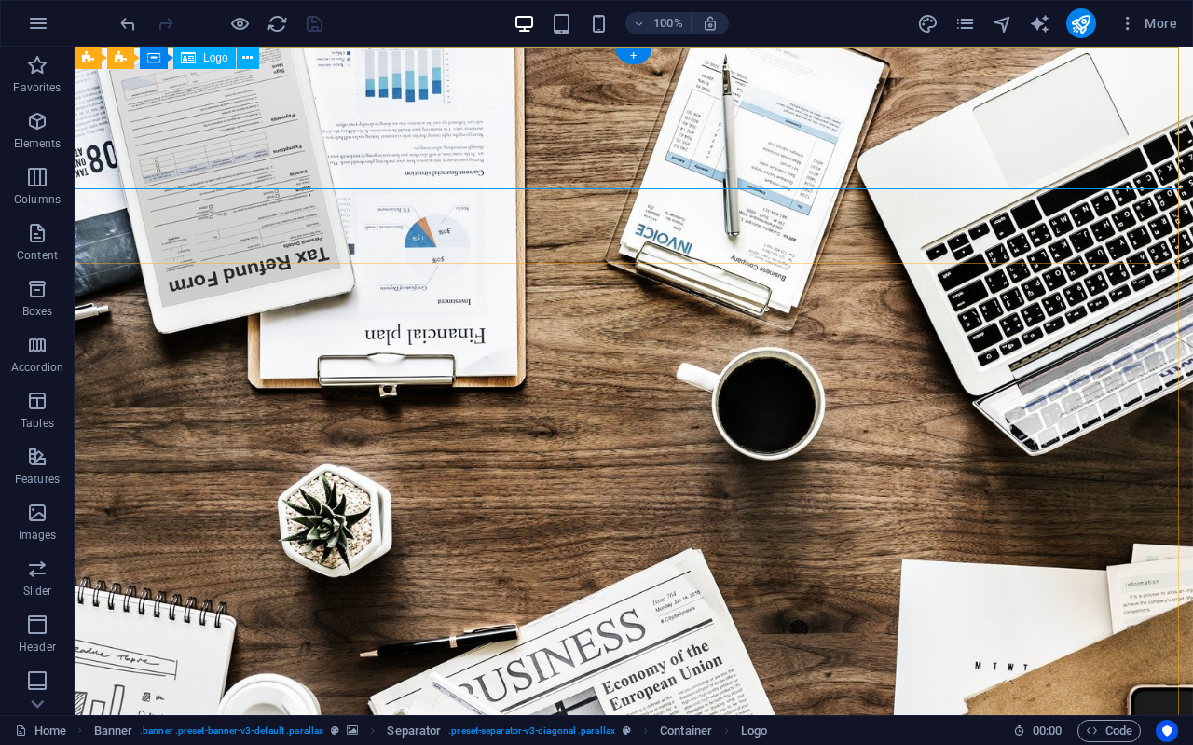
select select "px"
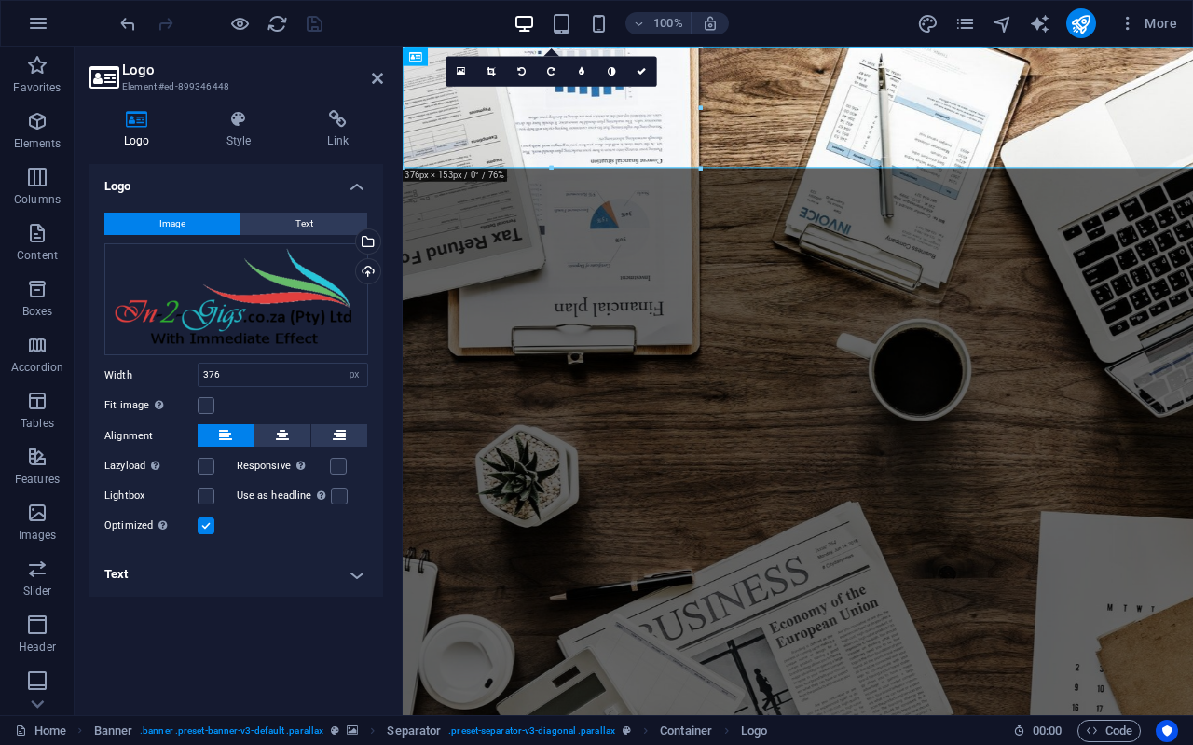
click at [389, 119] on div "Logo Style Link Logo Image Text Drag files here, click to choose files or selec…" at bounding box center [236, 405] width 323 height 620
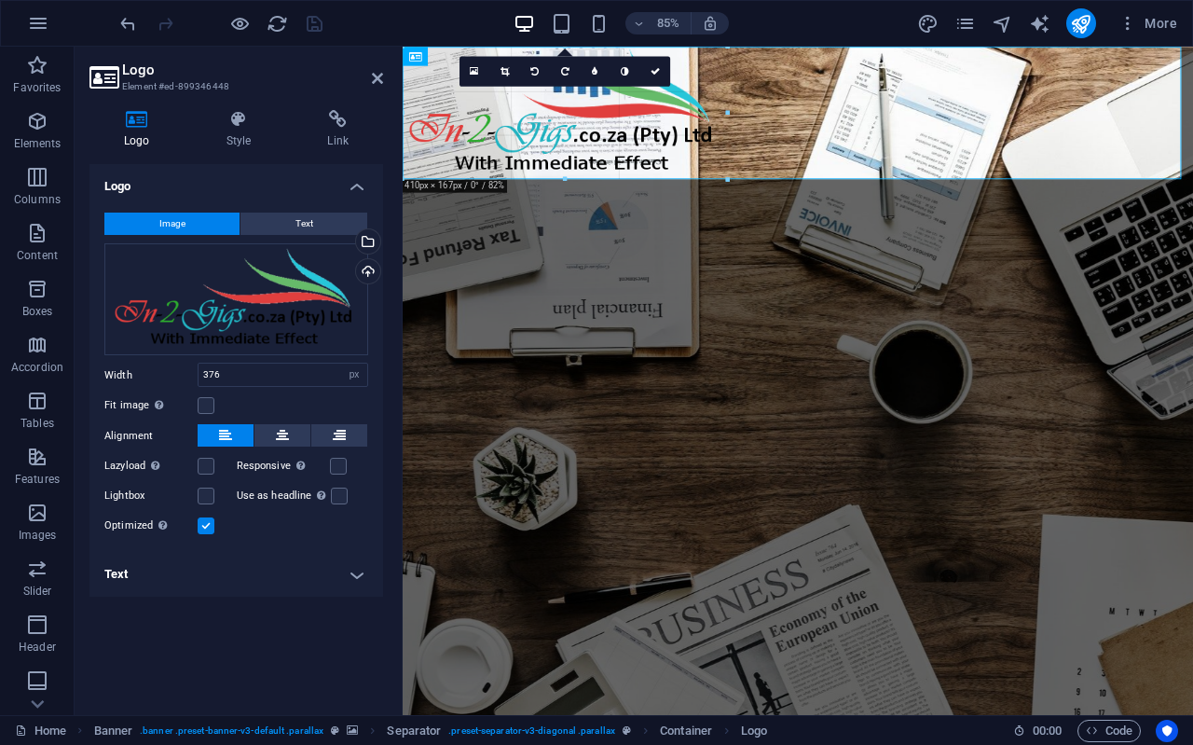
drag, startPoint x: 551, startPoint y: 167, endPoint x: 171, endPoint y: 162, distance: 379.4
type input "410"
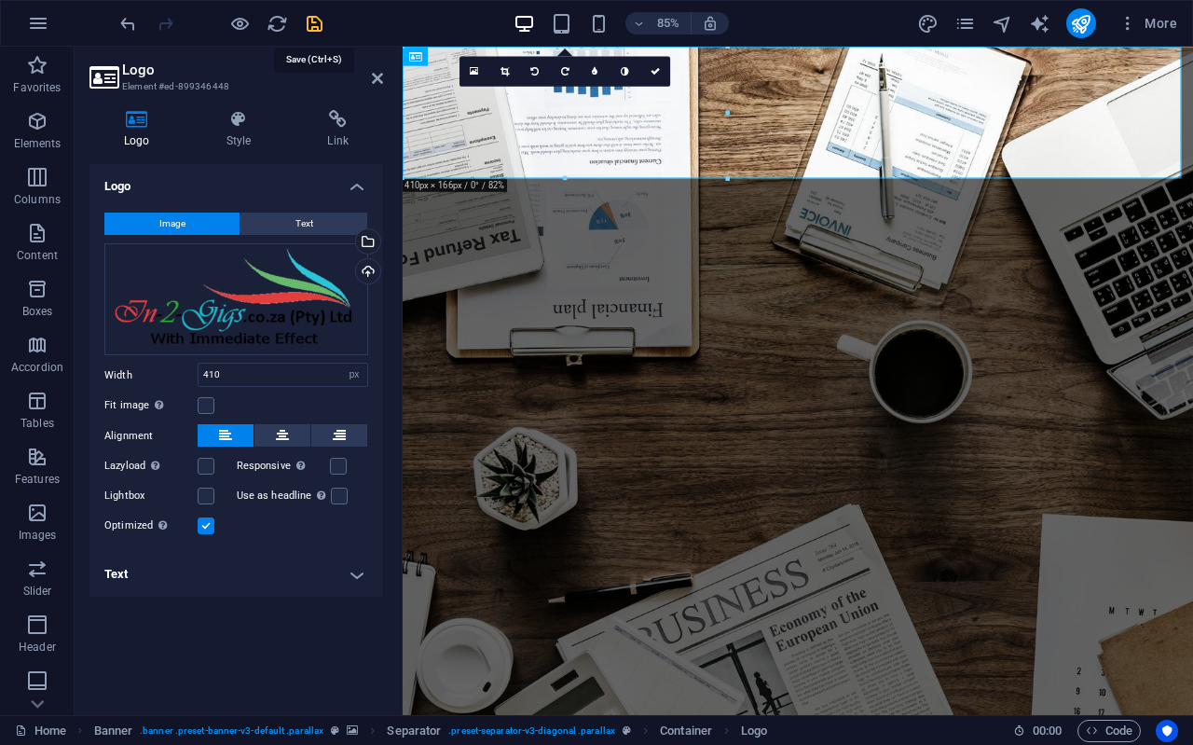
click at [313, 26] on icon "save" at bounding box center [314, 23] width 21 height 21
select select "px"
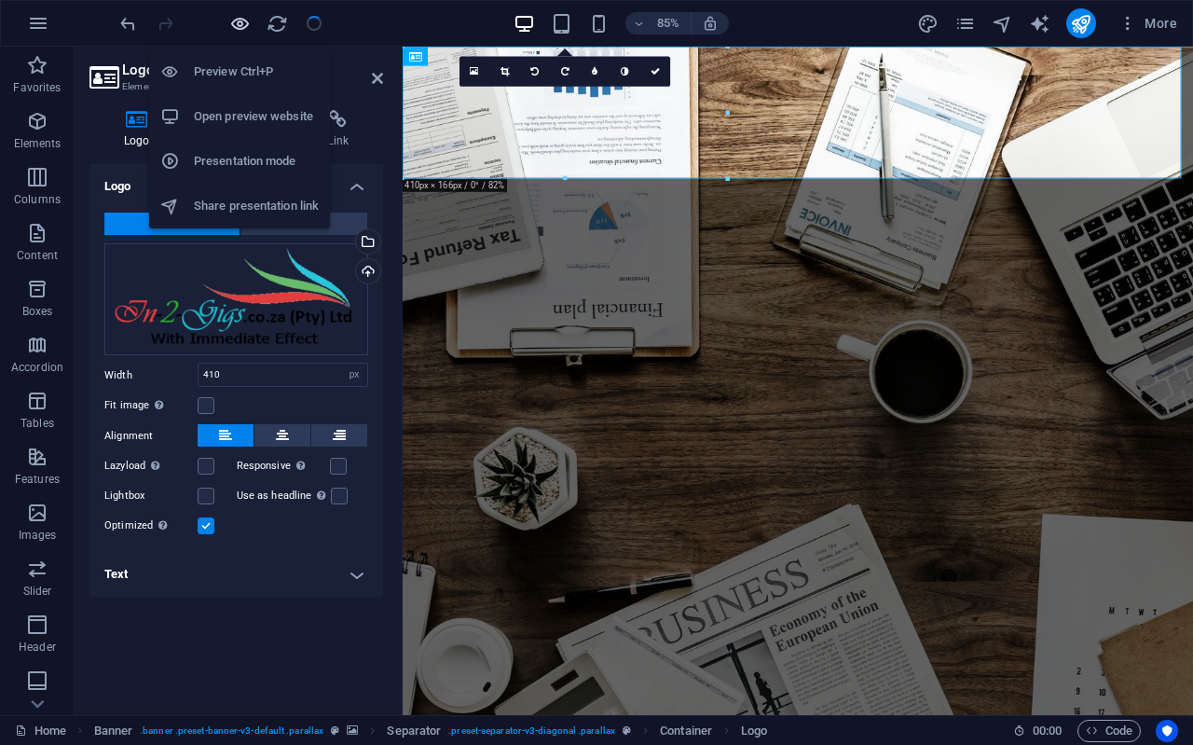
click at [248, 23] on icon "button" at bounding box center [239, 23] width 21 height 21
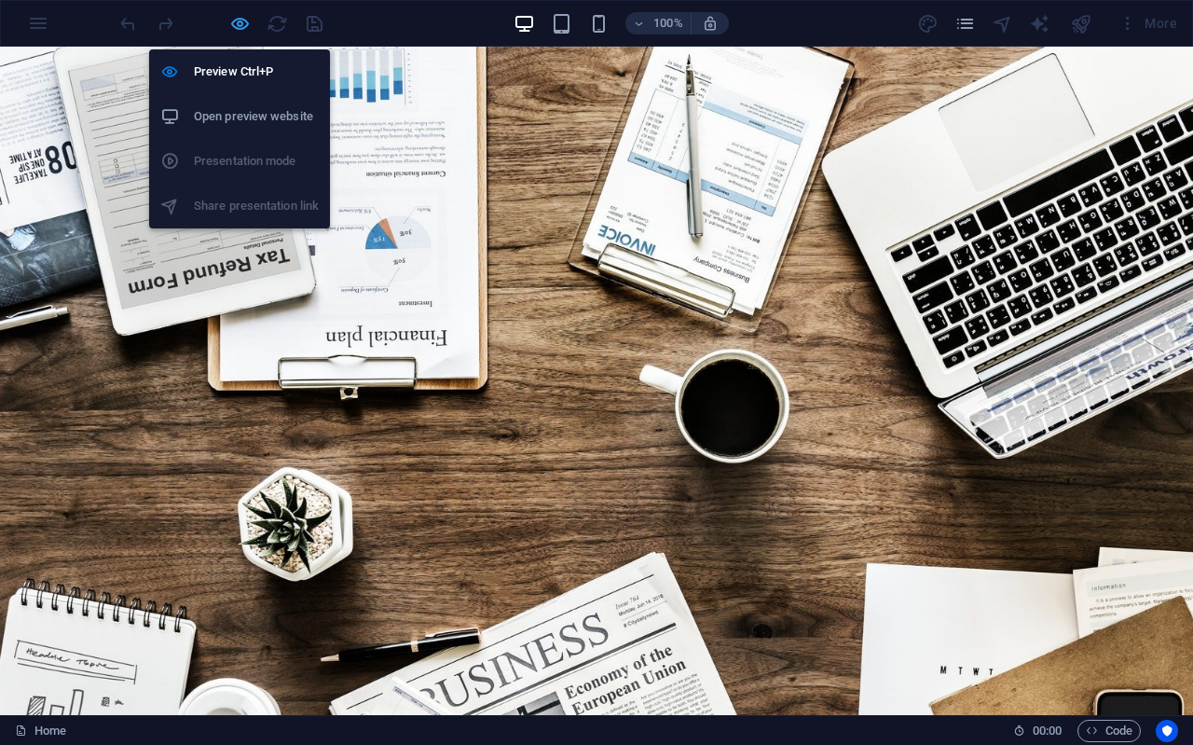
click at [233, 24] on icon "button" at bounding box center [239, 23] width 21 height 21
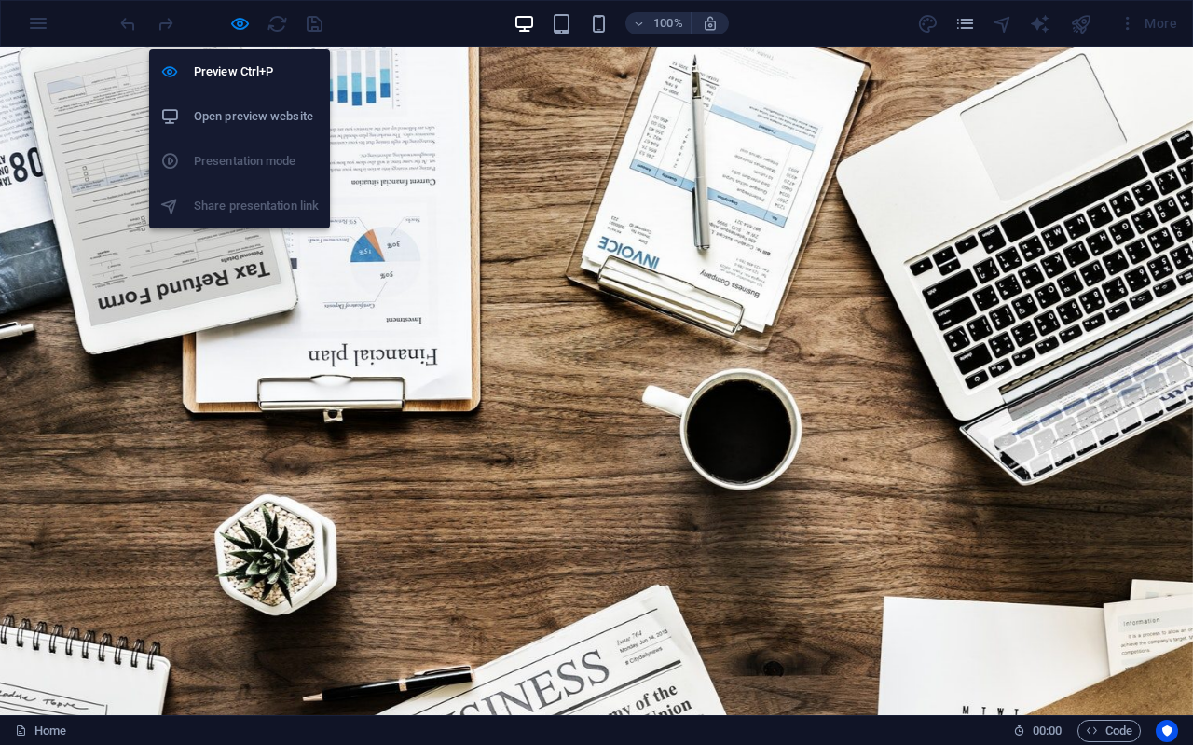
select select "px"
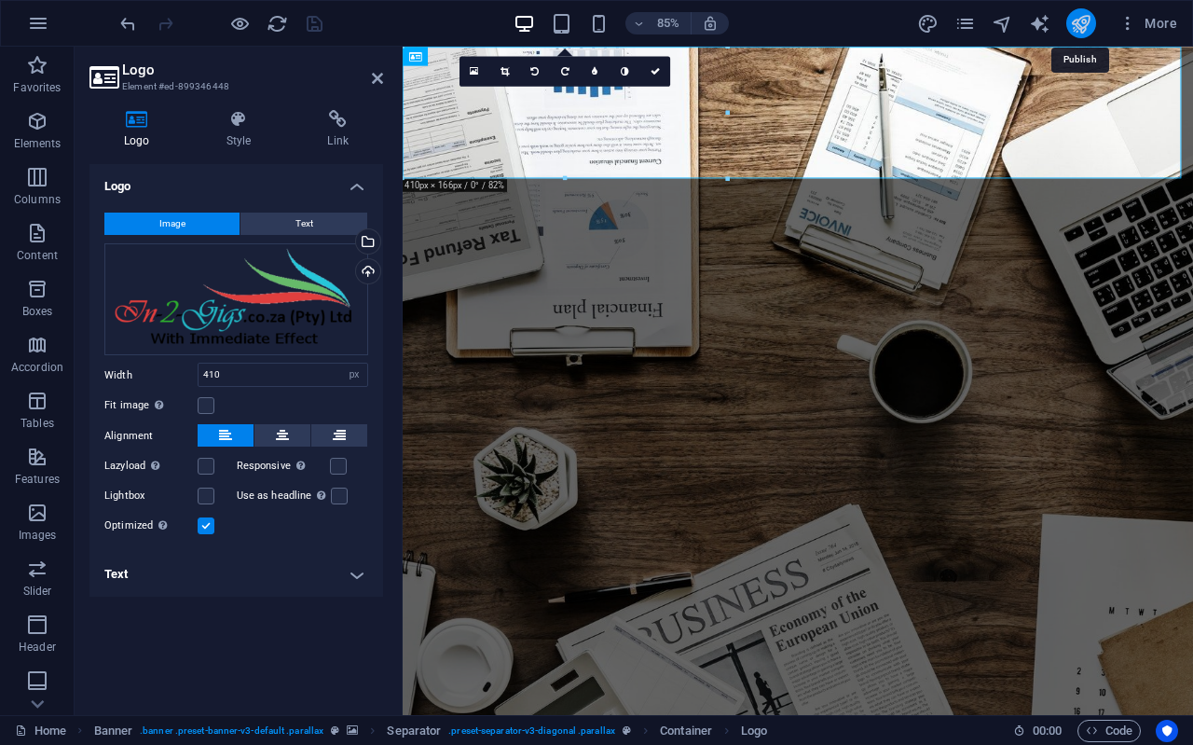
click at [1088, 18] on icon "publish" at bounding box center [1080, 23] width 21 height 21
select select "px"
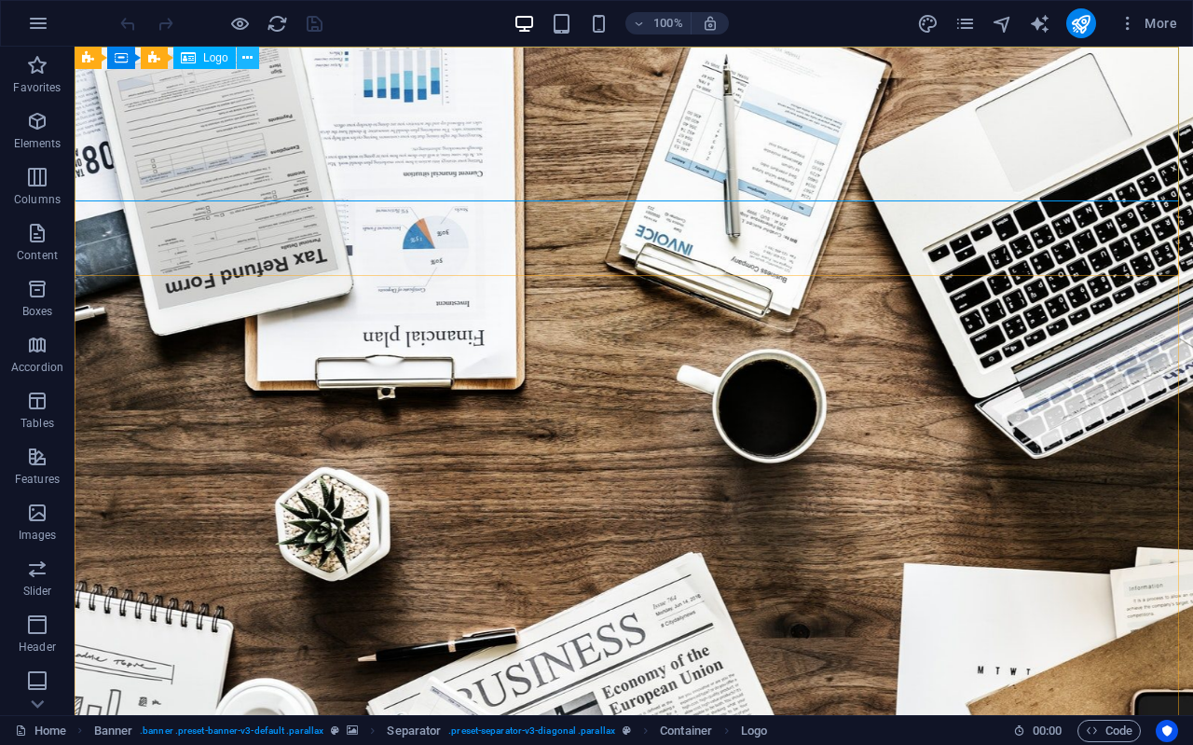
click at [248, 57] on icon at bounding box center [247, 58] width 10 height 20
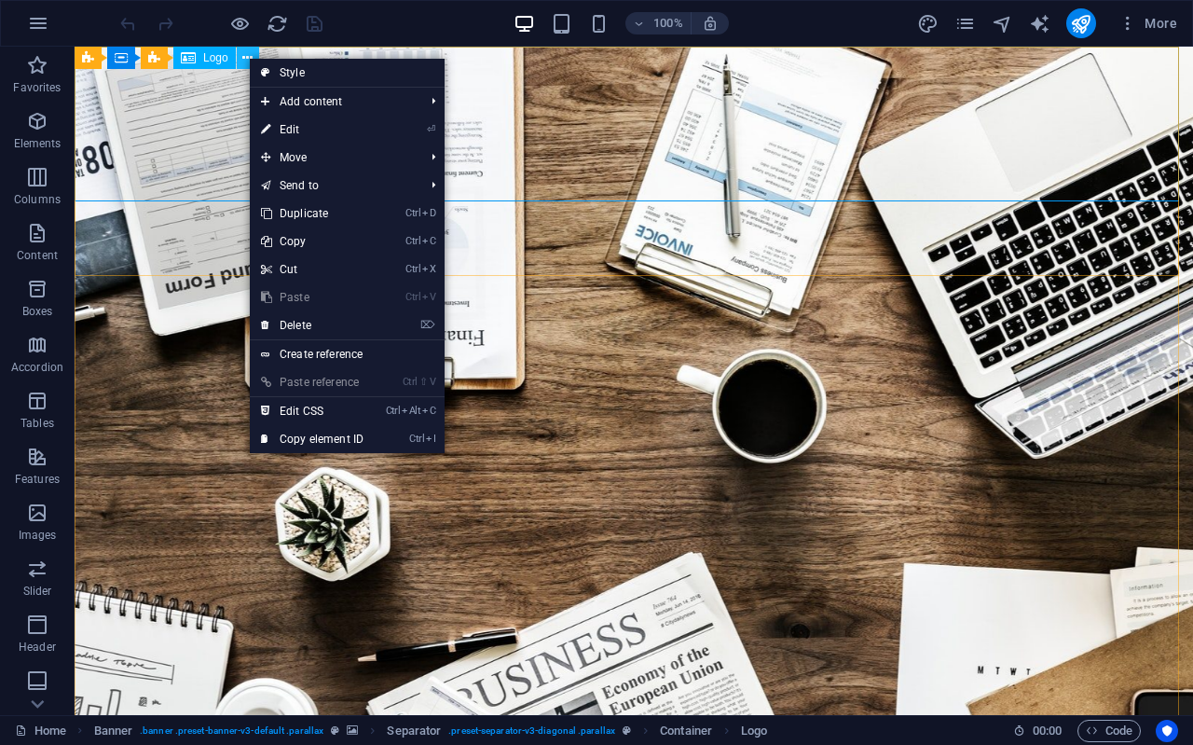
click at [245, 57] on icon at bounding box center [247, 58] width 10 height 20
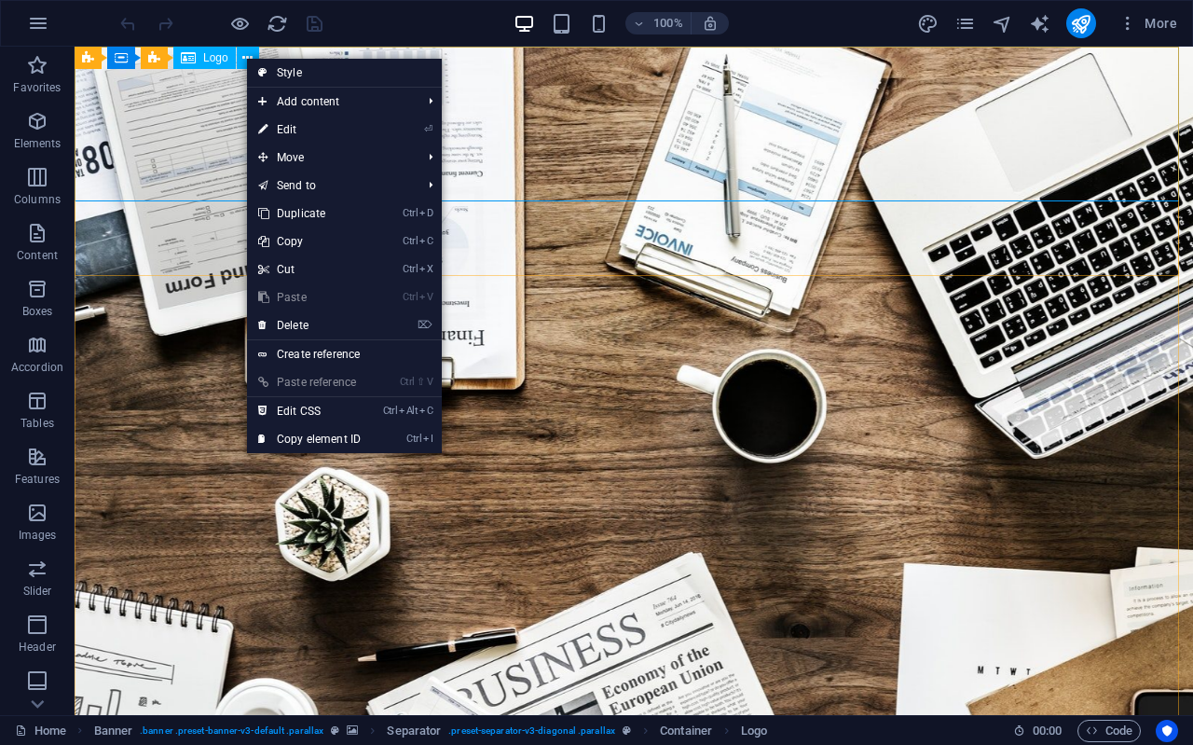
click at [203, 57] on span "Logo" at bounding box center [215, 57] width 25 height 11
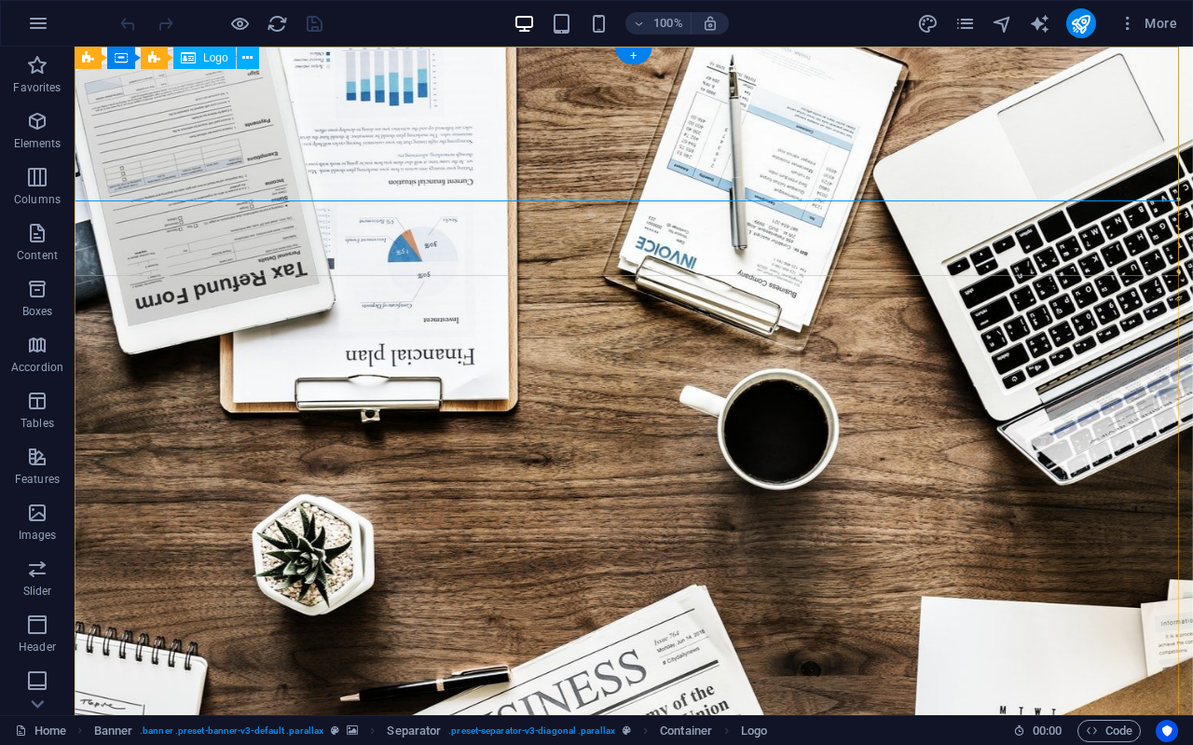
select select "px"
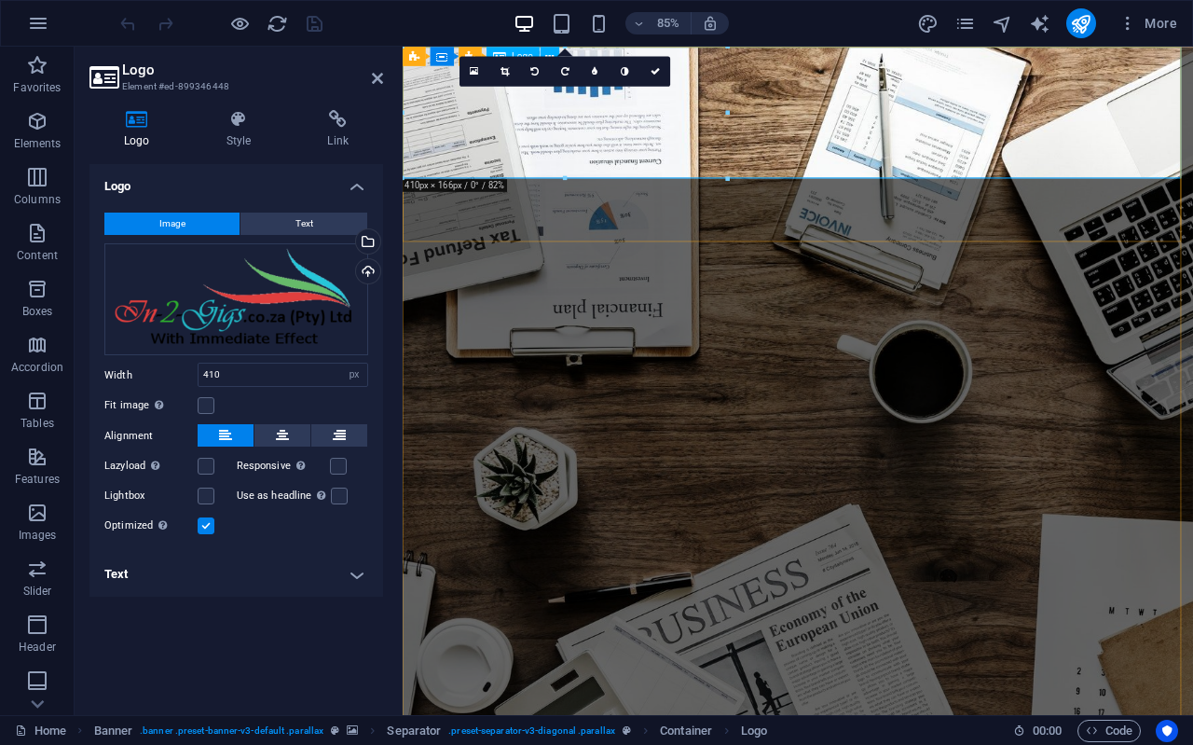
drag, startPoint x: 378, startPoint y: 76, endPoint x: 317, endPoint y: 27, distance: 78.9
click at [378, 76] on icon at bounding box center [377, 78] width 11 height 15
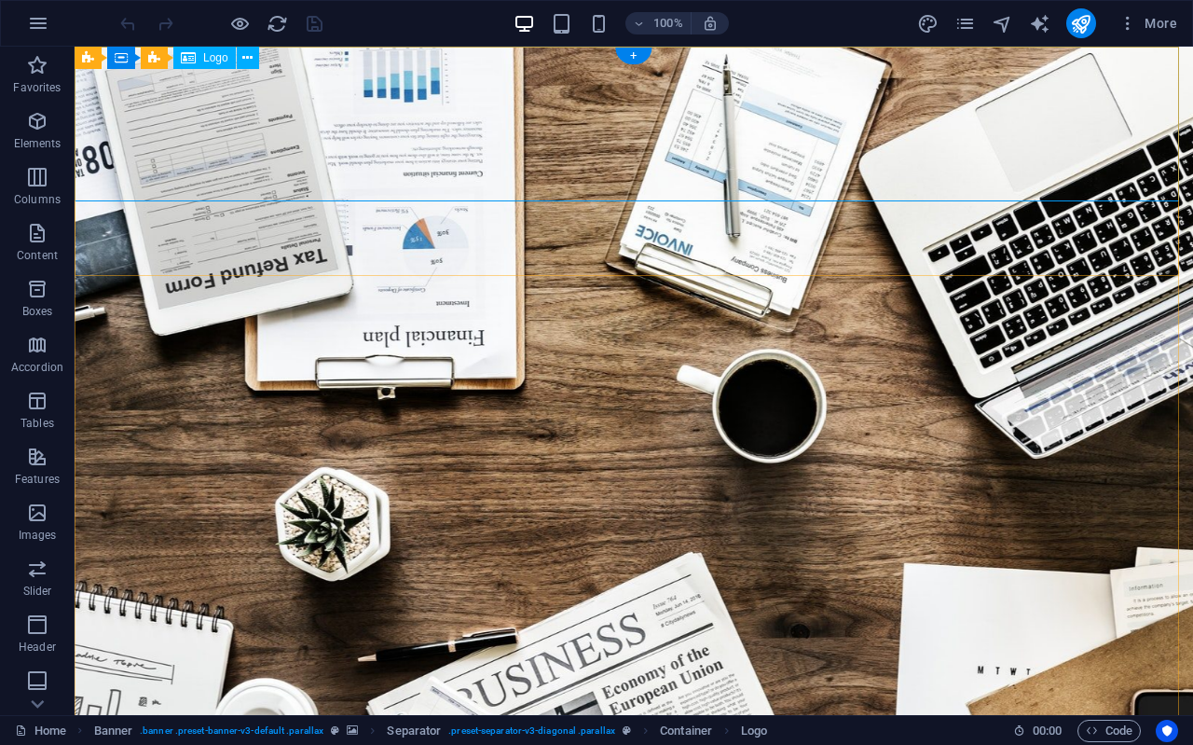
select select "px"
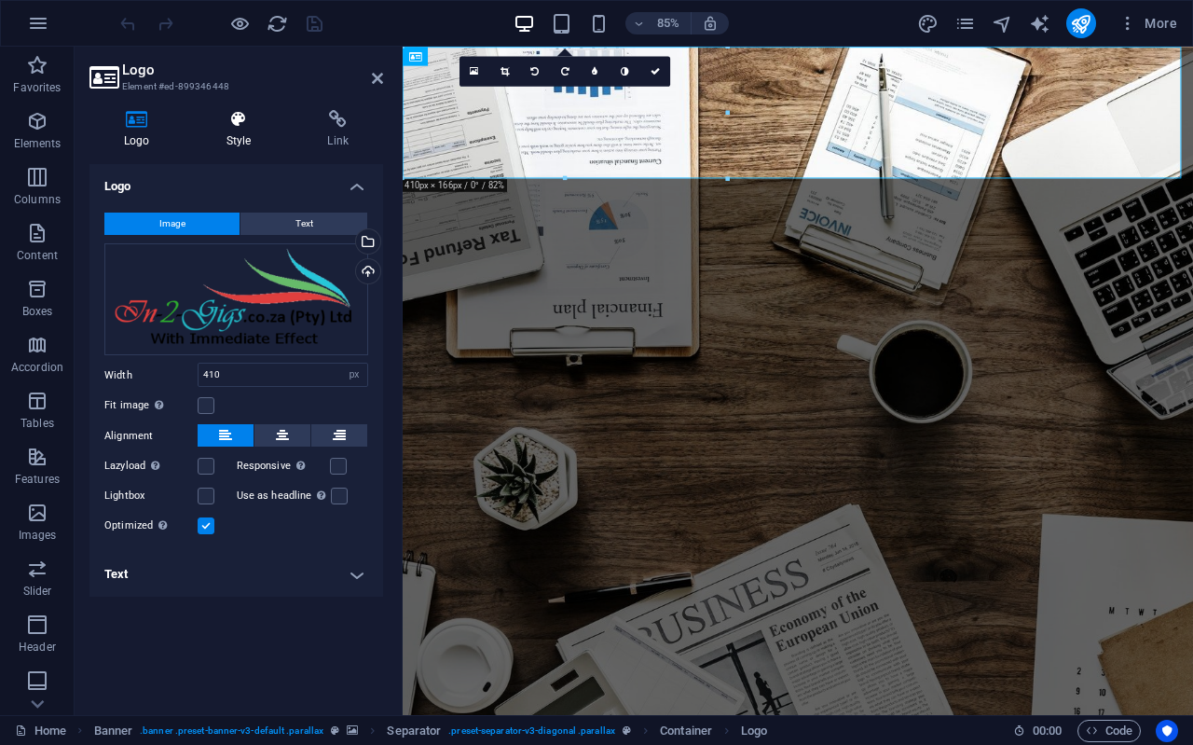
click at [248, 135] on h4 "Style" at bounding box center [243, 129] width 102 height 39
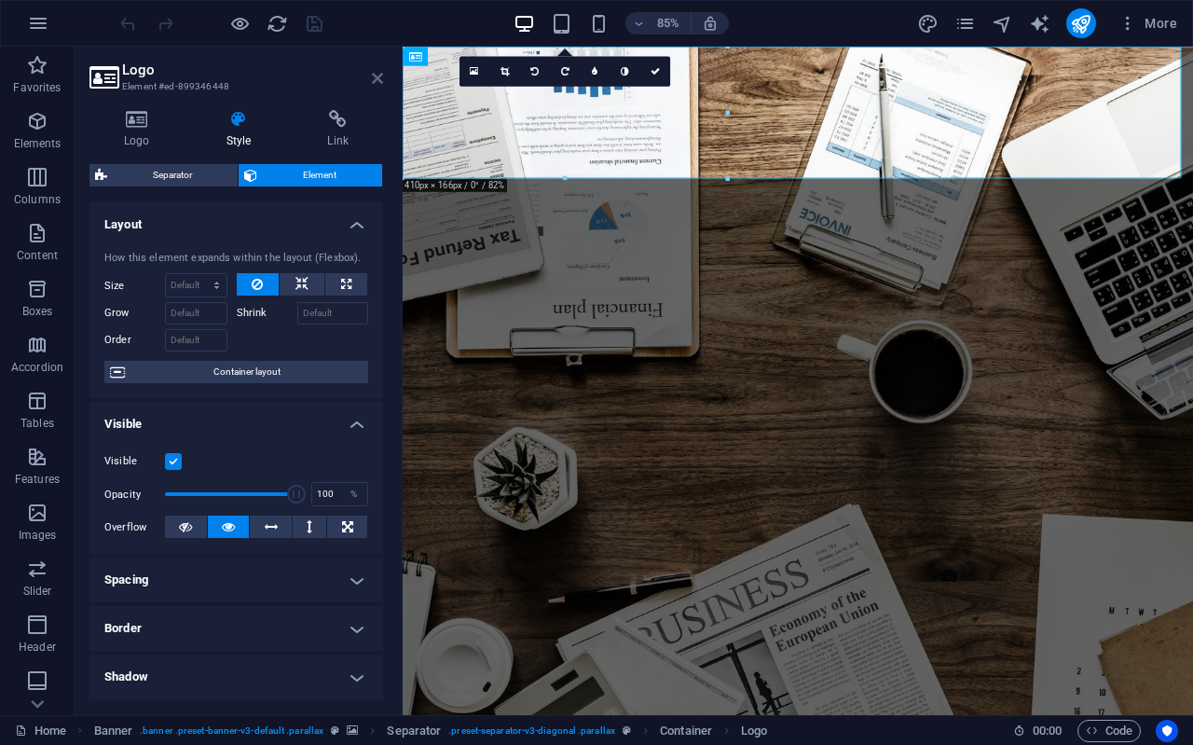
click at [378, 80] on icon at bounding box center [377, 78] width 11 height 15
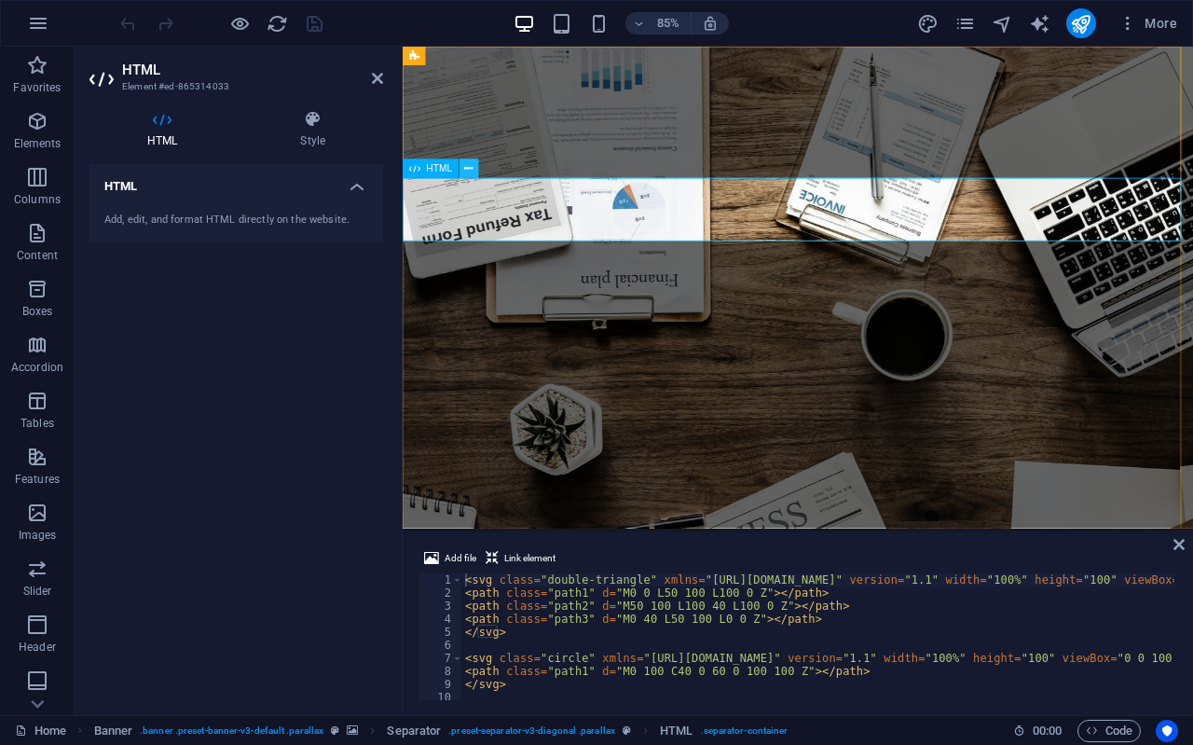
click at [471, 170] on icon at bounding box center [468, 168] width 8 height 17
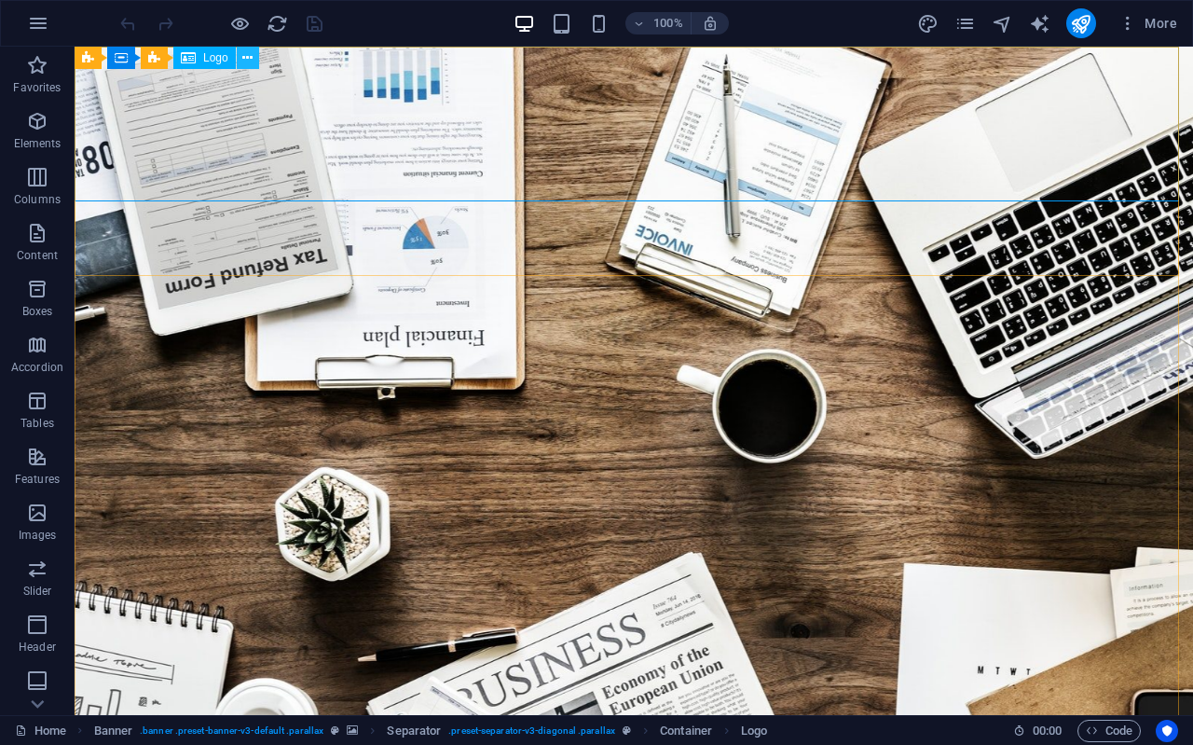
click at [256, 52] on button at bounding box center [248, 58] width 22 height 22
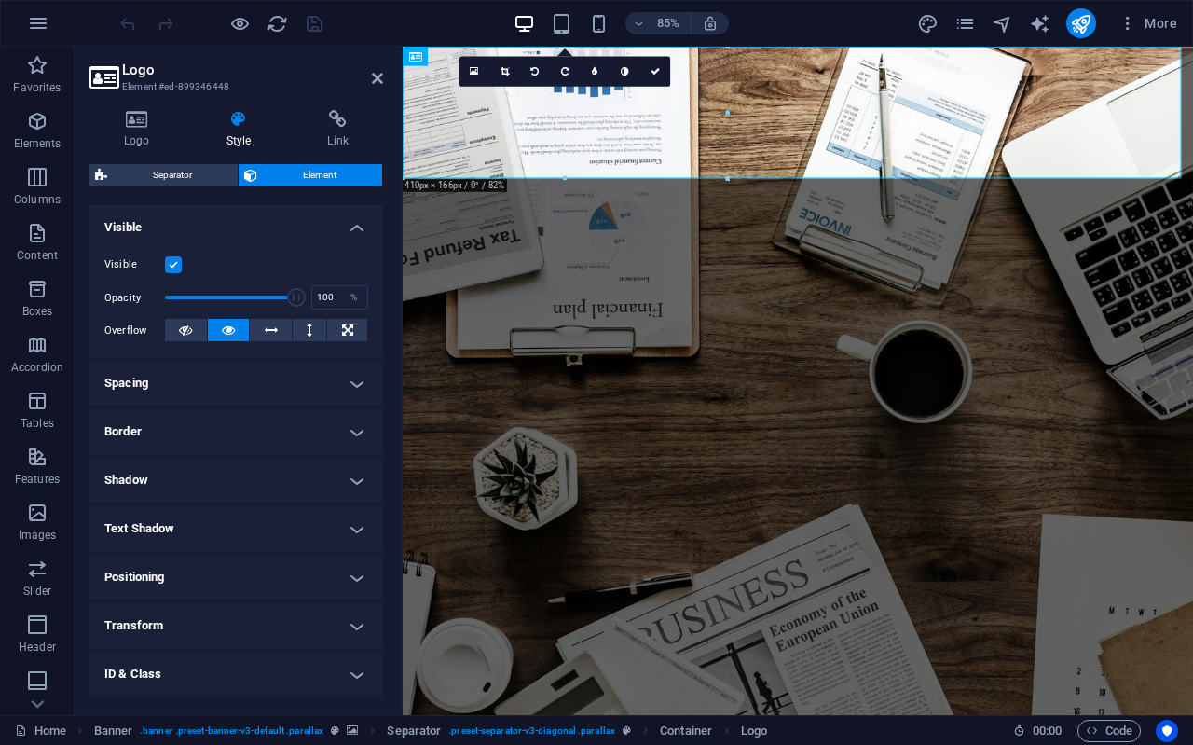
scroll to position [103, 0]
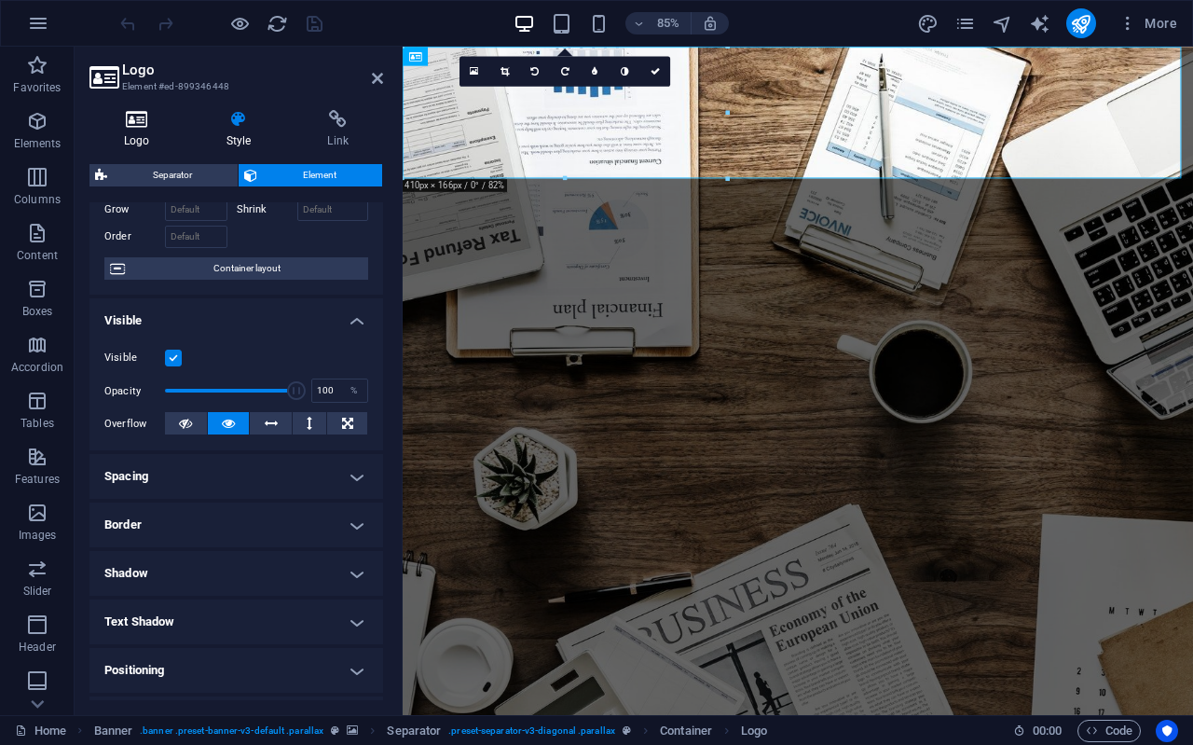
click at [130, 113] on icon at bounding box center [136, 119] width 95 height 19
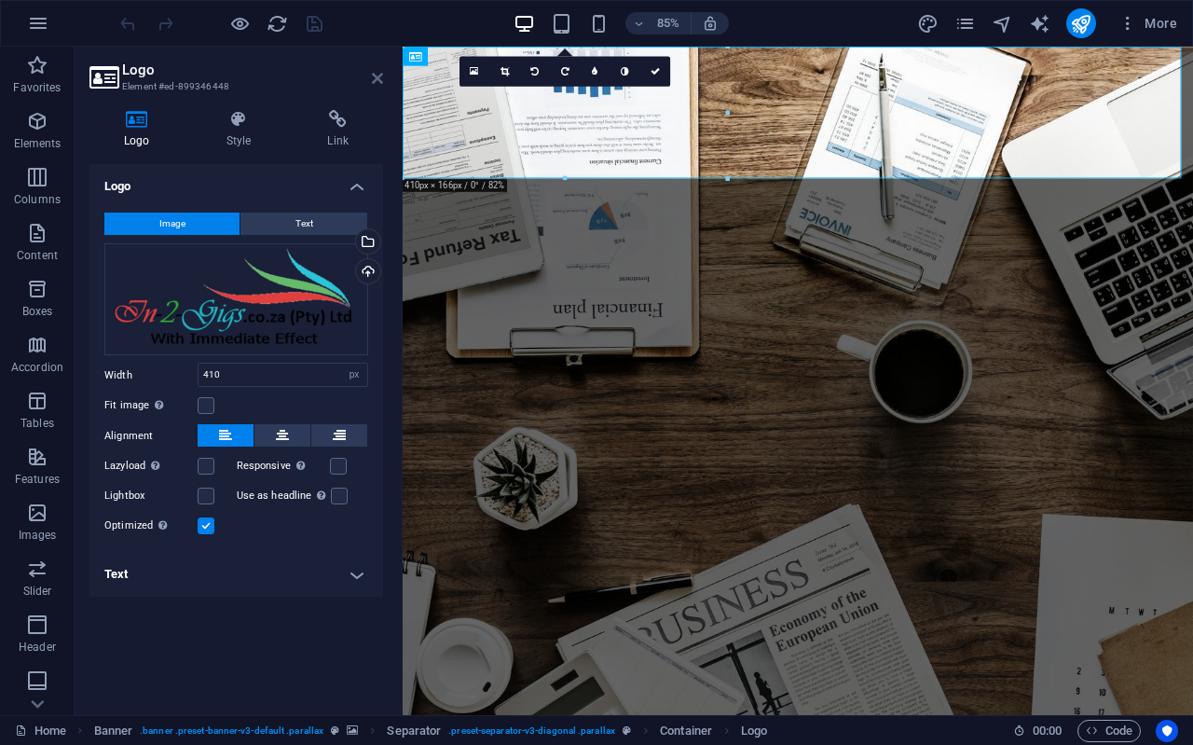
click at [372, 76] on icon at bounding box center [377, 78] width 11 height 15
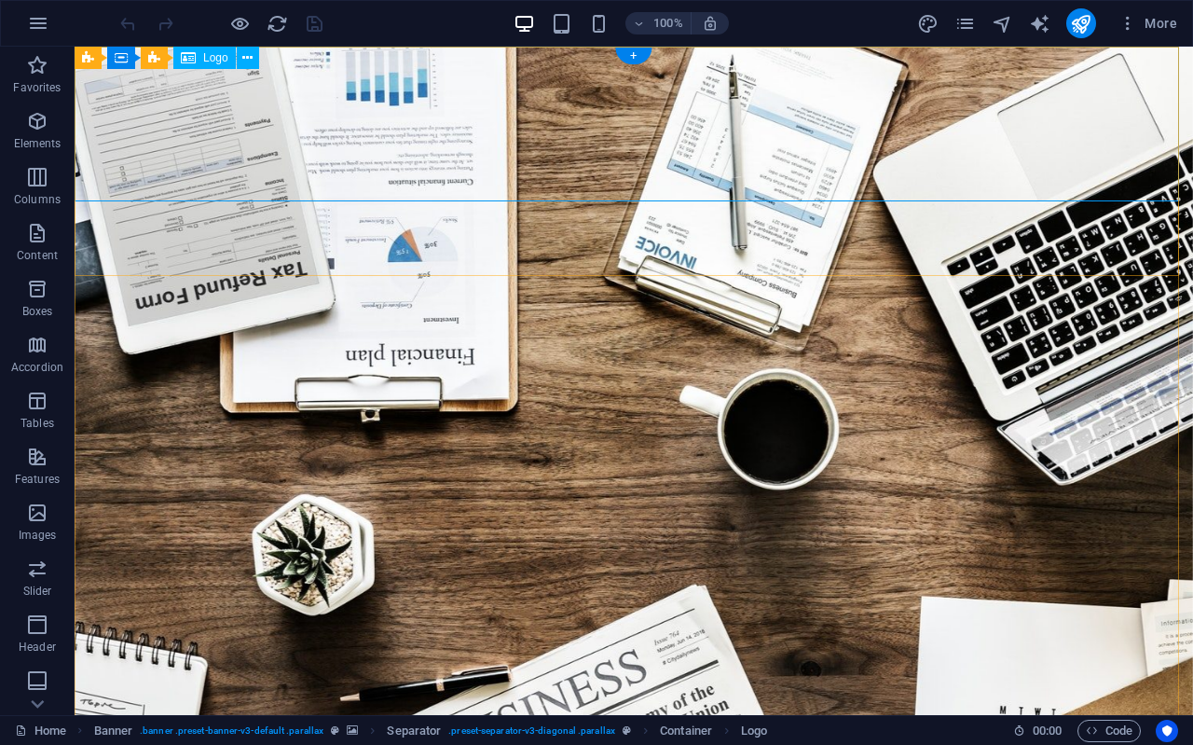
select select "px"
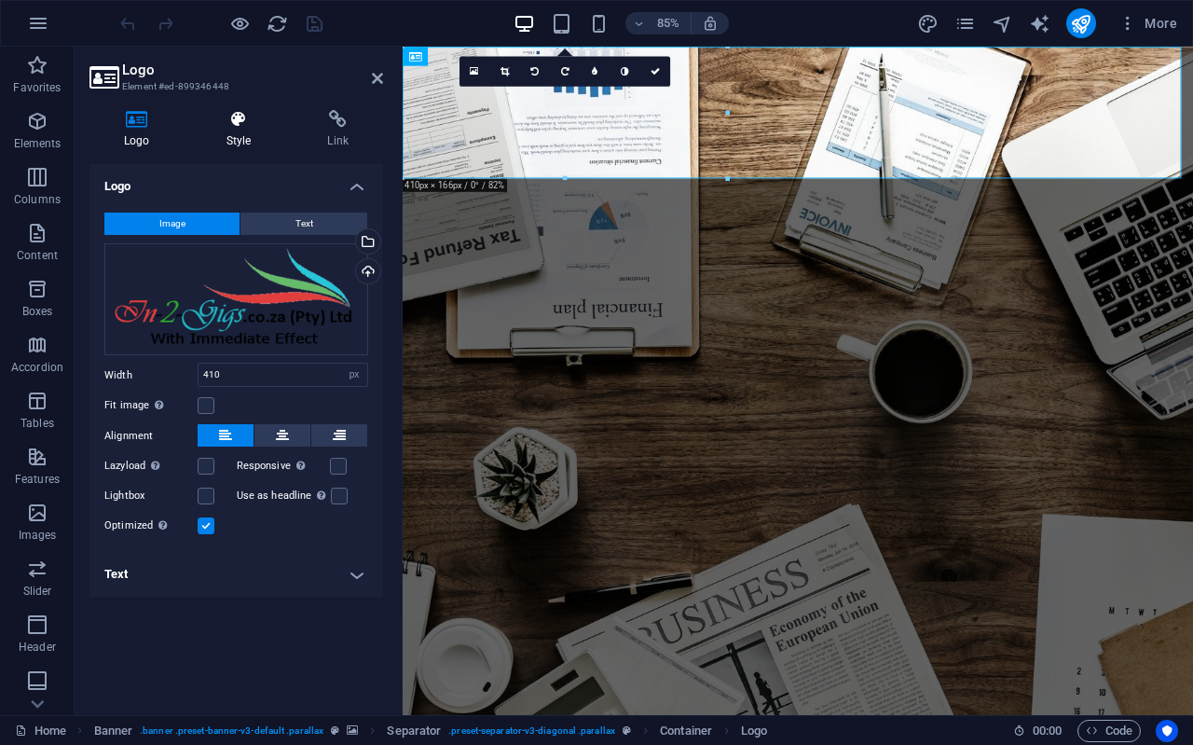
click at [233, 128] on icon at bounding box center [239, 119] width 94 height 19
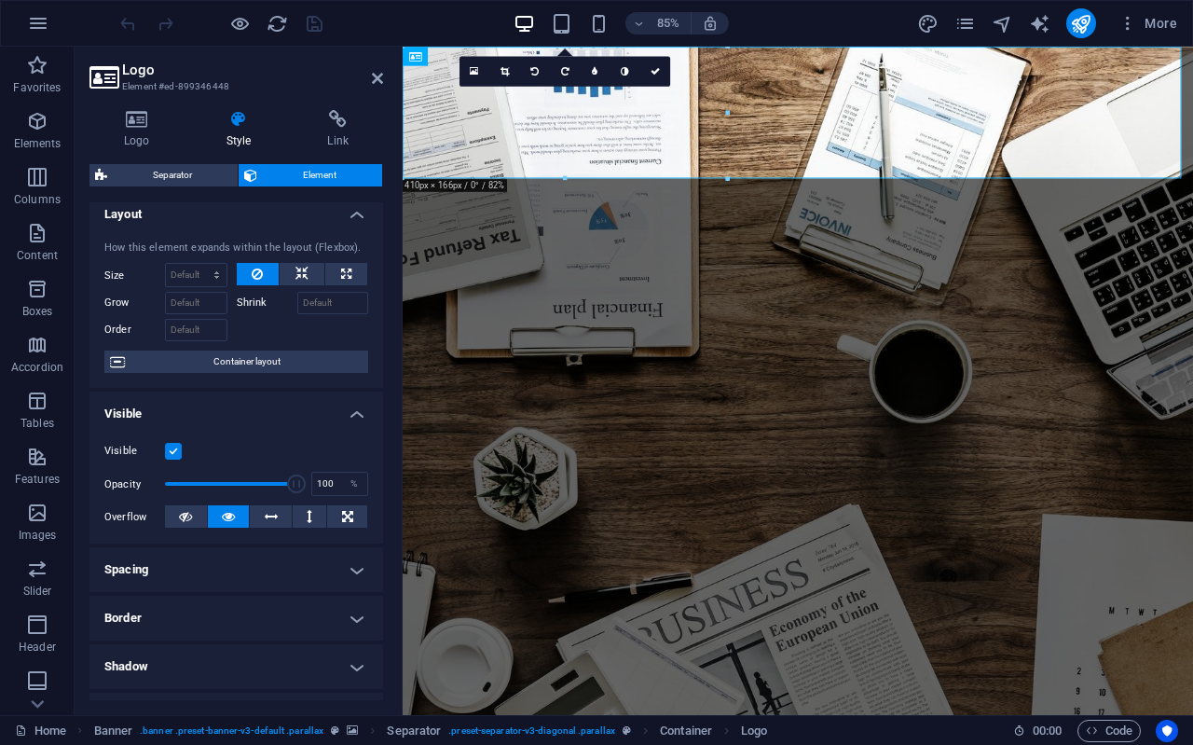
scroll to position [0, 0]
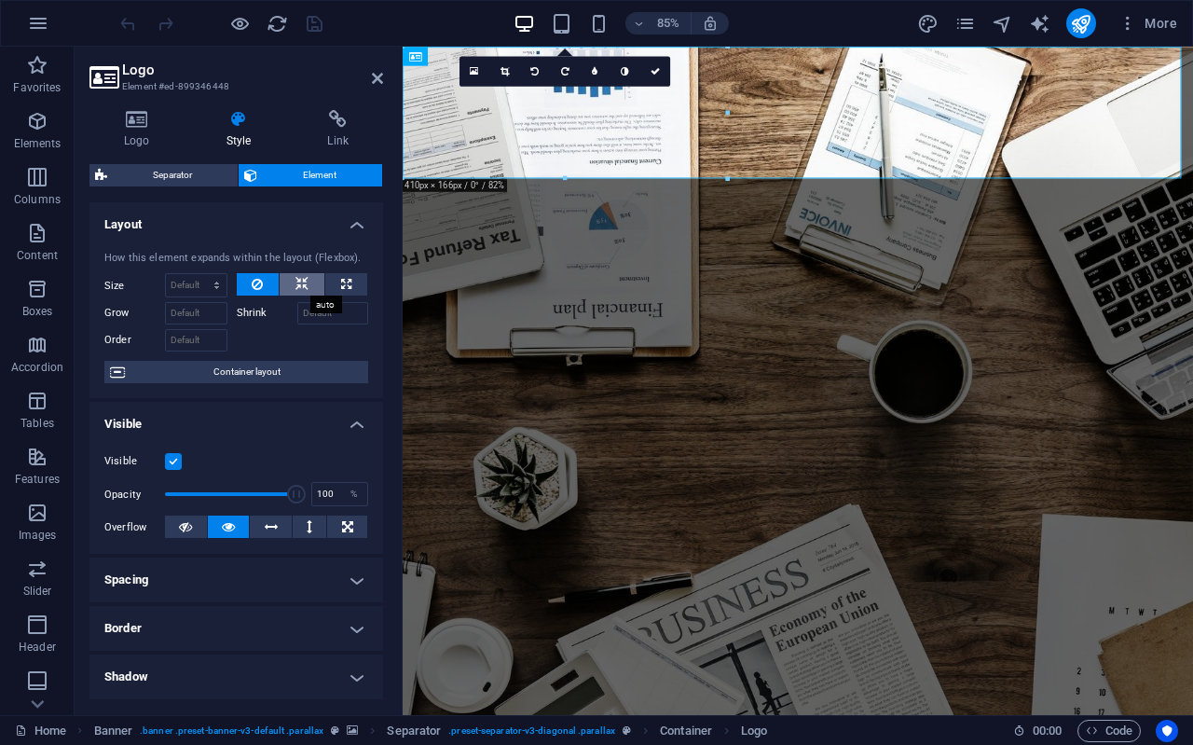
click at [295, 289] on icon at bounding box center [301, 284] width 13 height 22
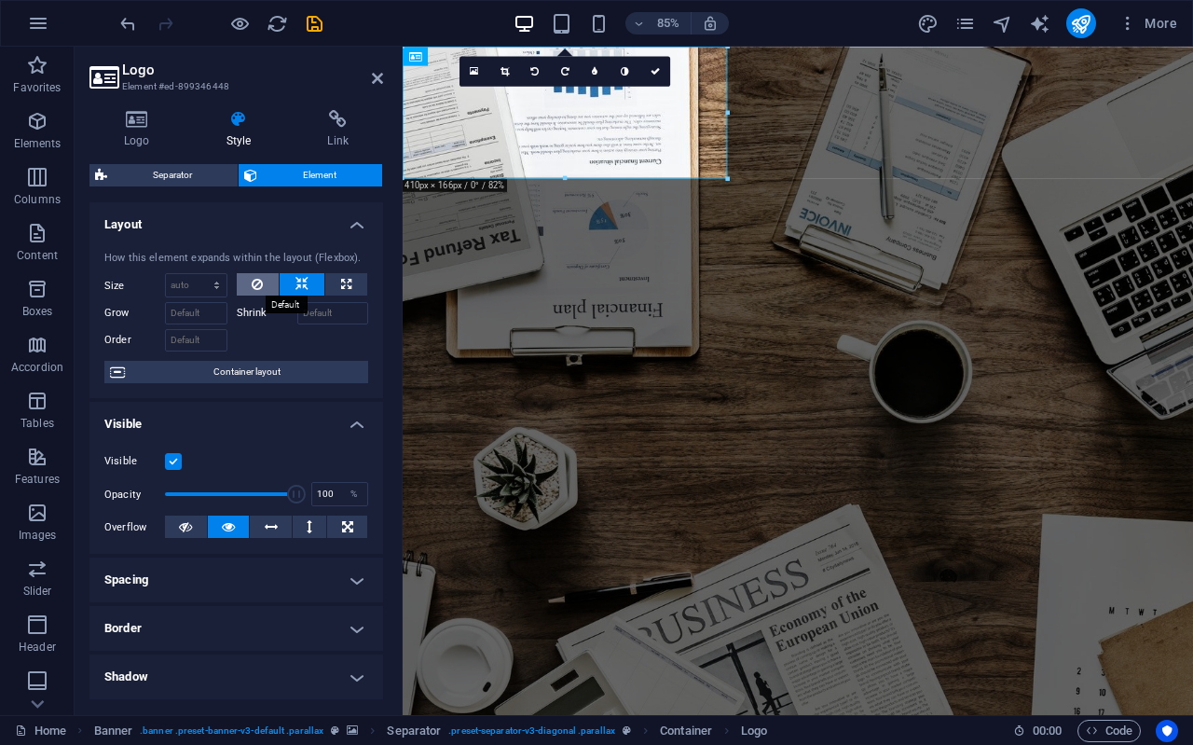
click at [256, 280] on icon at bounding box center [257, 284] width 11 height 22
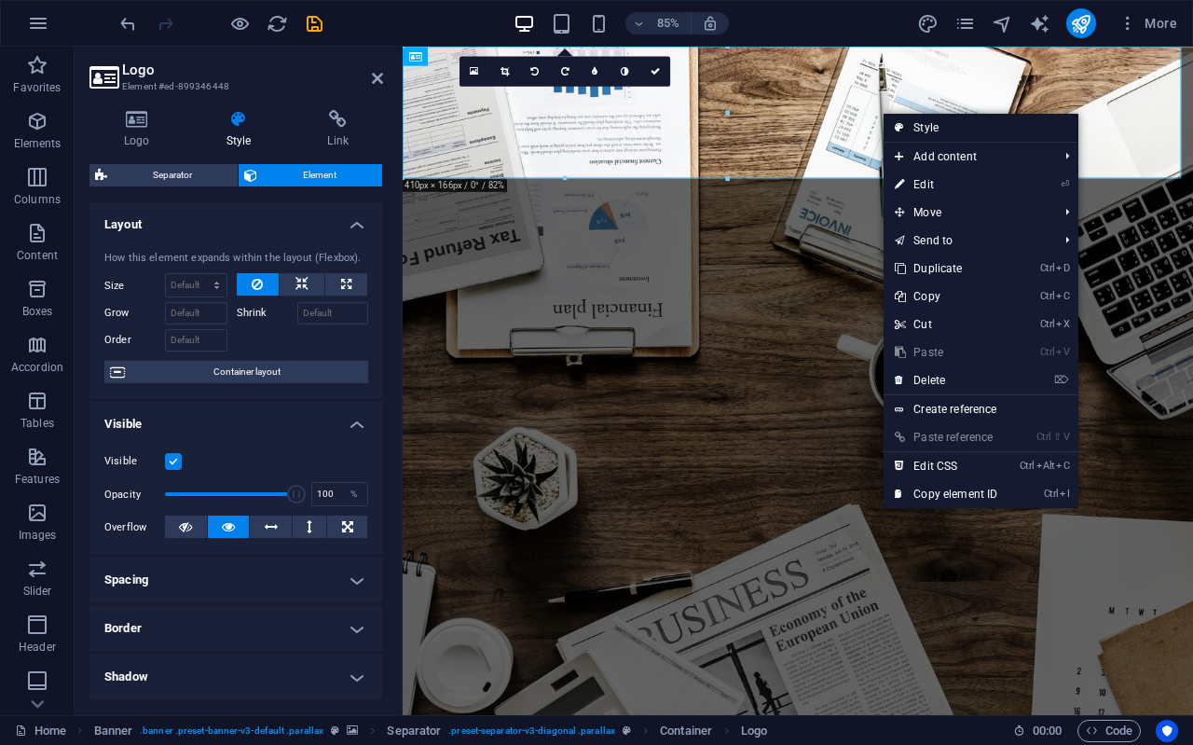
drag, startPoint x: 901, startPoint y: 126, endPoint x: 538, endPoint y: 92, distance: 365.0
click at [901, 126] on icon at bounding box center [899, 128] width 9 height 28
select select "diagonal"
select select "rem"
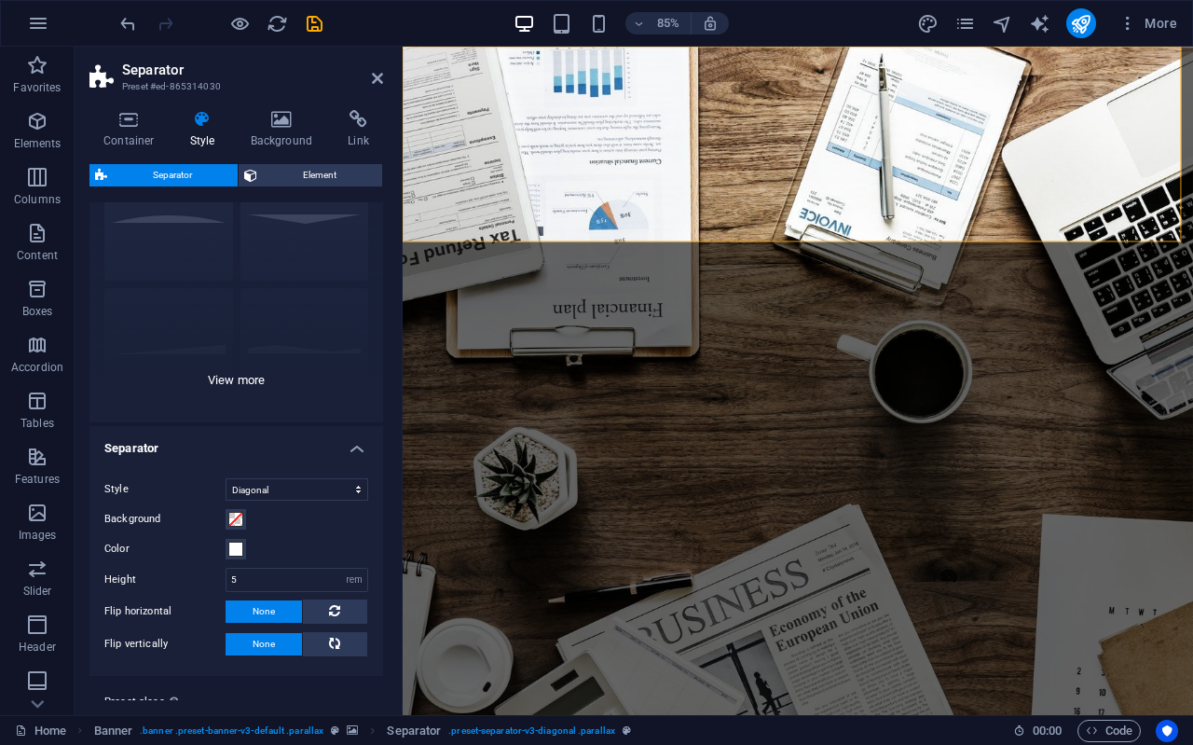
scroll to position [144, 0]
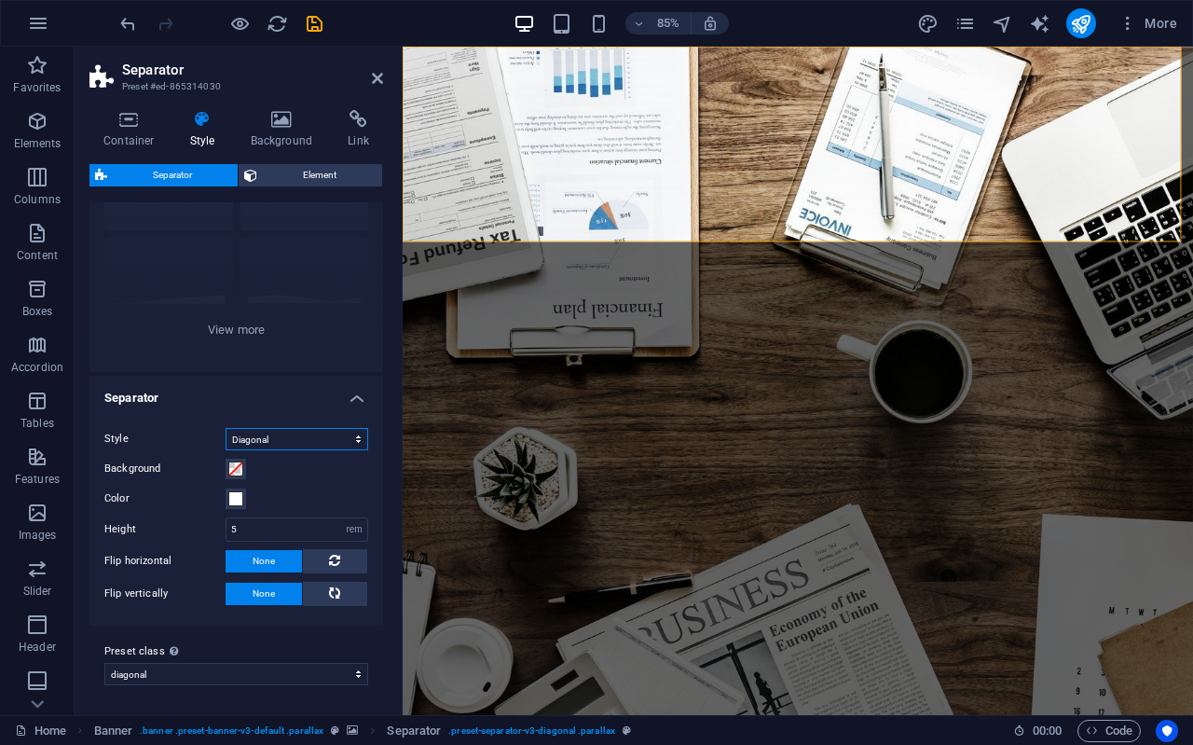
click at [356, 440] on select "Triangle Circle Diagonal Zigzag Polygon 1 Polygon 2 Square" at bounding box center [297, 439] width 143 height 22
click at [226, 430] on select "Triangle Circle Diagonal Zigzag Polygon 1 Polygon 2 Square" at bounding box center [297, 439] width 143 height 22
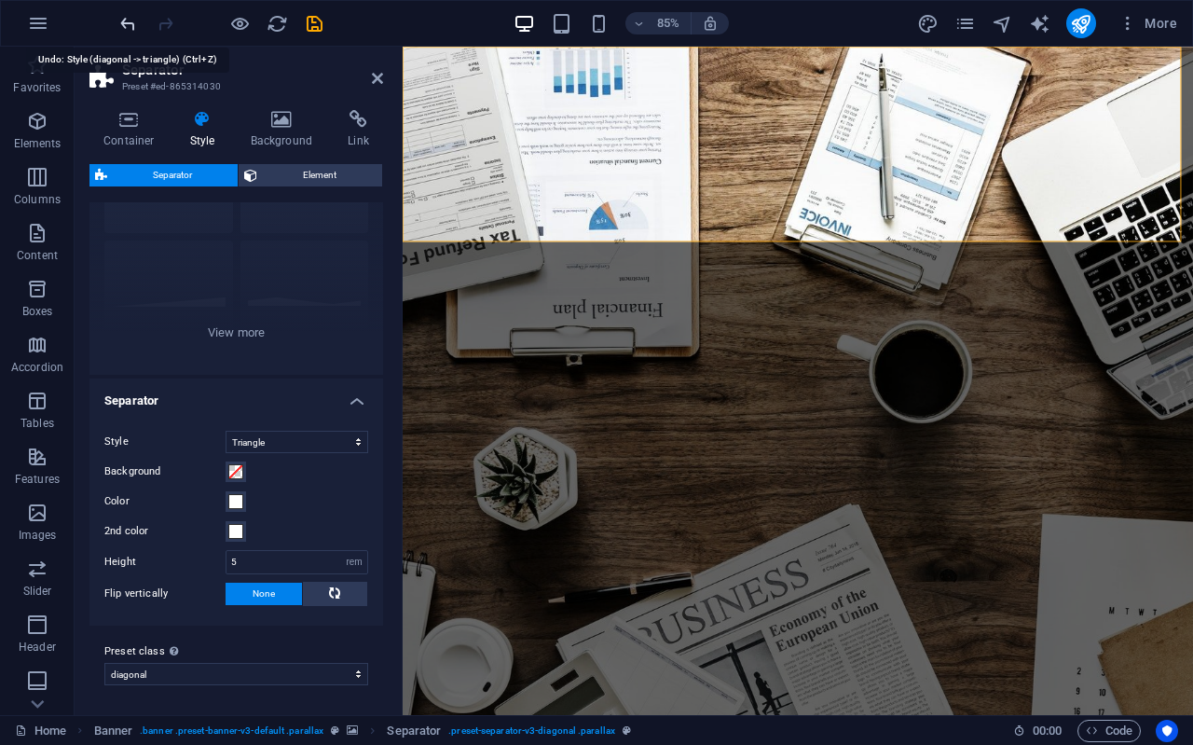
click at [120, 23] on icon "undo" at bounding box center [127, 23] width 21 height 21
select select "diagonal"
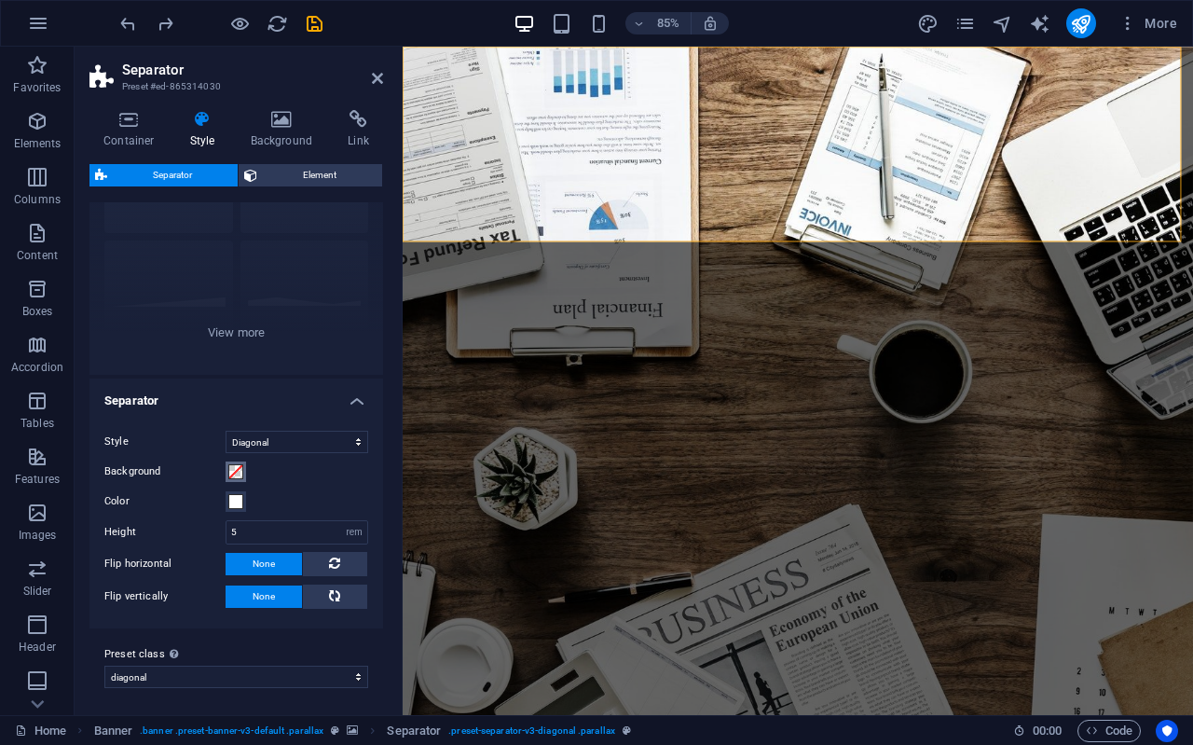
click at [237, 471] on span at bounding box center [235, 471] width 15 height 15
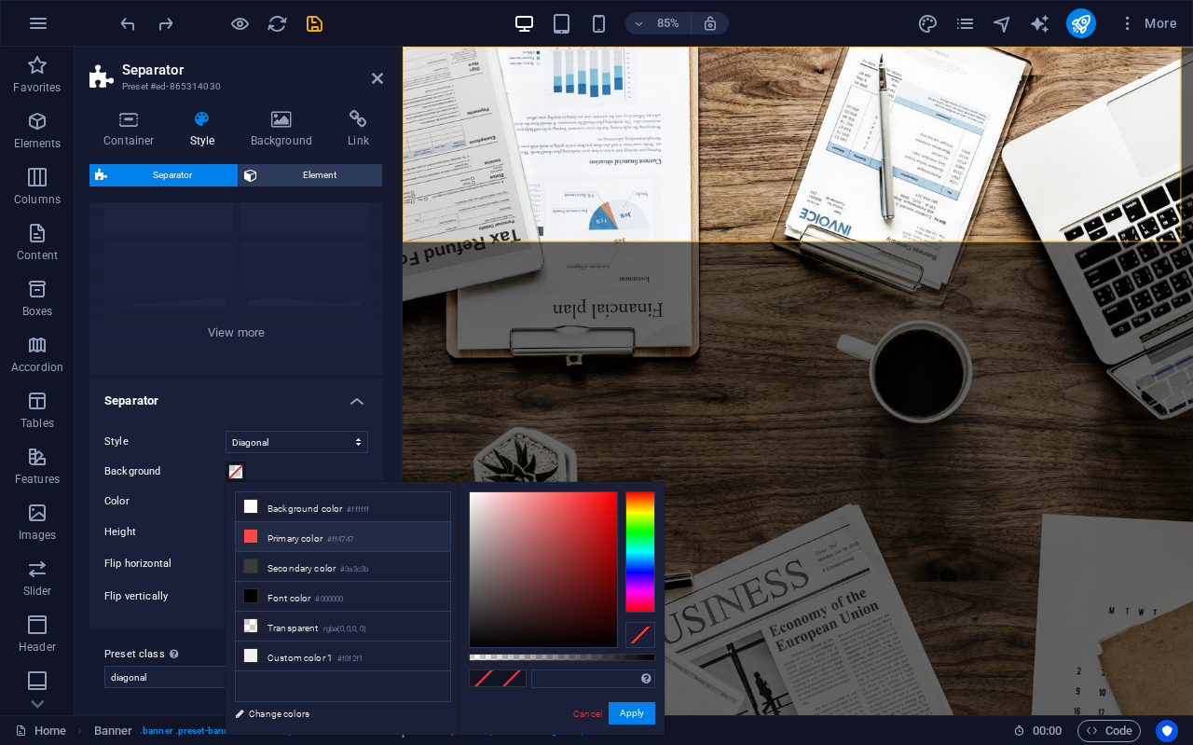
click at [261, 542] on li "Primary color #ff4747" at bounding box center [343, 537] width 214 height 30
type input "#ff4747"
click at [126, 24] on icon "undo" at bounding box center [127, 23] width 21 height 21
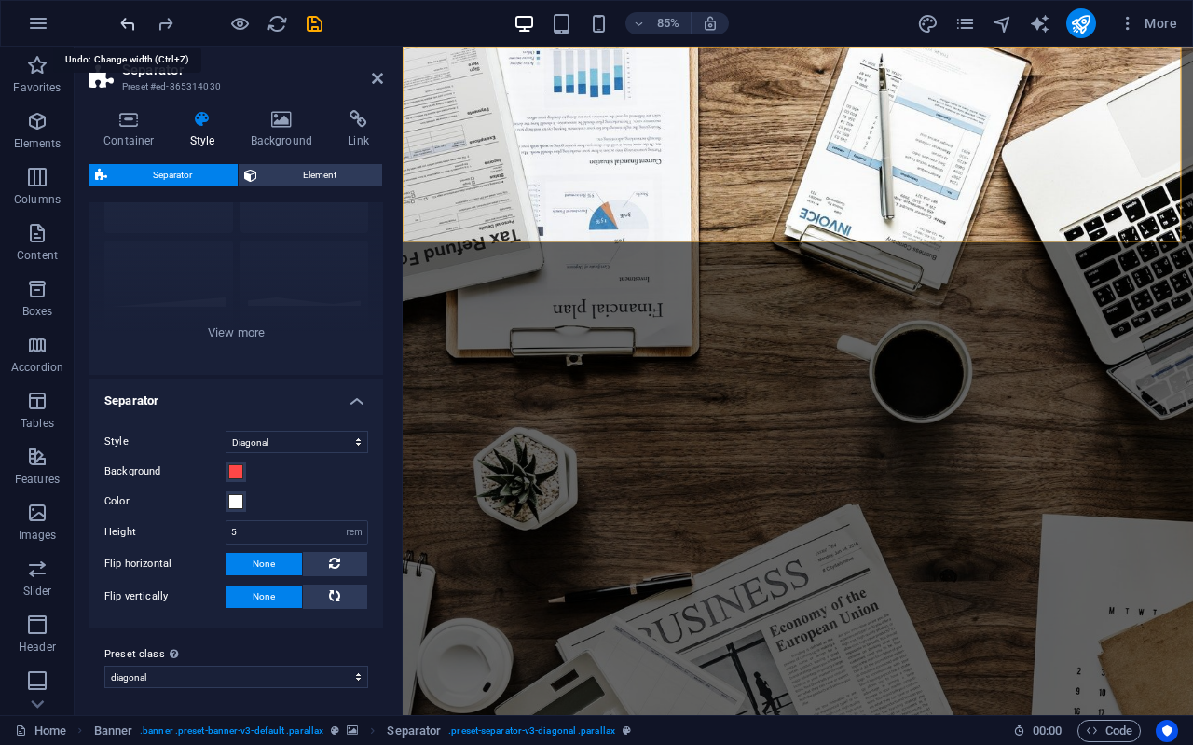
click at [126, 24] on icon "undo" at bounding box center [127, 23] width 21 height 21
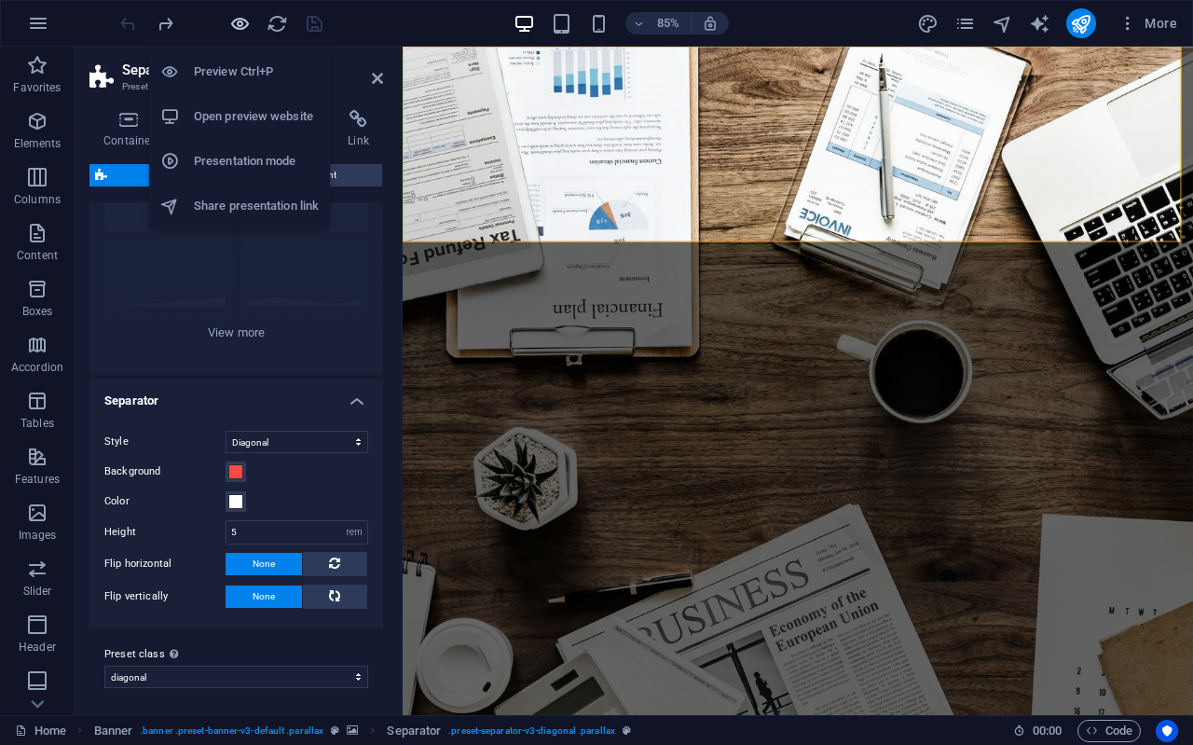
click at [239, 22] on icon "button" at bounding box center [239, 23] width 21 height 21
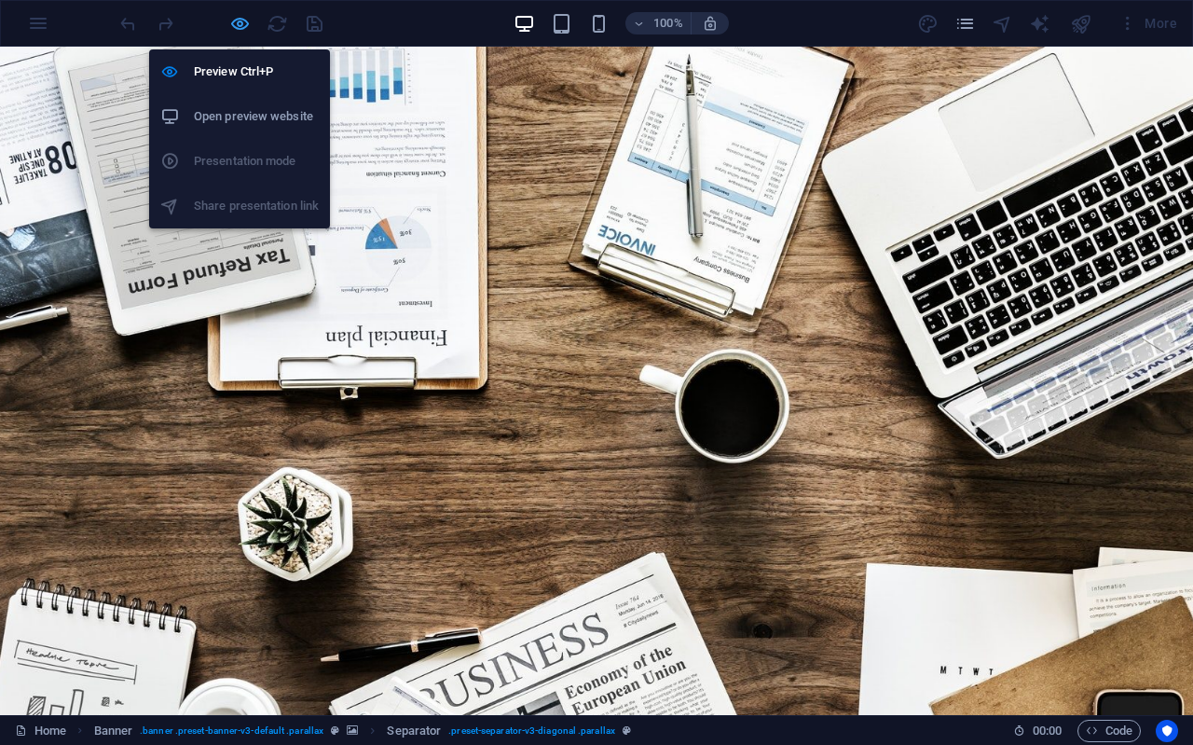
click at [240, 22] on icon "button" at bounding box center [239, 23] width 21 height 21
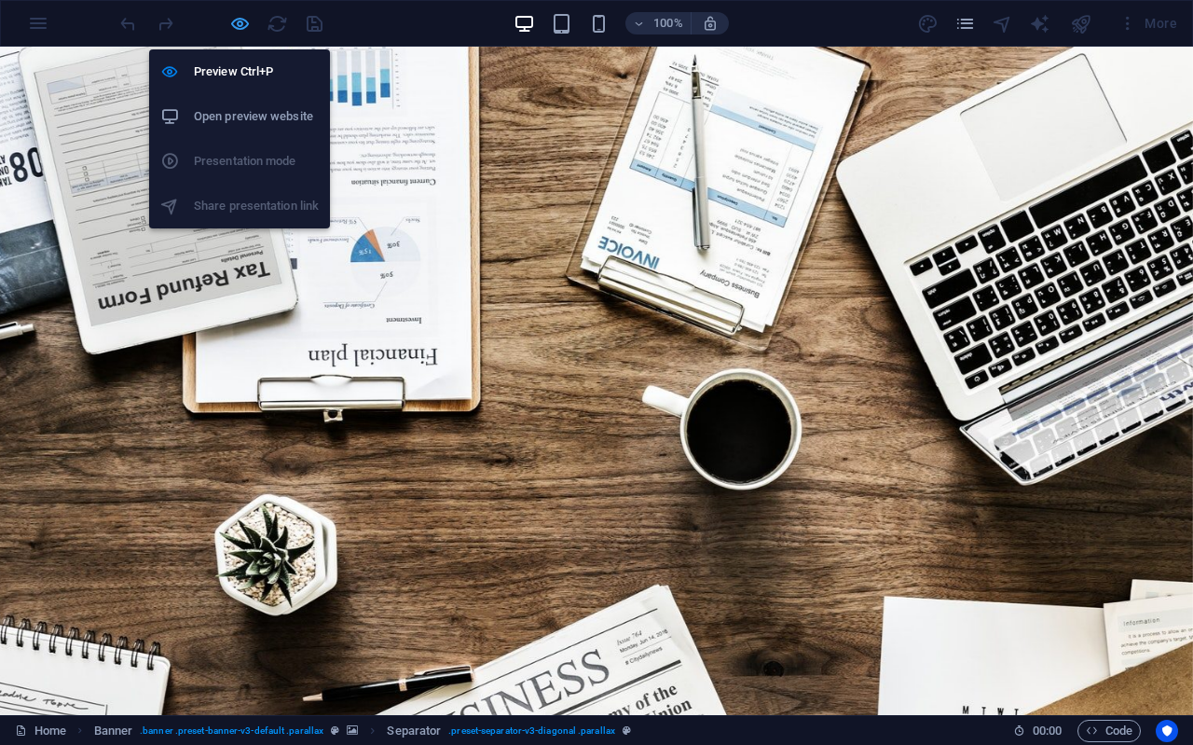
select select "diagonal"
select select "rem"
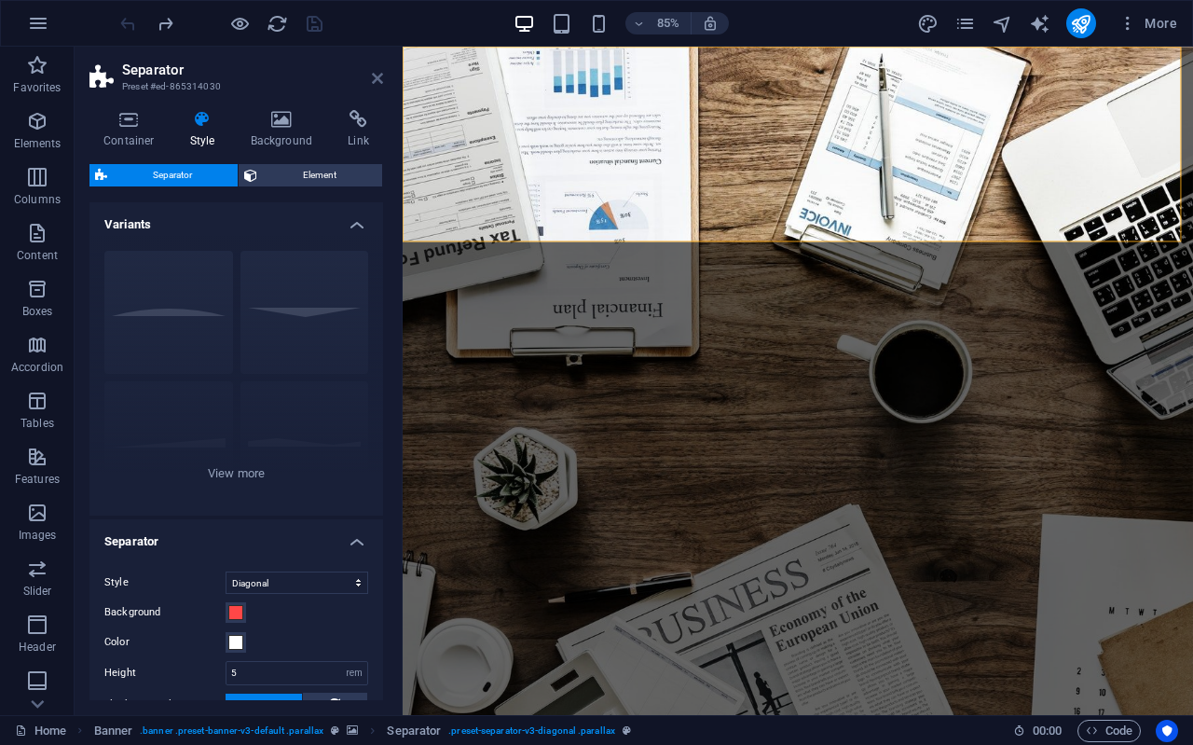
click at [376, 76] on icon at bounding box center [377, 78] width 11 height 15
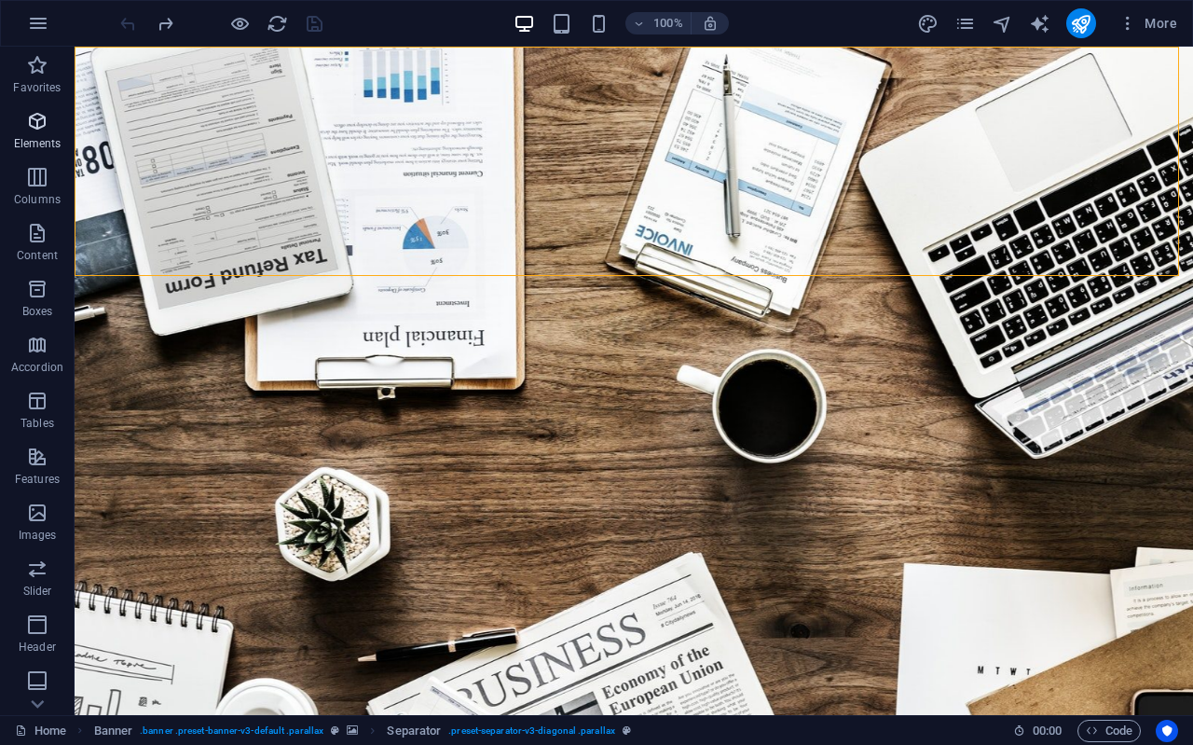
click at [29, 131] on icon "button" at bounding box center [37, 121] width 22 height 22
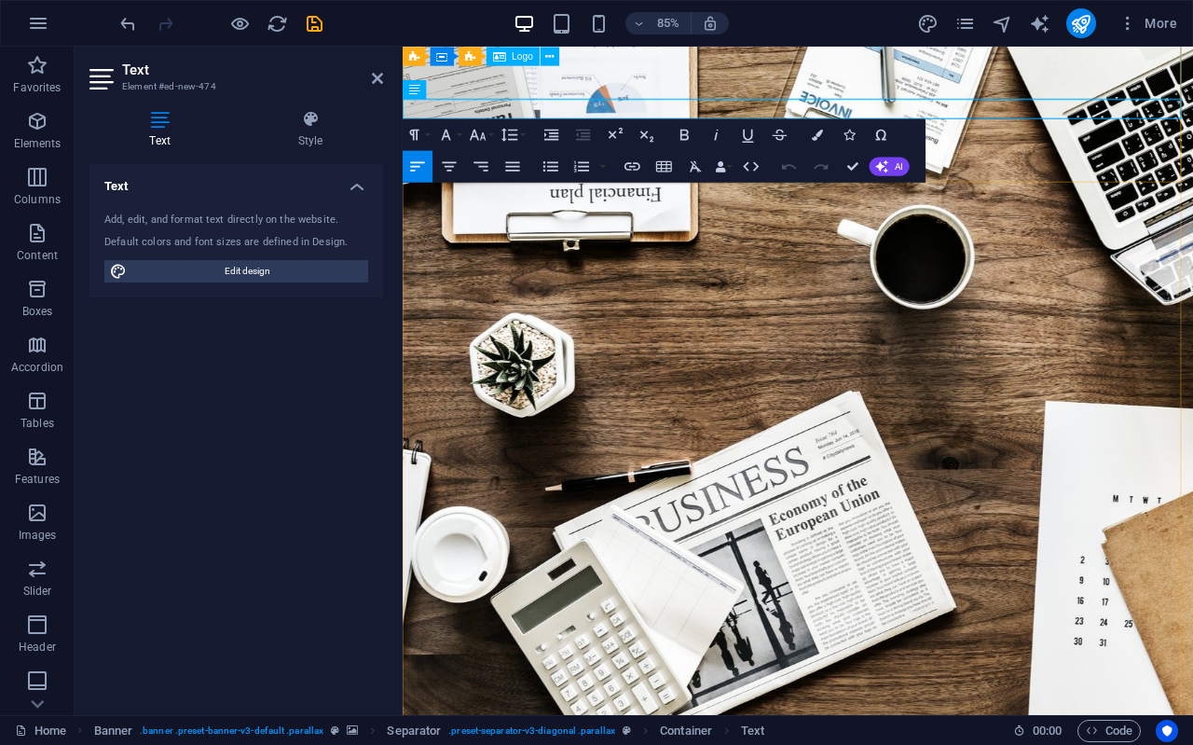
scroll to position [0, 0]
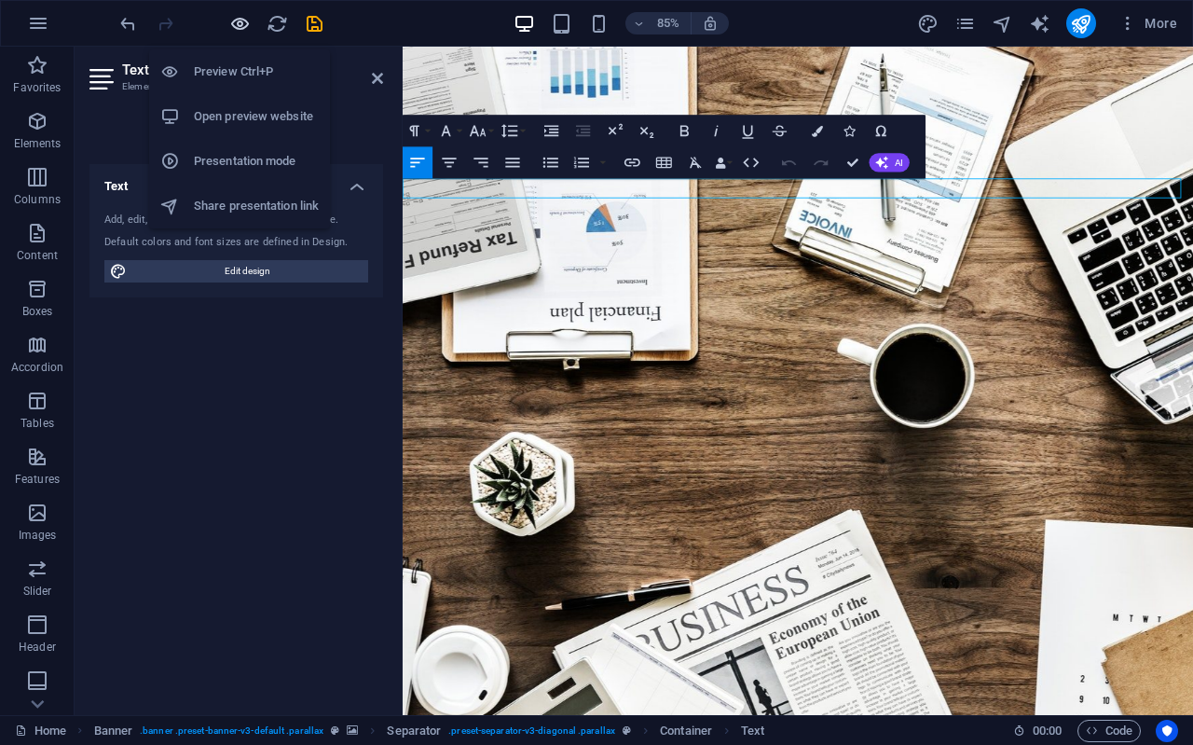
click at [240, 21] on icon "button" at bounding box center [239, 23] width 21 height 21
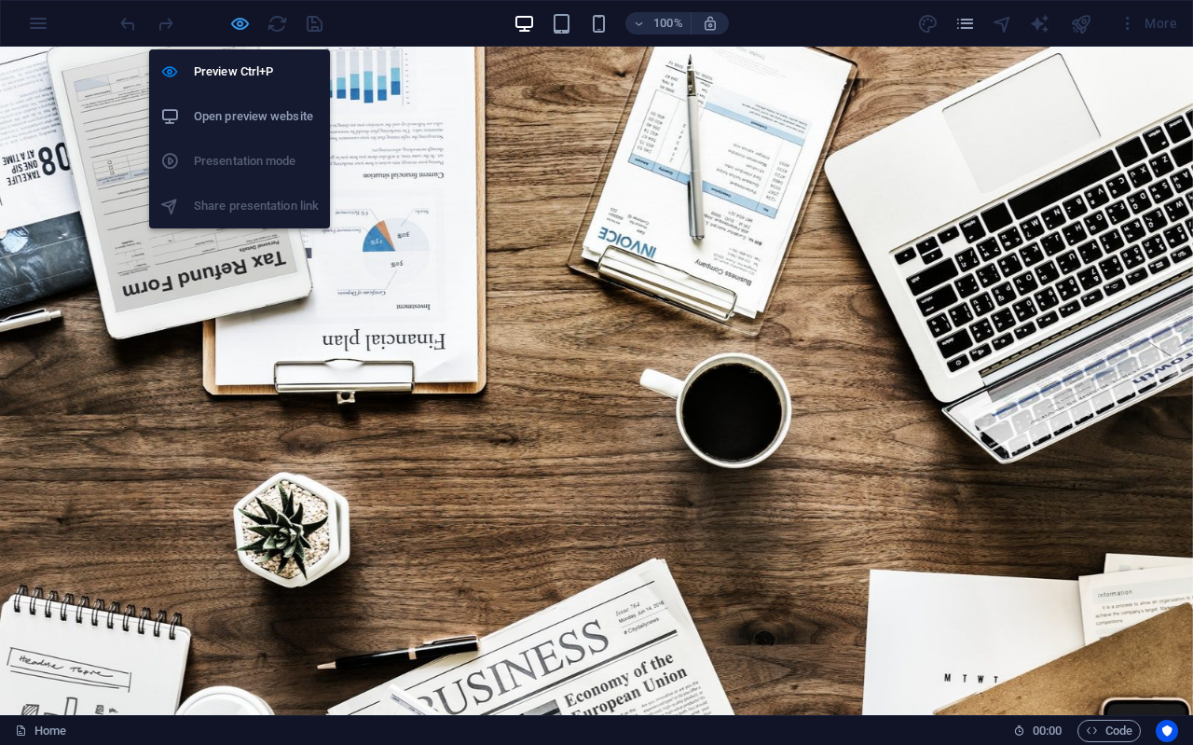
click at [237, 21] on icon "button" at bounding box center [239, 23] width 21 height 21
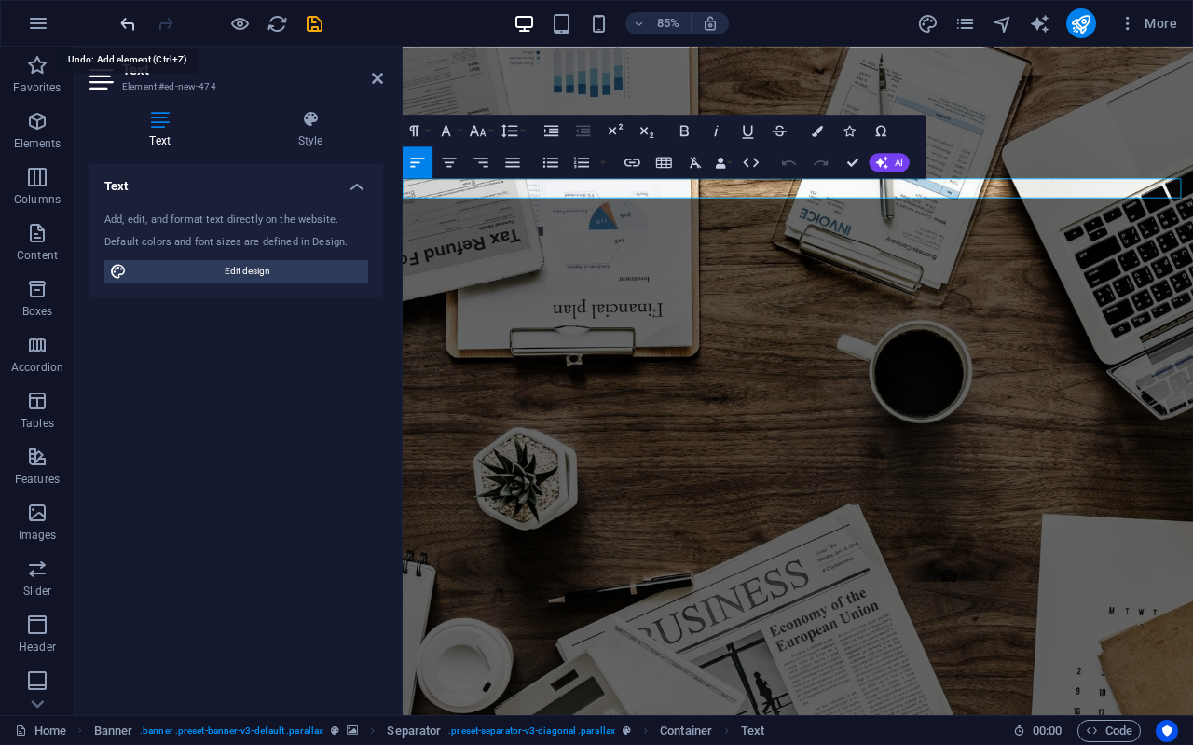
click at [126, 29] on icon "undo" at bounding box center [127, 23] width 21 height 21
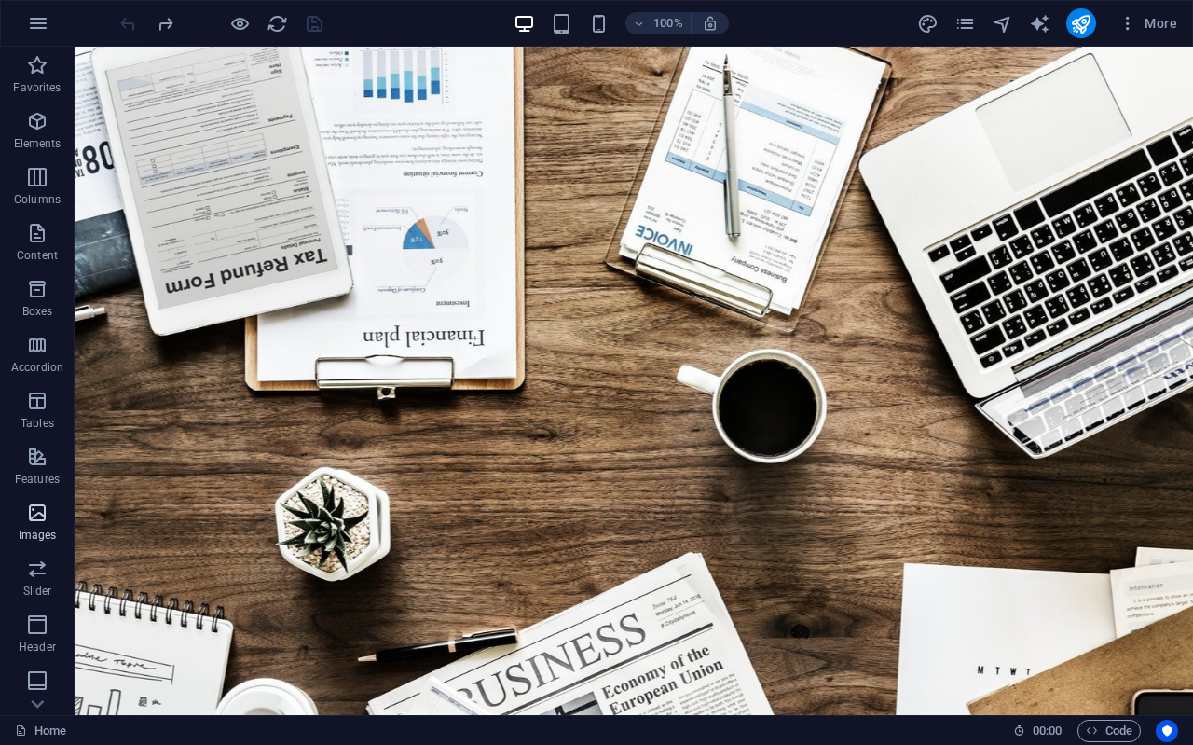
click at [30, 508] on icon "button" at bounding box center [37, 512] width 22 height 22
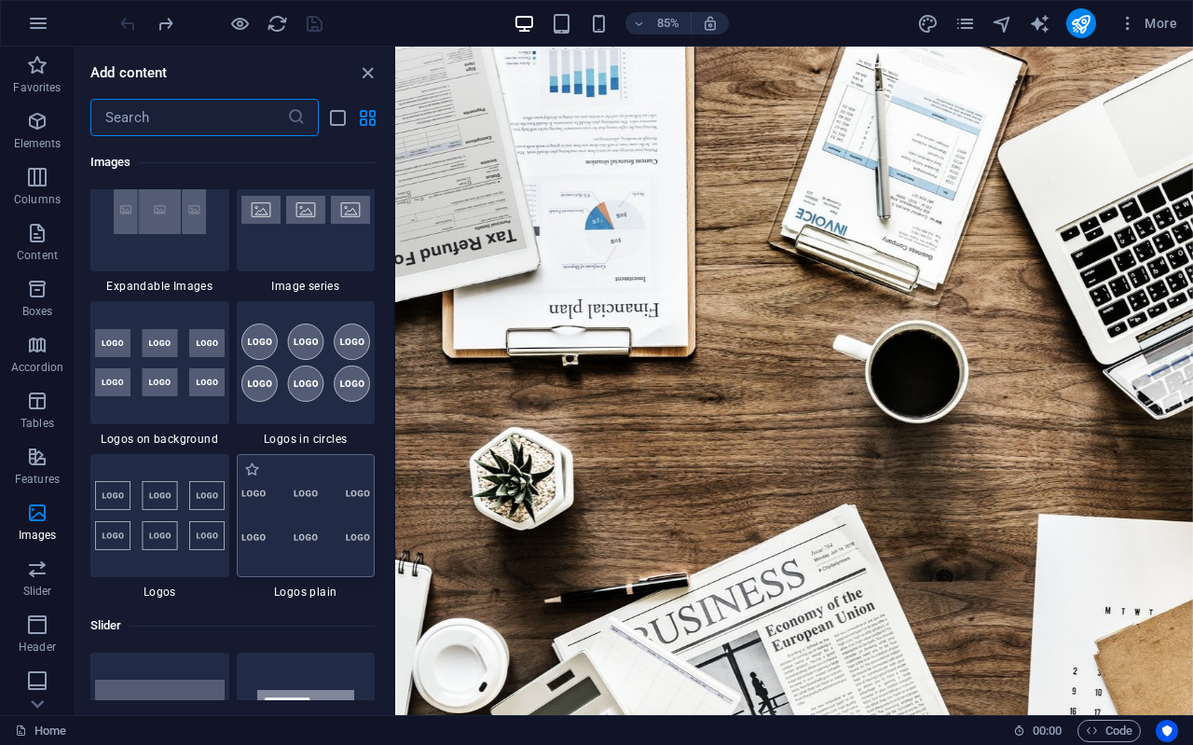
scroll to position [10349, 0]
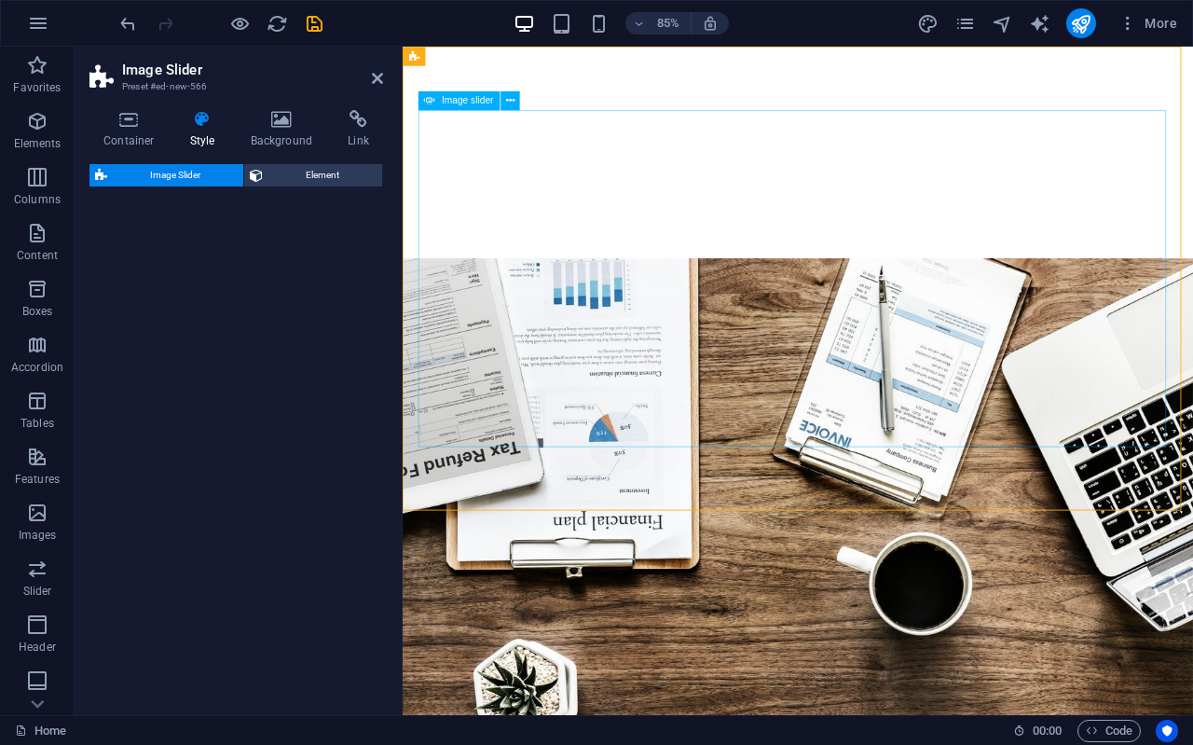
select select "rem"
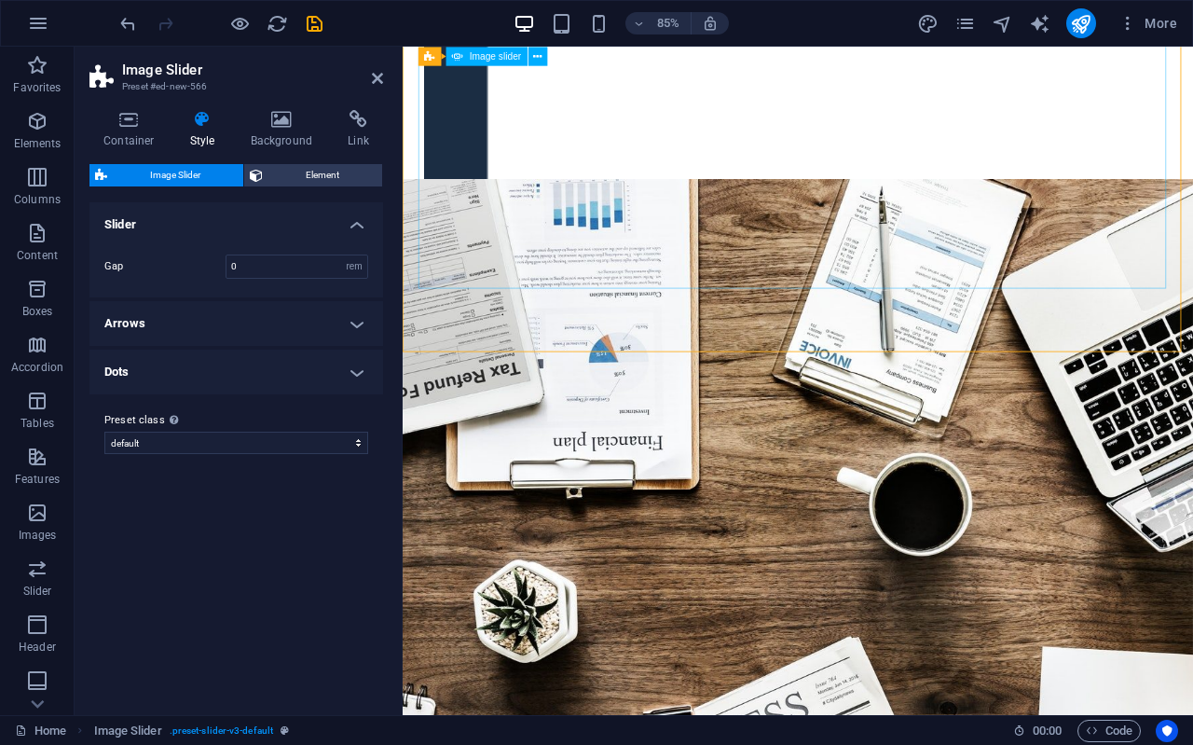
scroll to position [280, 0]
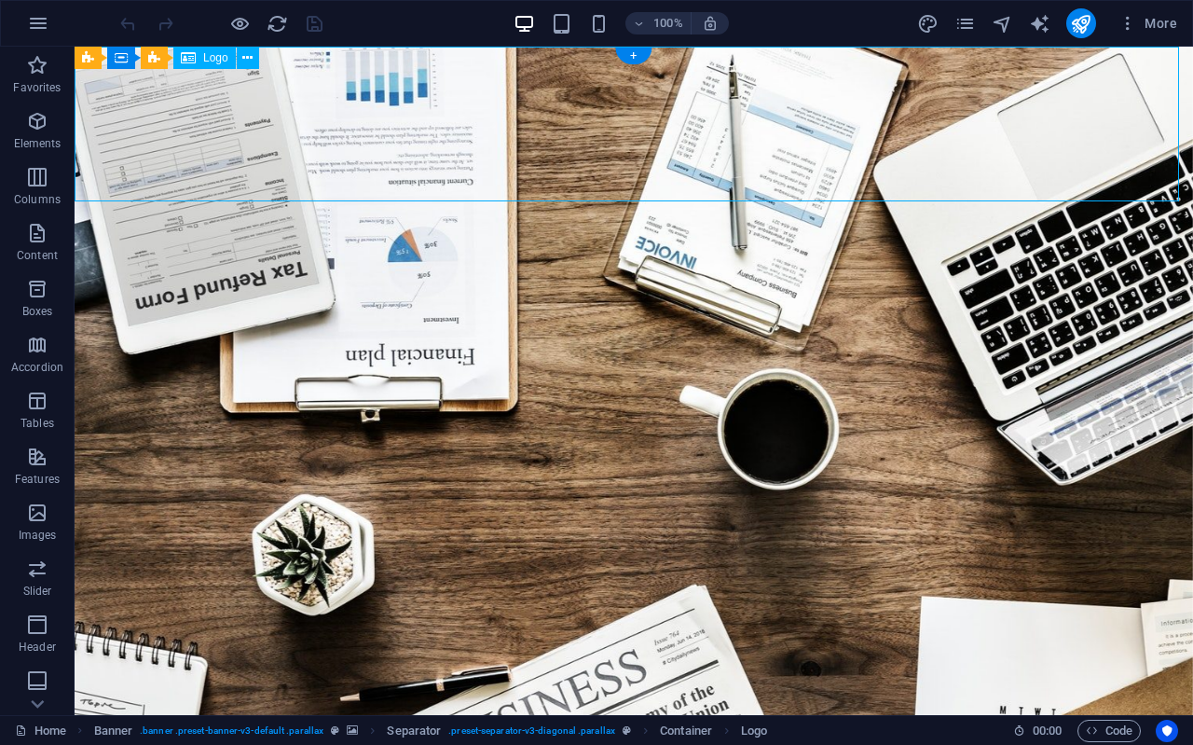
select select "px"
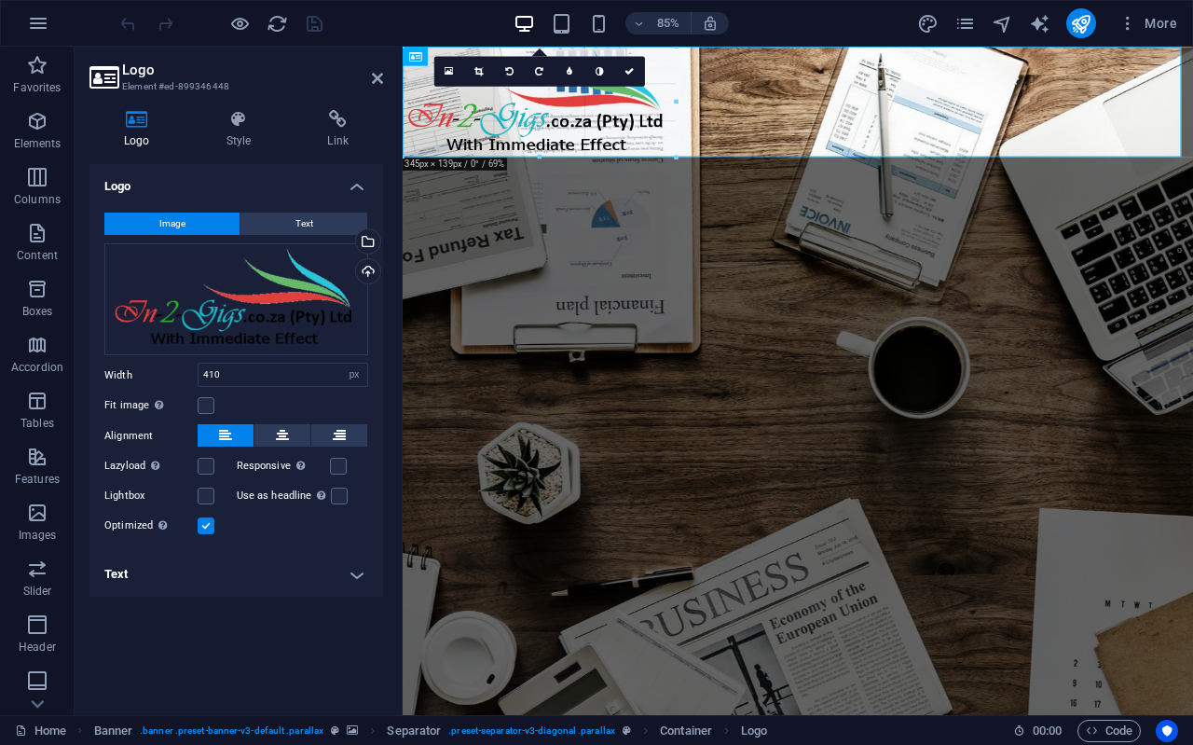
drag, startPoint x: 567, startPoint y: 179, endPoint x: 160, endPoint y: 125, distance: 409.9
type input "347"
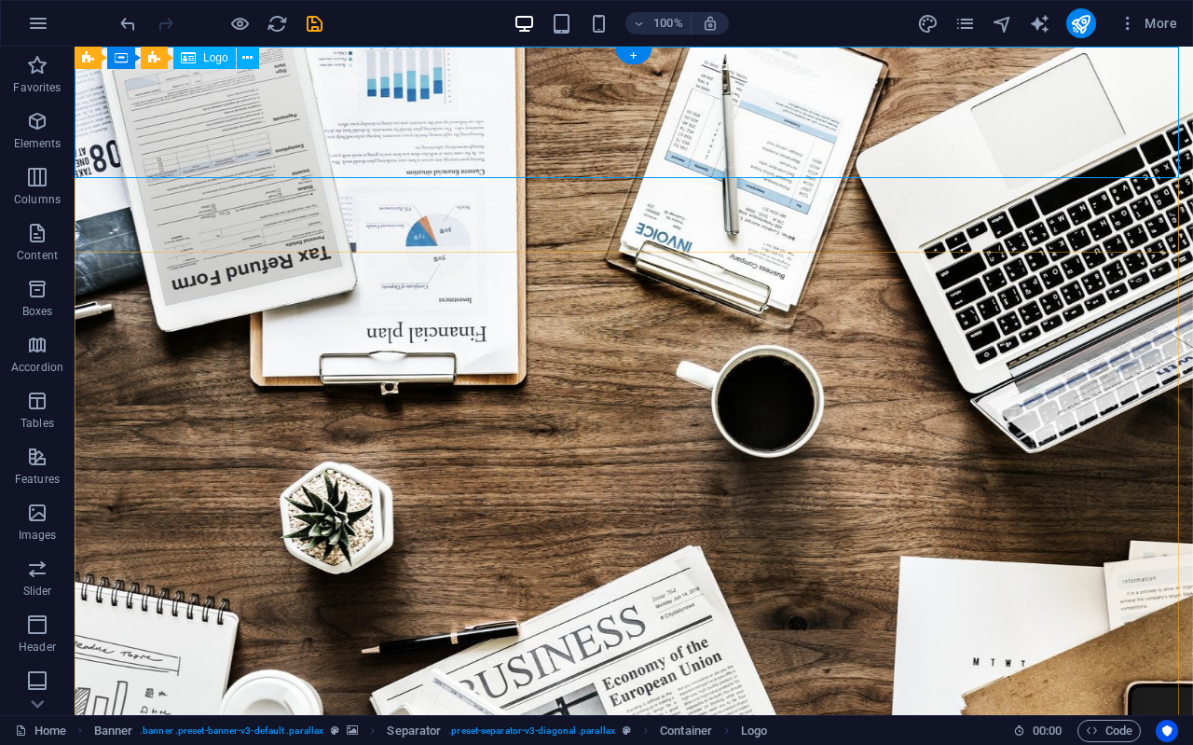
select select "px"
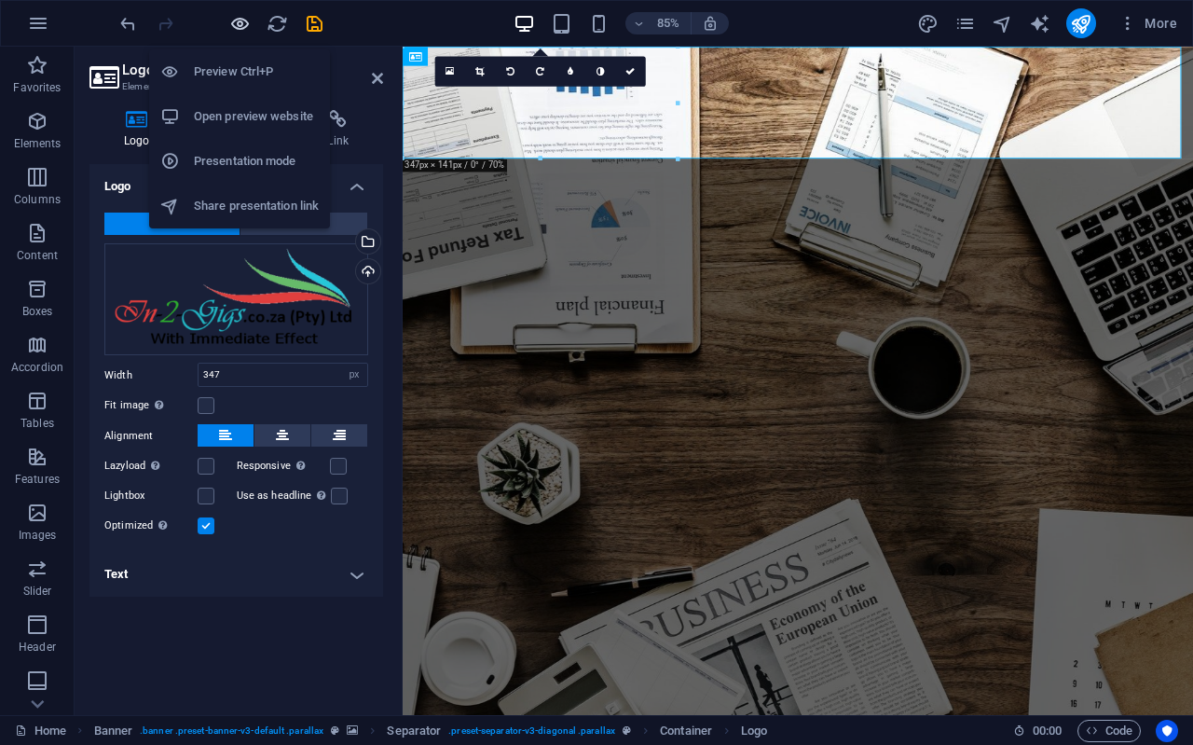
click at [240, 21] on icon "button" at bounding box center [239, 23] width 21 height 21
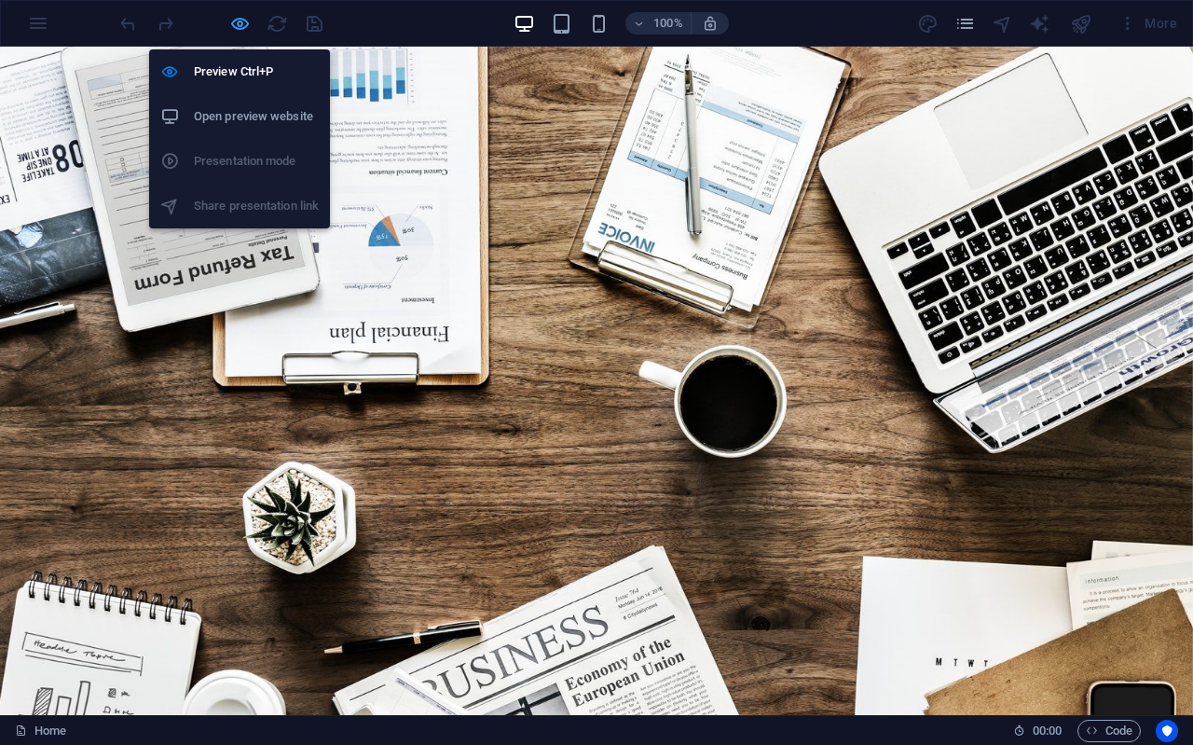
click at [237, 20] on icon "button" at bounding box center [239, 23] width 21 height 21
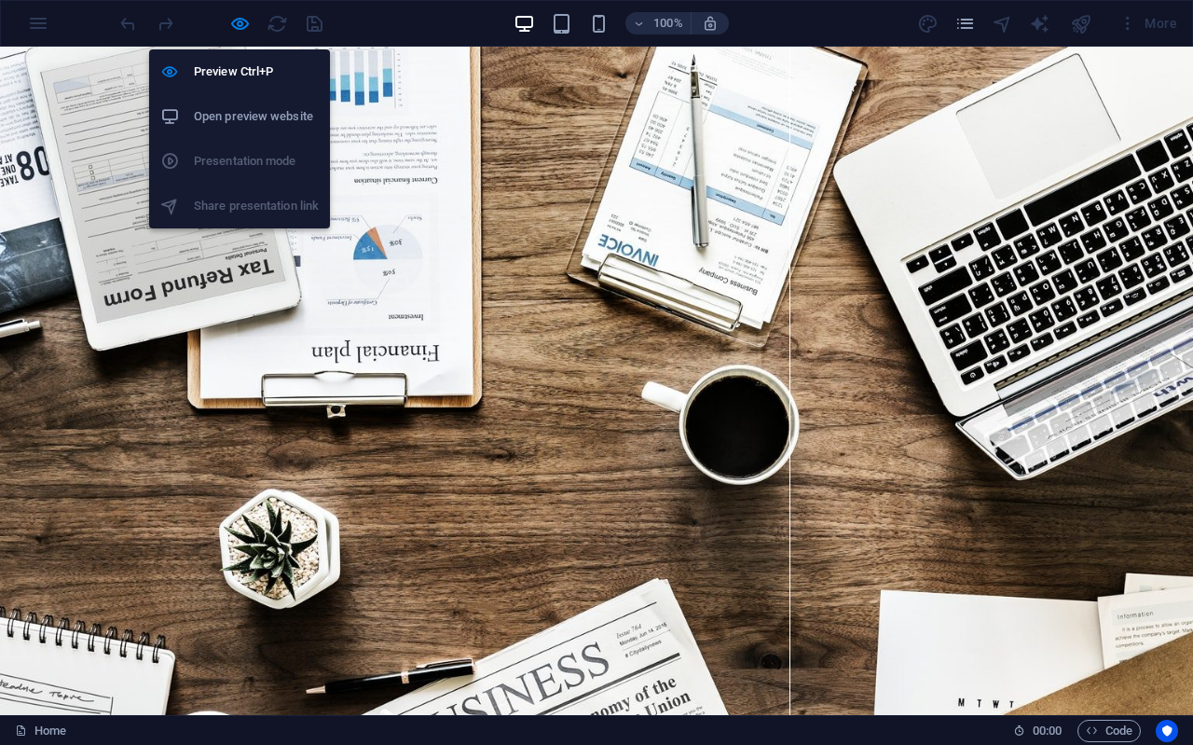
select select "px"
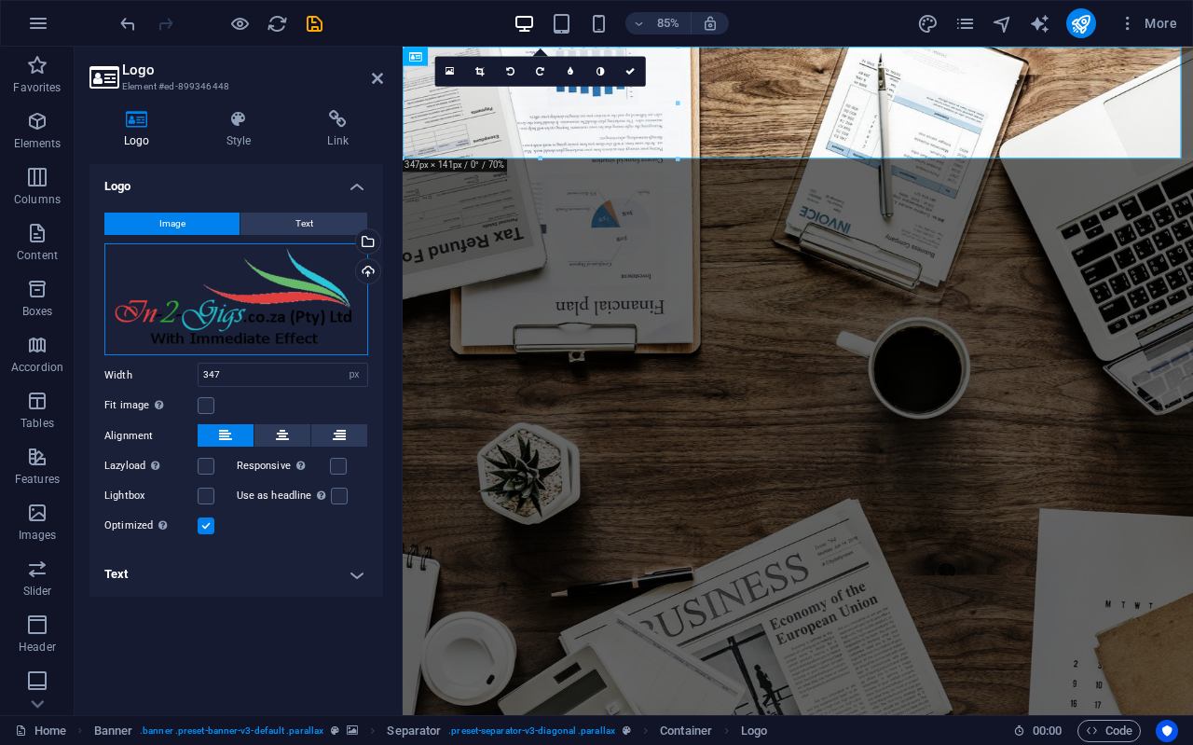
click at [252, 293] on div "Drag files here, click to choose files or select files from Files or our free s…" at bounding box center [236, 299] width 264 height 113
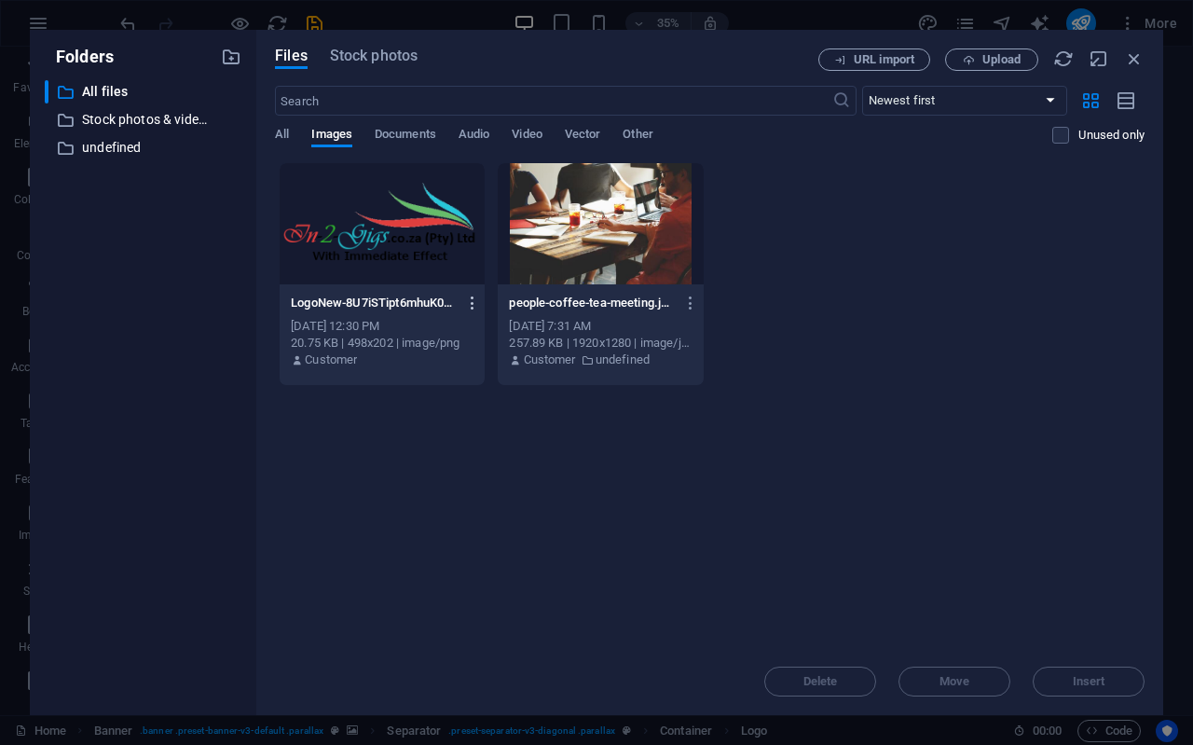
click at [469, 308] on icon "button" at bounding box center [473, 303] width 18 height 17
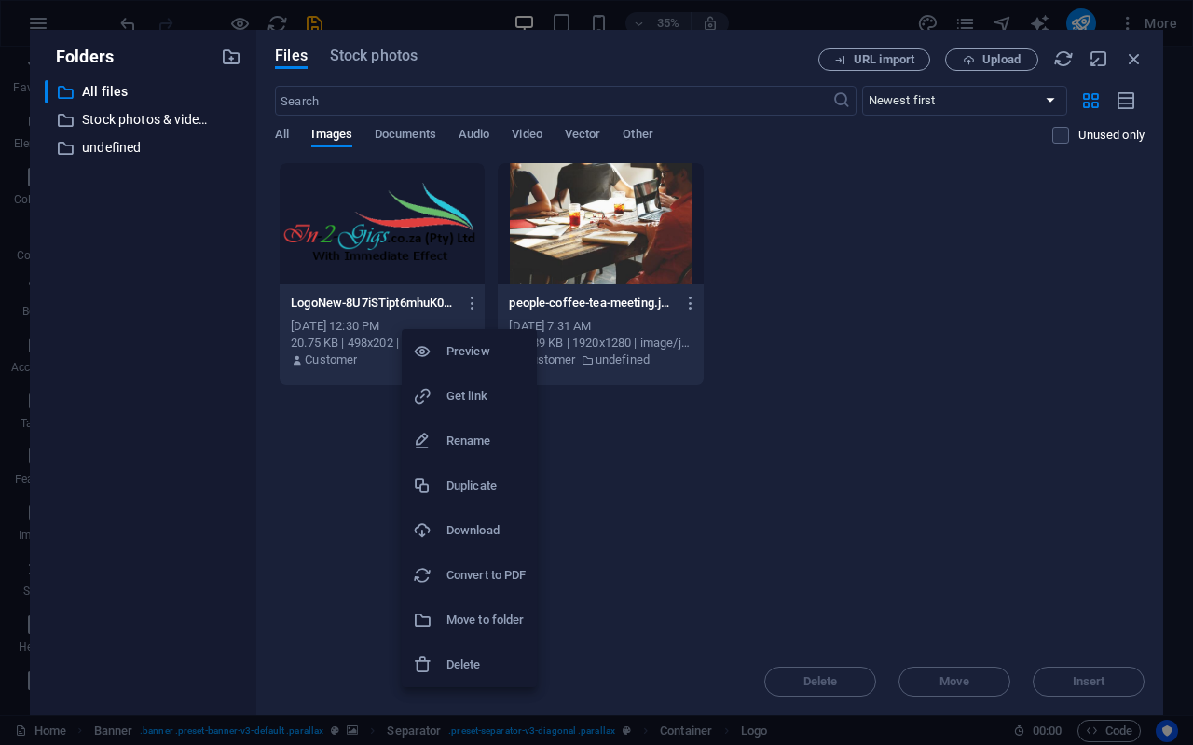
click at [487, 655] on h6 "Delete" at bounding box center [485, 664] width 79 height 22
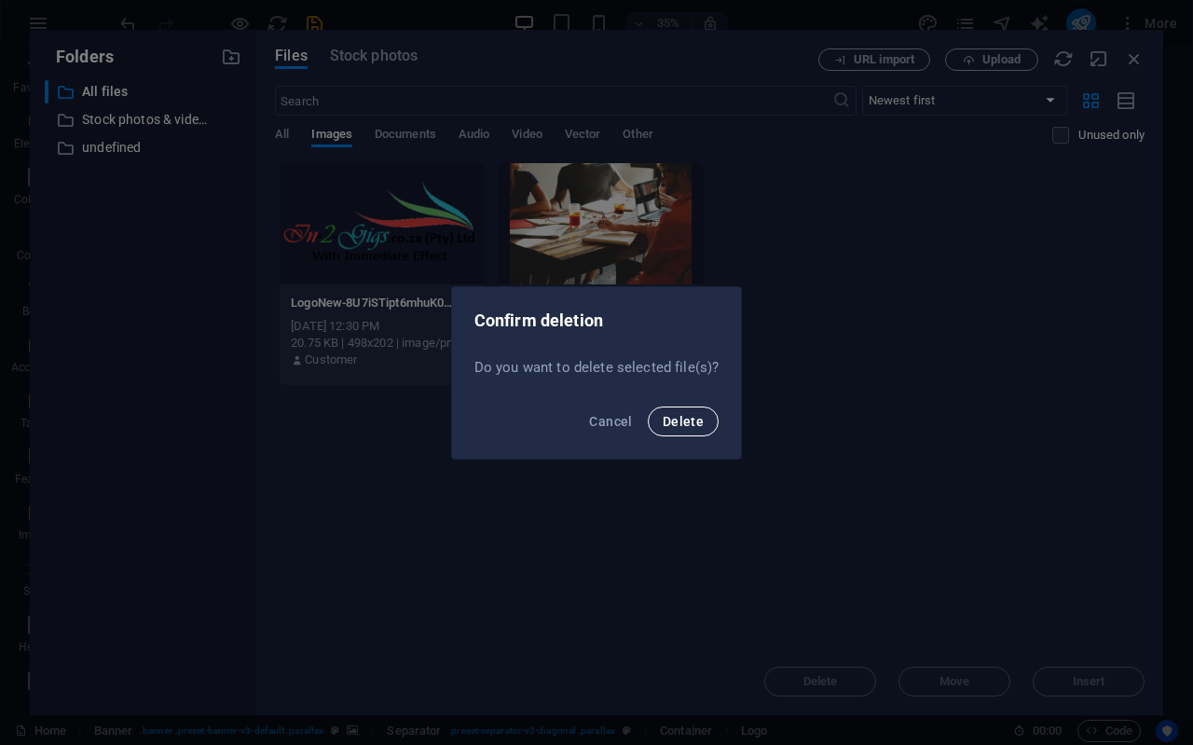
click at [697, 421] on span "Delete" at bounding box center [683, 421] width 41 height 15
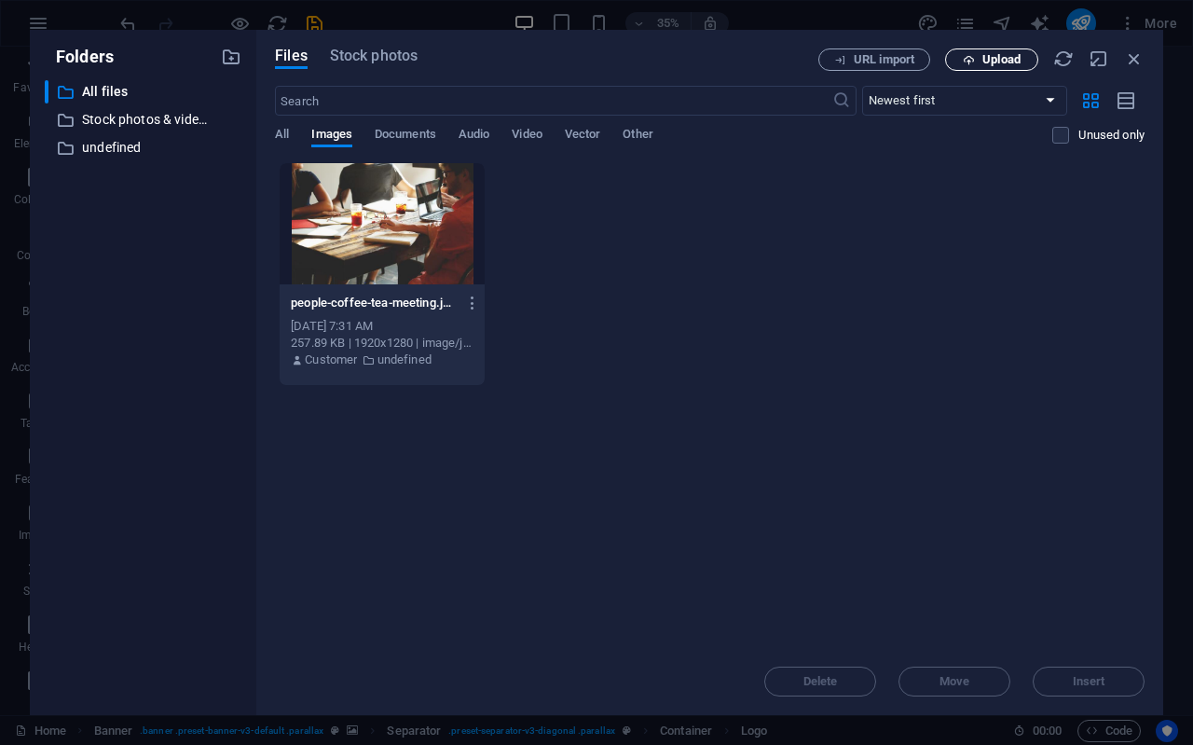
click at [1005, 60] on span "Upload" at bounding box center [1001, 59] width 38 height 11
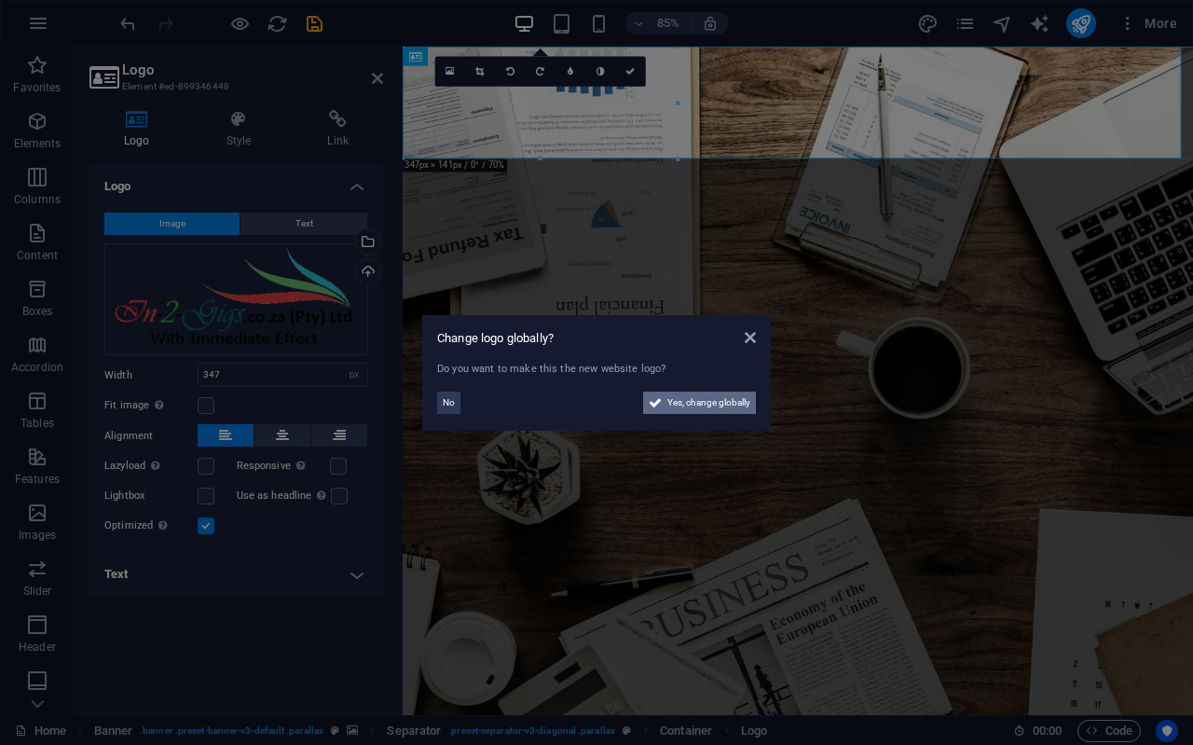
click at [694, 406] on span "Yes, change globally" at bounding box center [708, 402] width 83 height 22
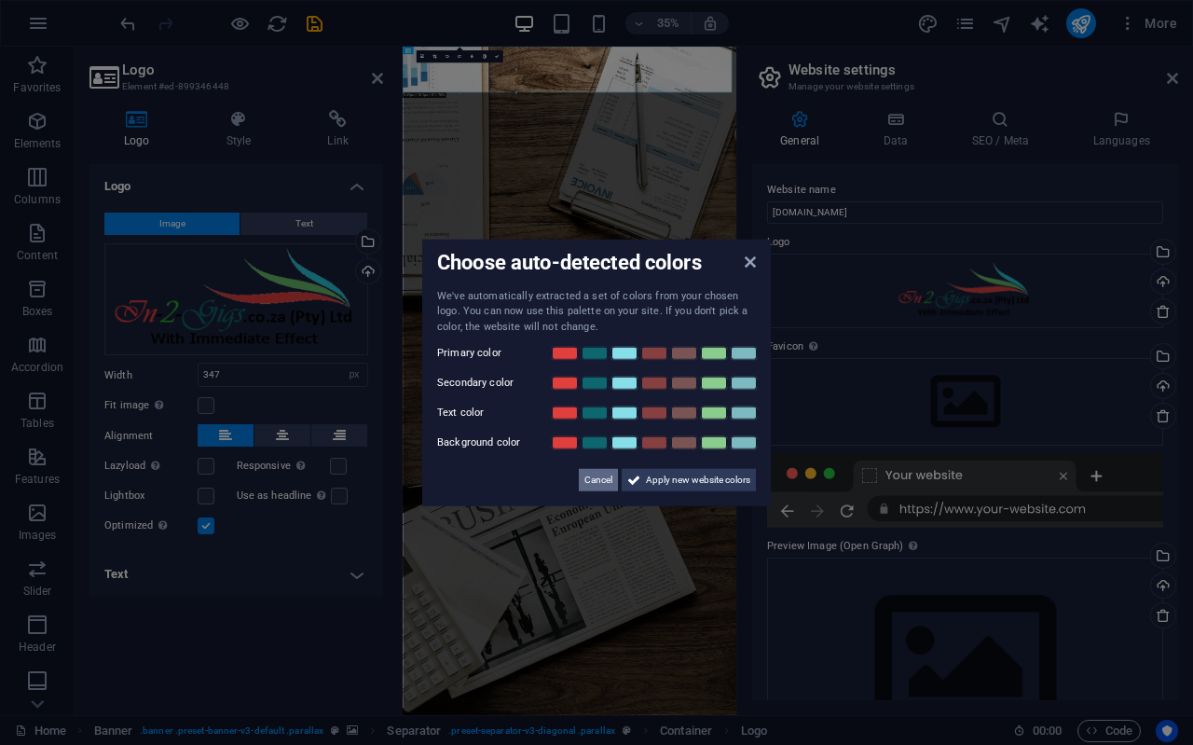
drag, startPoint x: 601, startPoint y: 471, endPoint x: 567, endPoint y: 1206, distance: 736.2
click at [601, 471] on span "Cancel" at bounding box center [598, 480] width 28 height 22
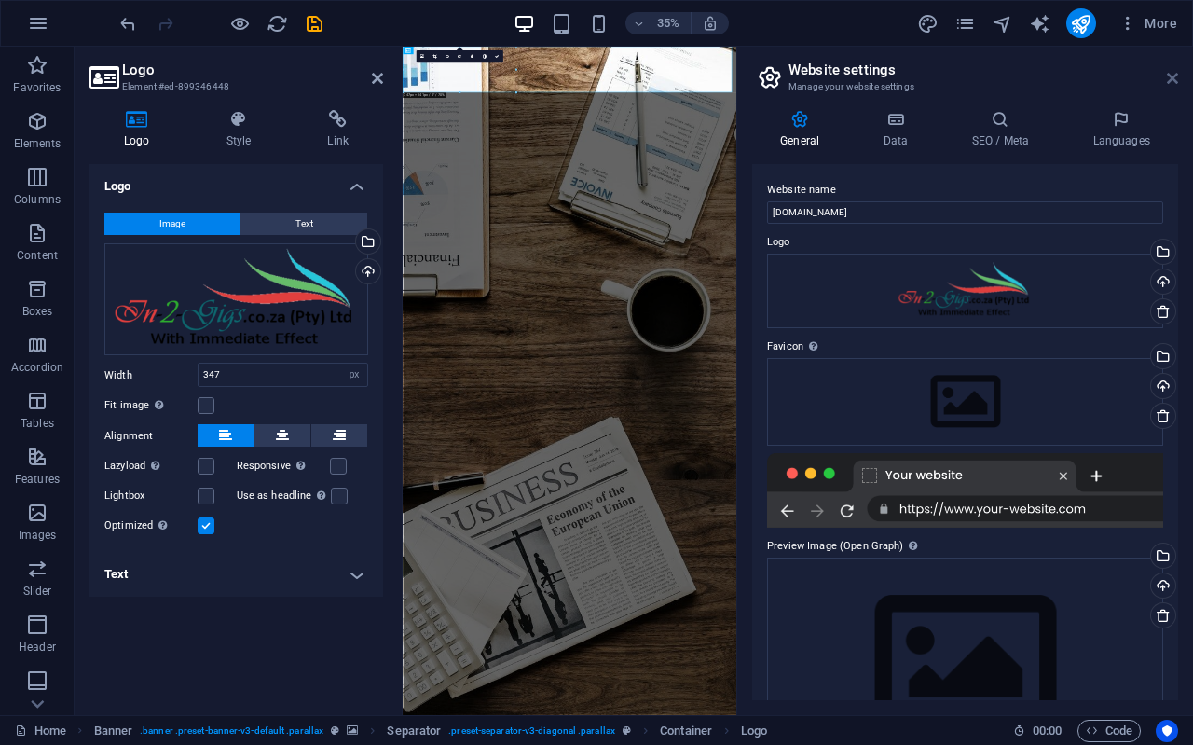
click at [1175, 79] on icon at bounding box center [1172, 78] width 11 height 15
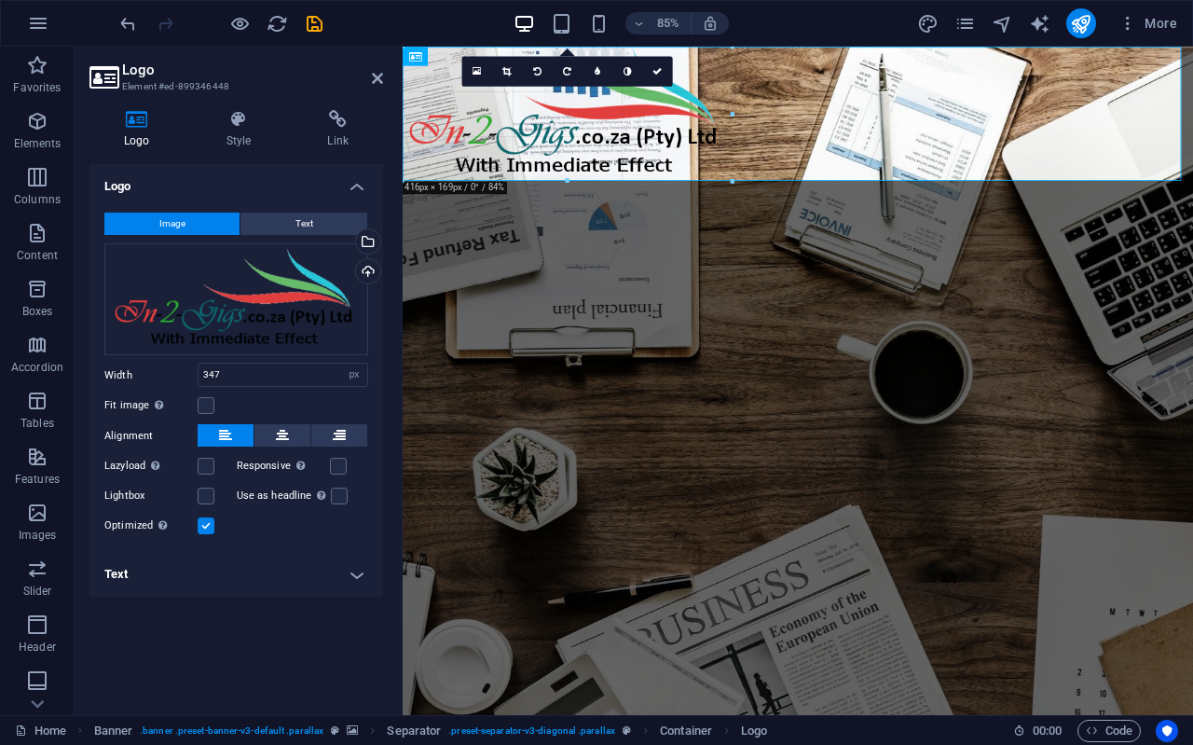
drag, startPoint x: 539, startPoint y: 156, endPoint x: 89, endPoint y: 72, distance: 457.0
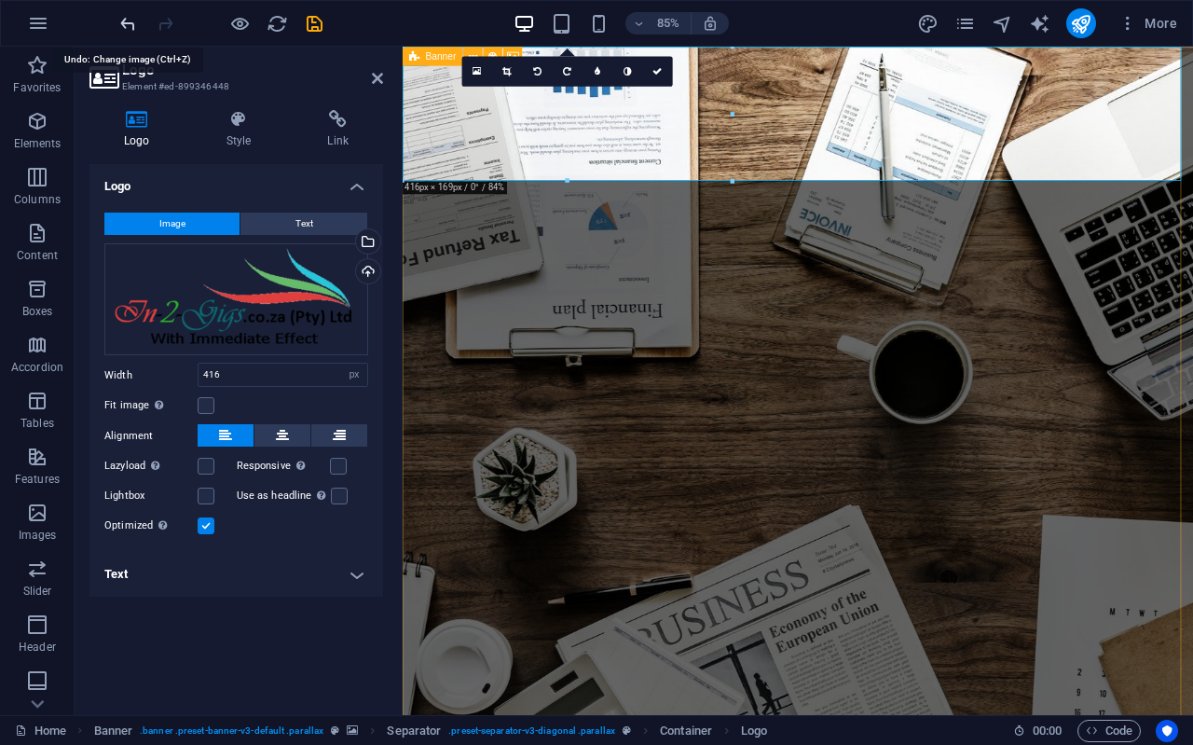
click at [125, 21] on icon "undo" at bounding box center [127, 23] width 21 height 21
type input "347"
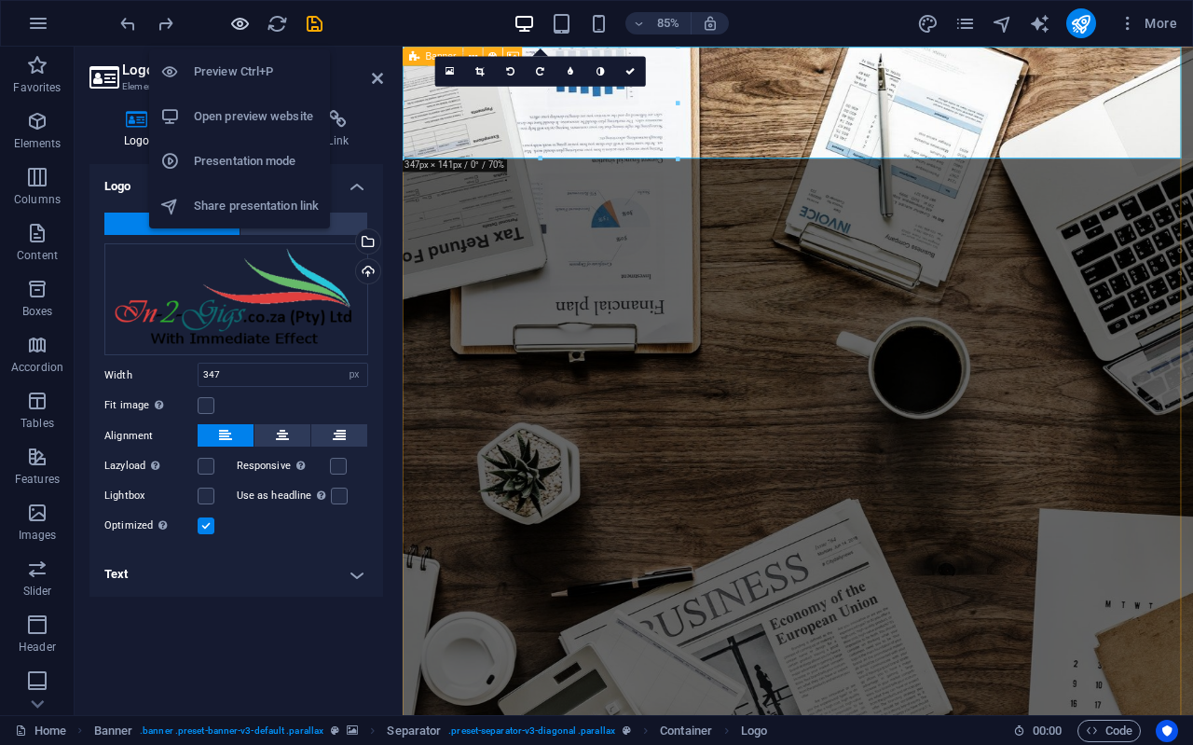
click at [236, 28] on icon "button" at bounding box center [239, 23] width 21 height 21
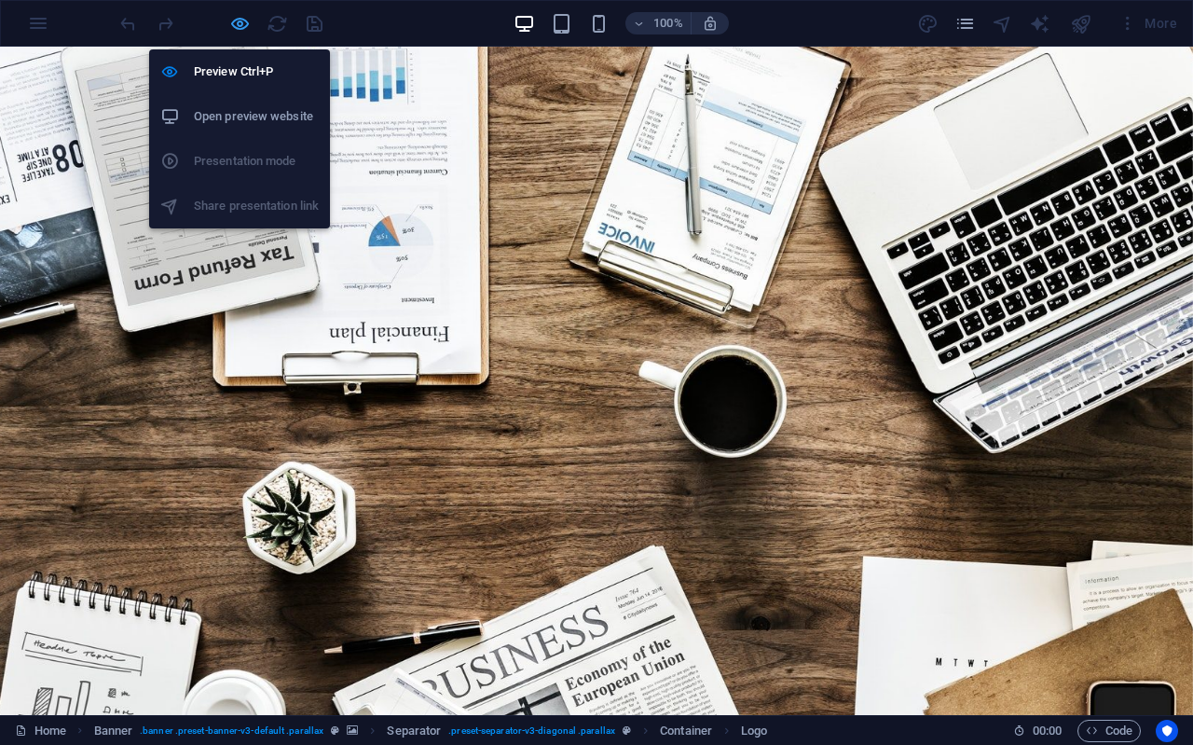
click at [233, 29] on icon "button" at bounding box center [239, 23] width 21 height 21
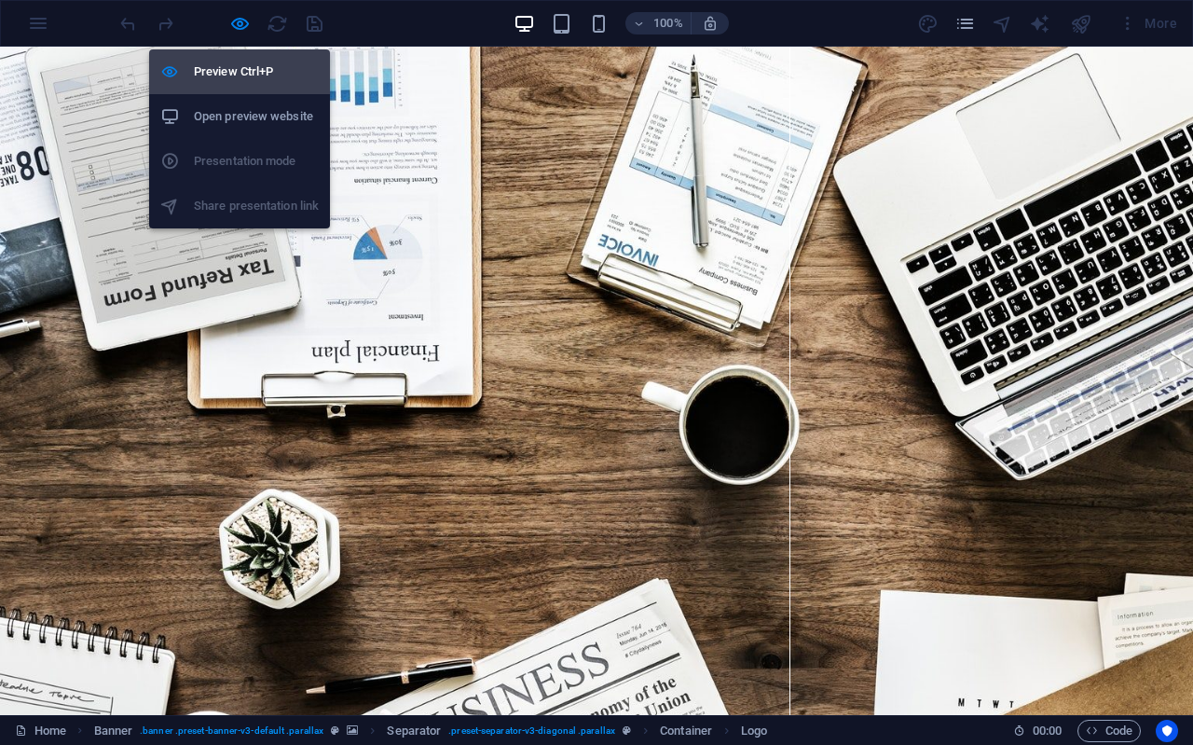
select select "px"
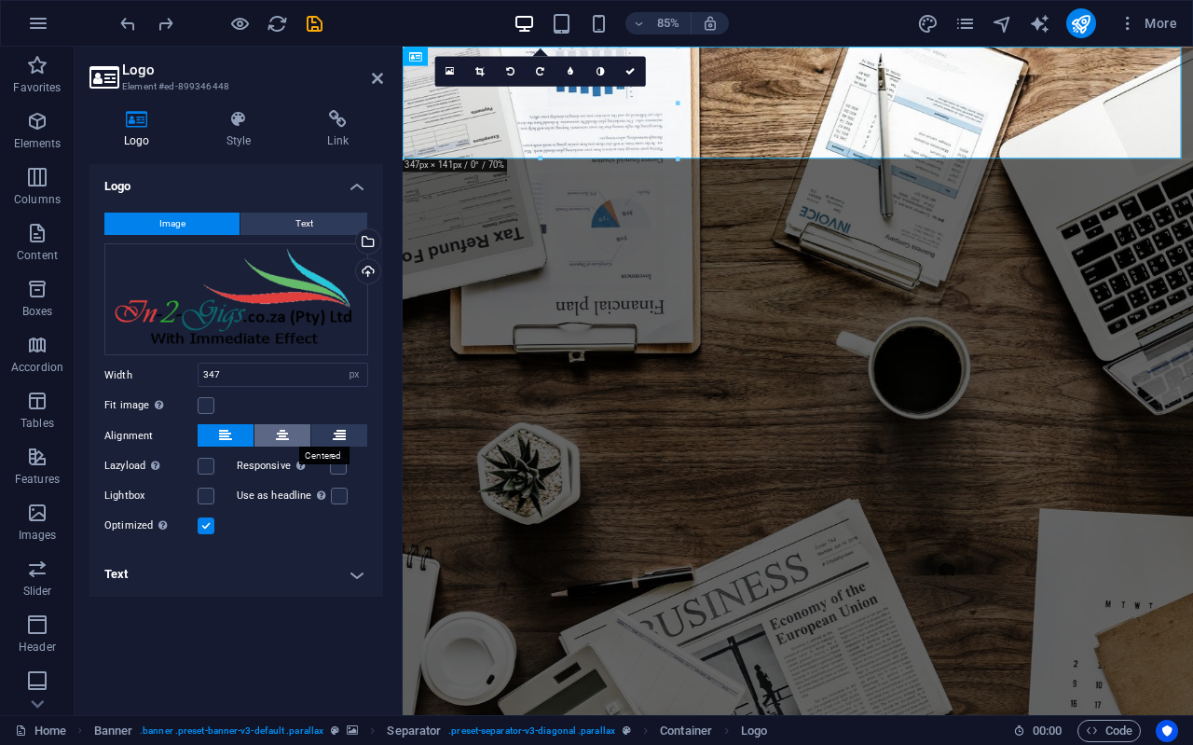
click at [285, 443] on icon at bounding box center [282, 435] width 13 height 22
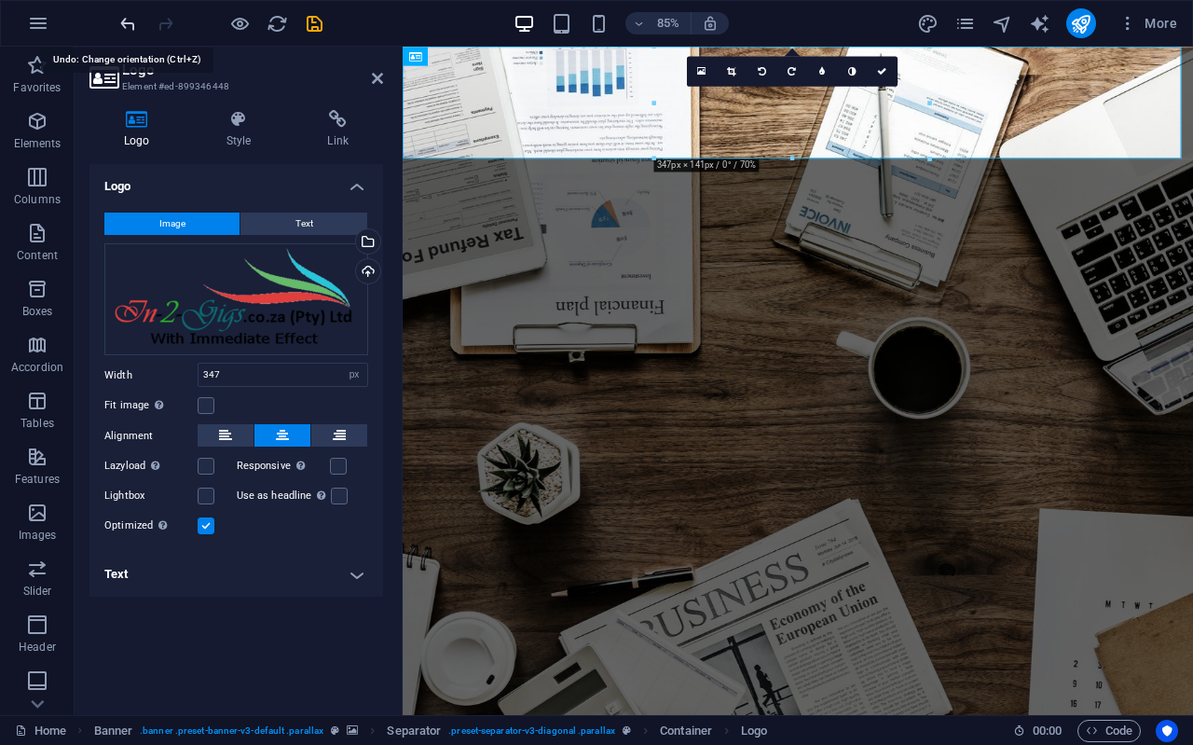
click at [130, 22] on icon "undo" at bounding box center [127, 23] width 21 height 21
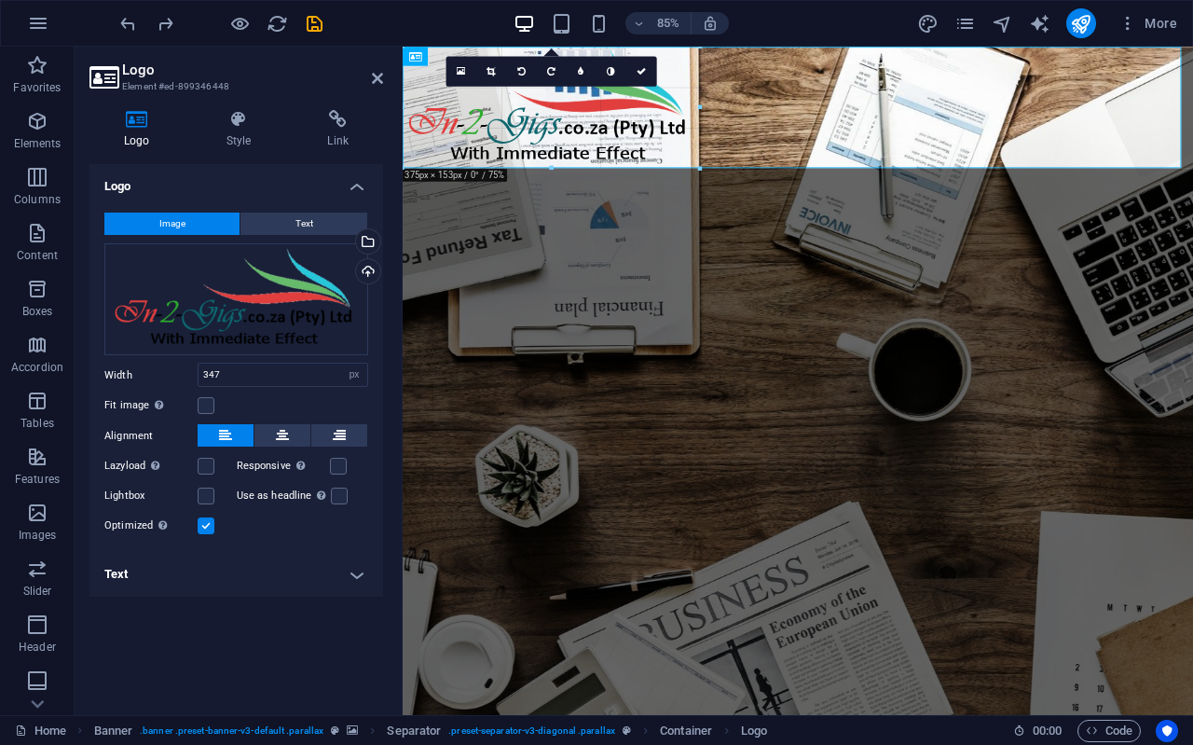
drag, startPoint x: 679, startPoint y: 101, endPoint x: 356, endPoint y: 74, distance: 324.5
type input "375"
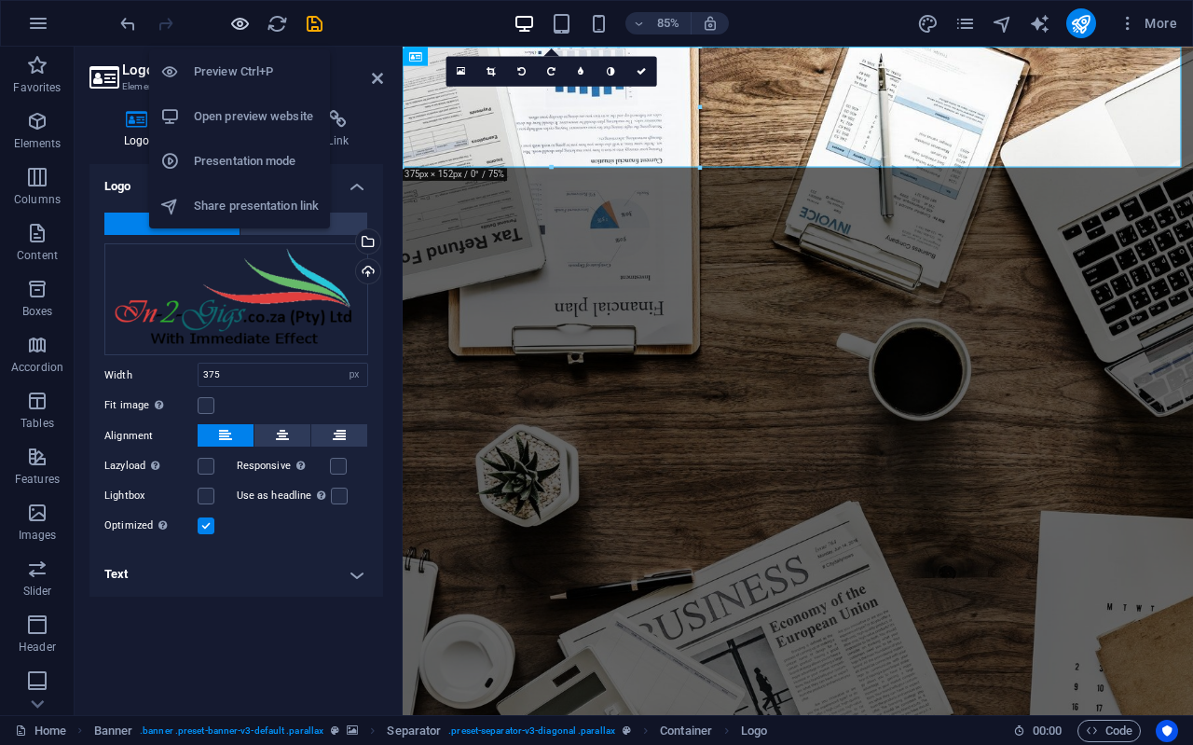
drag, startPoint x: 238, startPoint y: 19, endPoint x: 372, endPoint y: 91, distance: 152.6
click at [238, 19] on icon "button" at bounding box center [239, 23] width 21 height 21
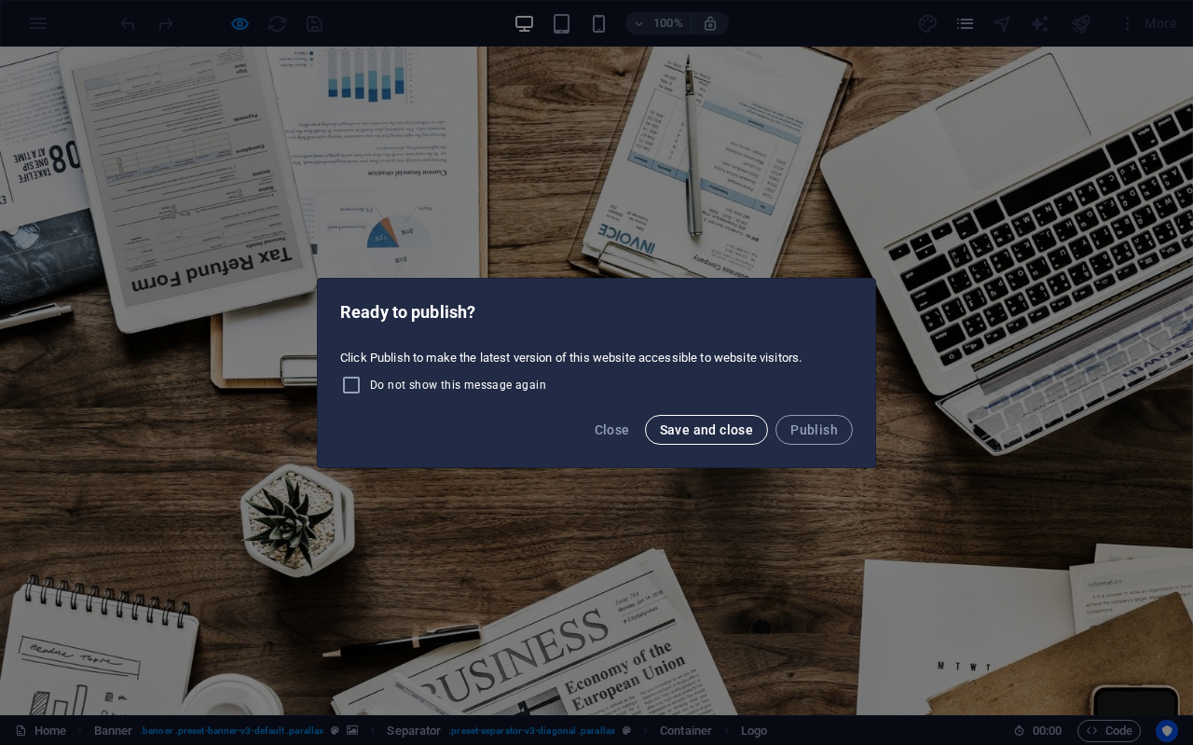
click at [729, 422] on span "Save and close" at bounding box center [707, 429] width 94 height 15
